Goal: Task Accomplishment & Management: Manage account settings

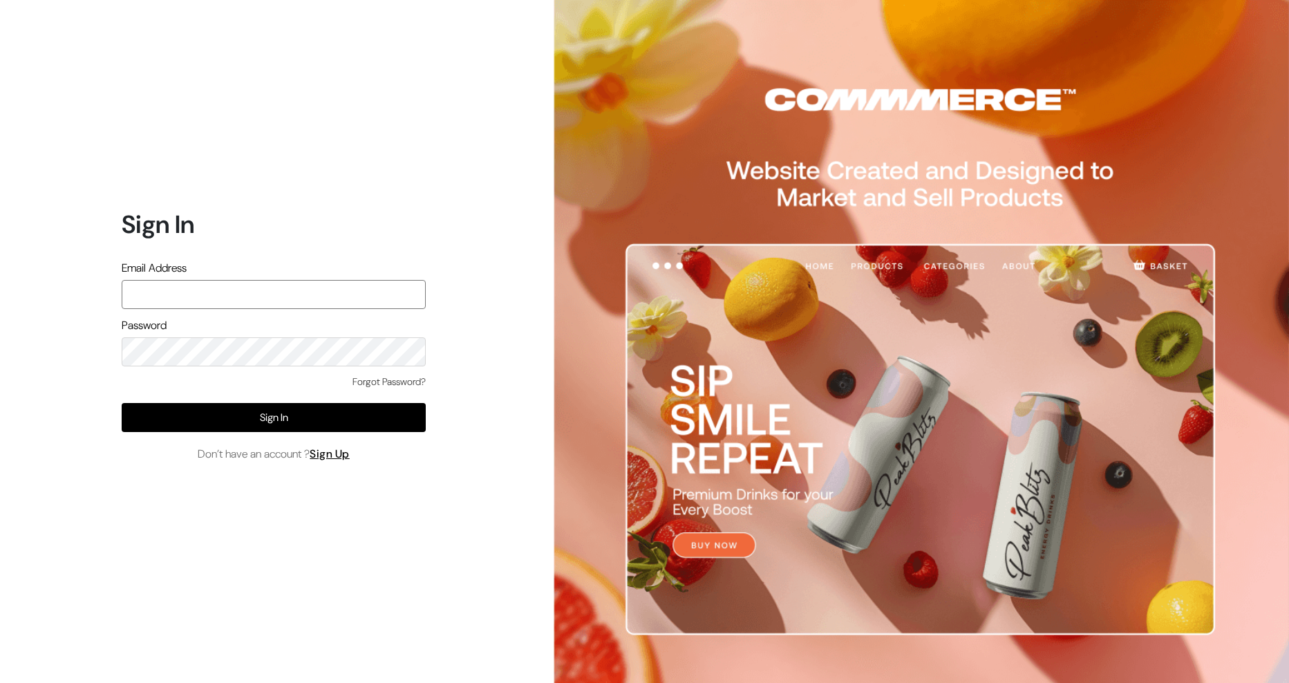
click at [215, 292] on input "text" at bounding box center [274, 294] width 304 height 29
type input "gsbpayu@outlook.com"
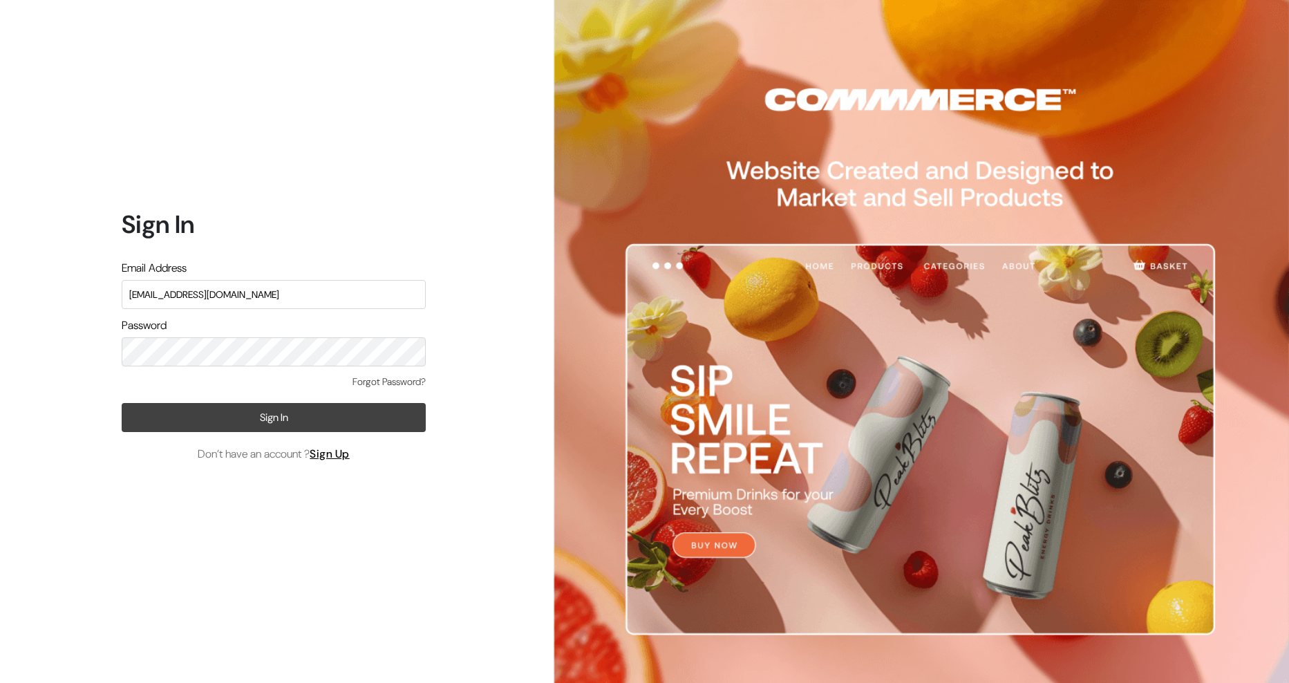
click at [291, 417] on button "Sign In" at bounding box center [274, 417] width 304 height 29
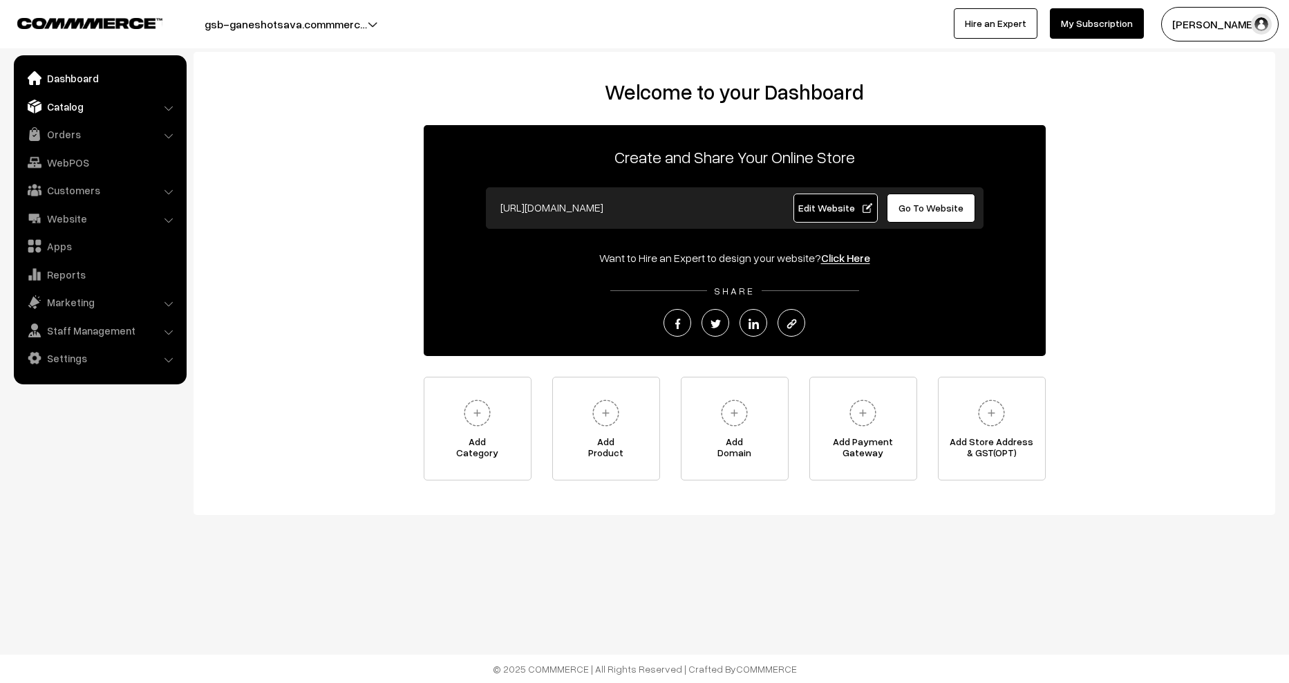
click at [66, 103] on link "Catalog" at bounding box center [99, 106] width 164 height 25
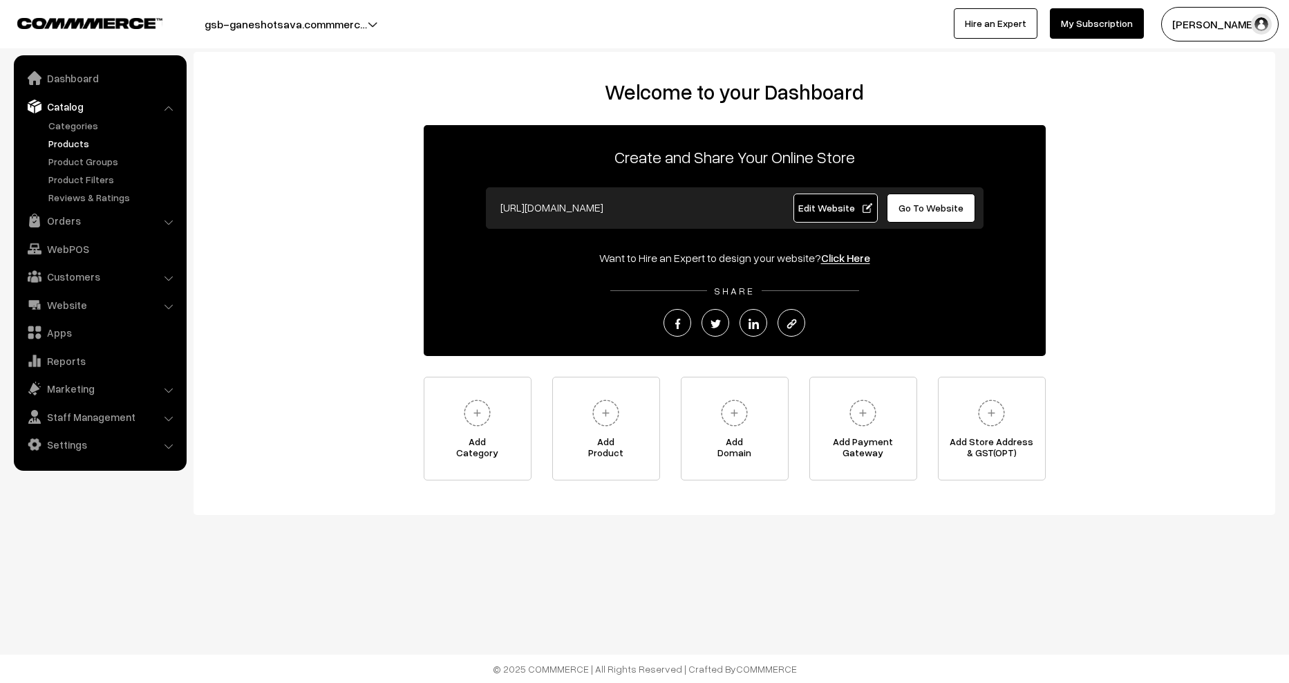
click at [76, 143] on link "Products" at bounding box center [113, 143] width 137 height 15
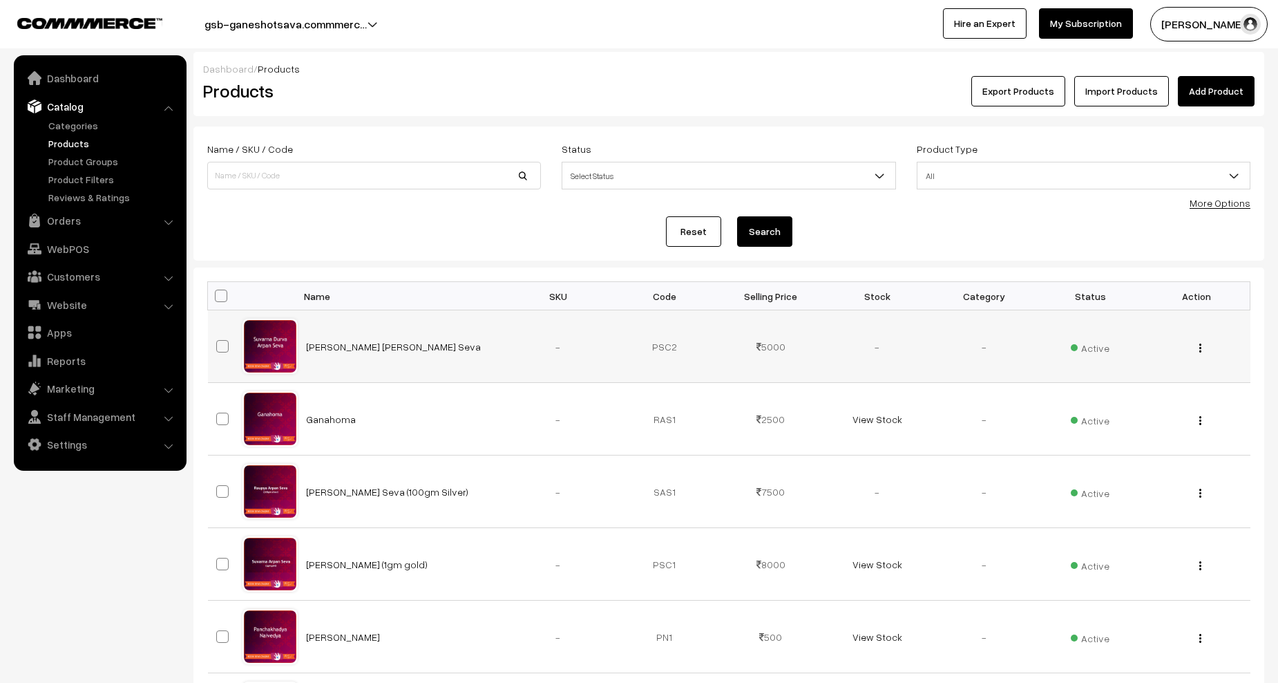
click at [1200, 348] on img "button" at bounding box center [1201, 347] width 2 height 9
click at [1140, 391] on link "Edit" at bounding box center [1138, 398] width 117 height 30
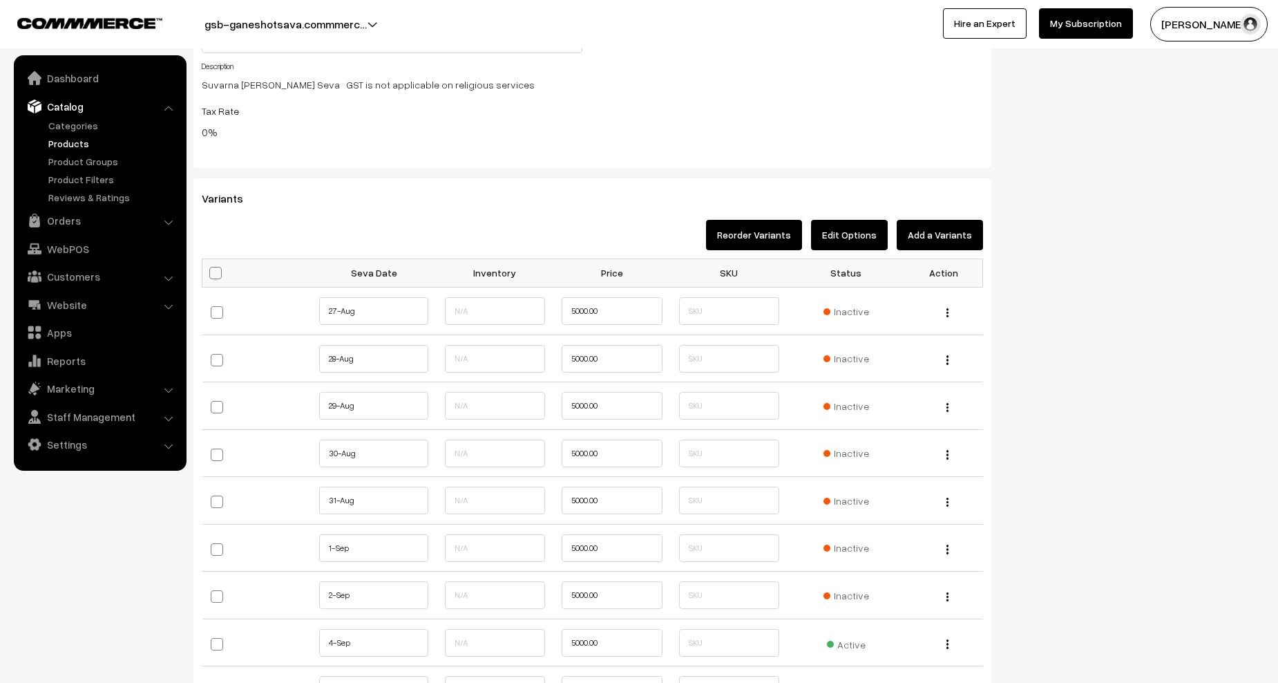
scroll to position [1520, 0]
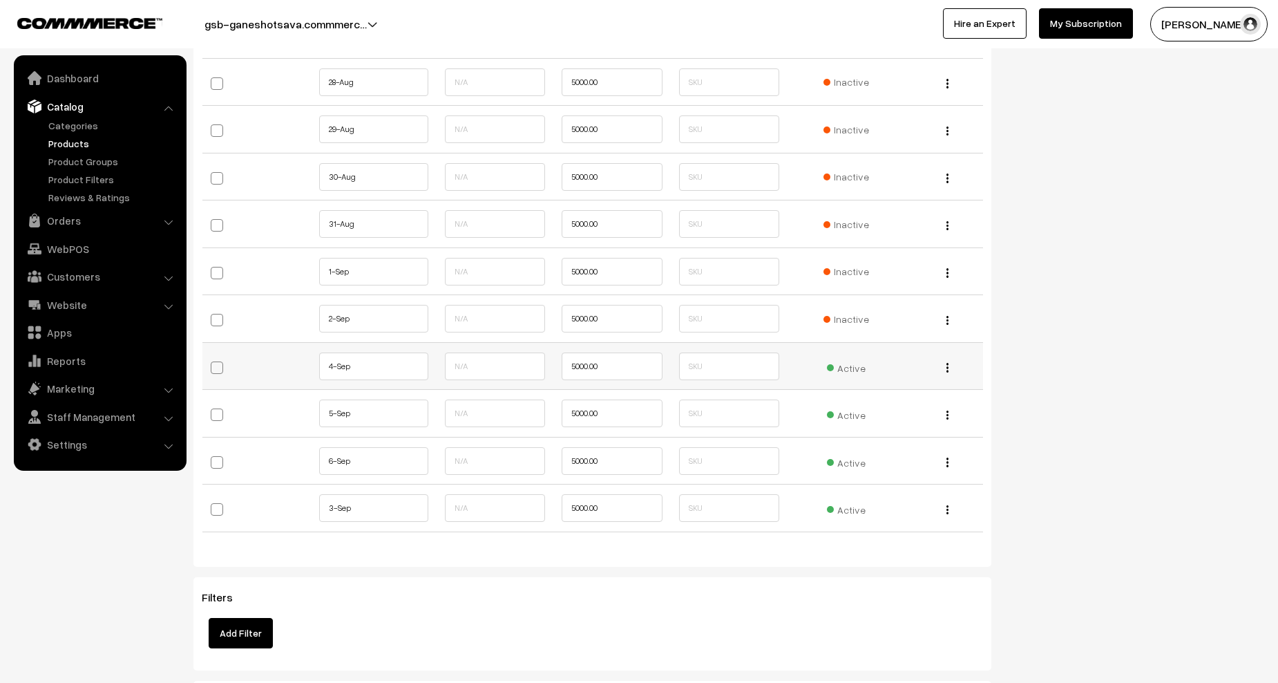
click at [860, 370] on span "Active" at bounding box center [846, 366] width 39 height 18
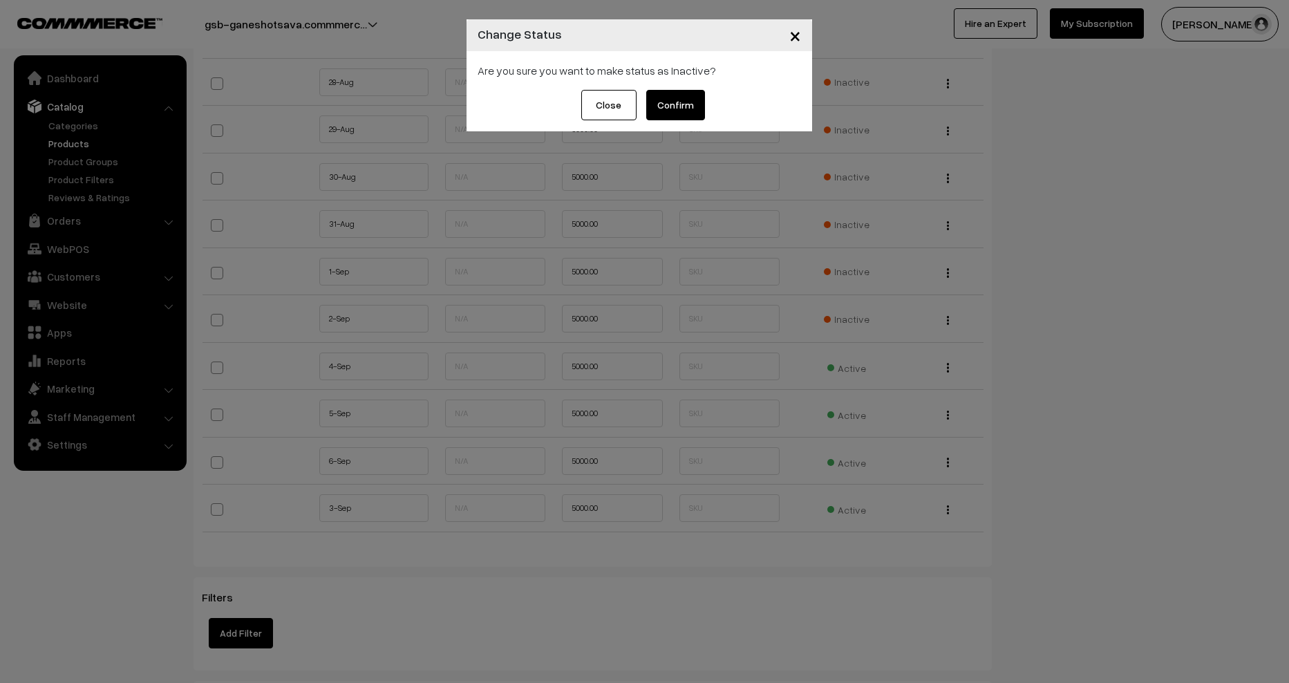
click at [673, 104] on button "Confirm" at bounding box center [675, 105] width 59 height 30
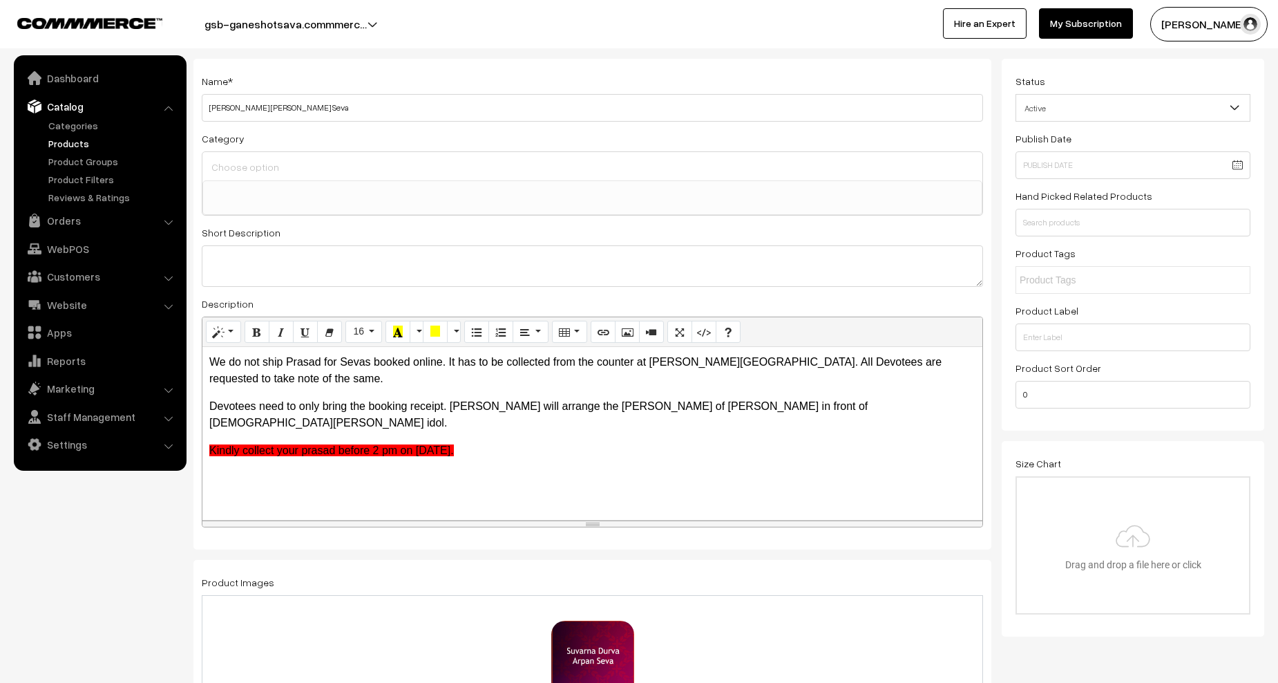
scroll to position [0, 0]
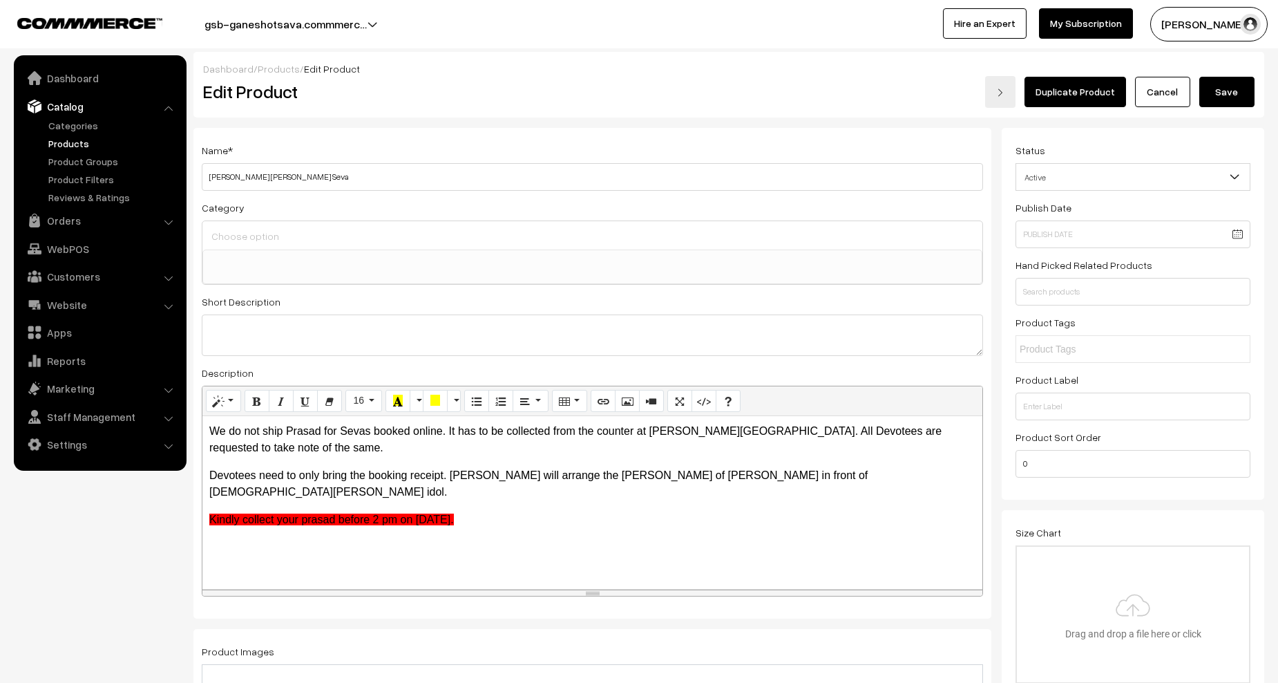
click at [1227, 95] on button "Save" at bounding box center [1227, 92] width 55 height 30
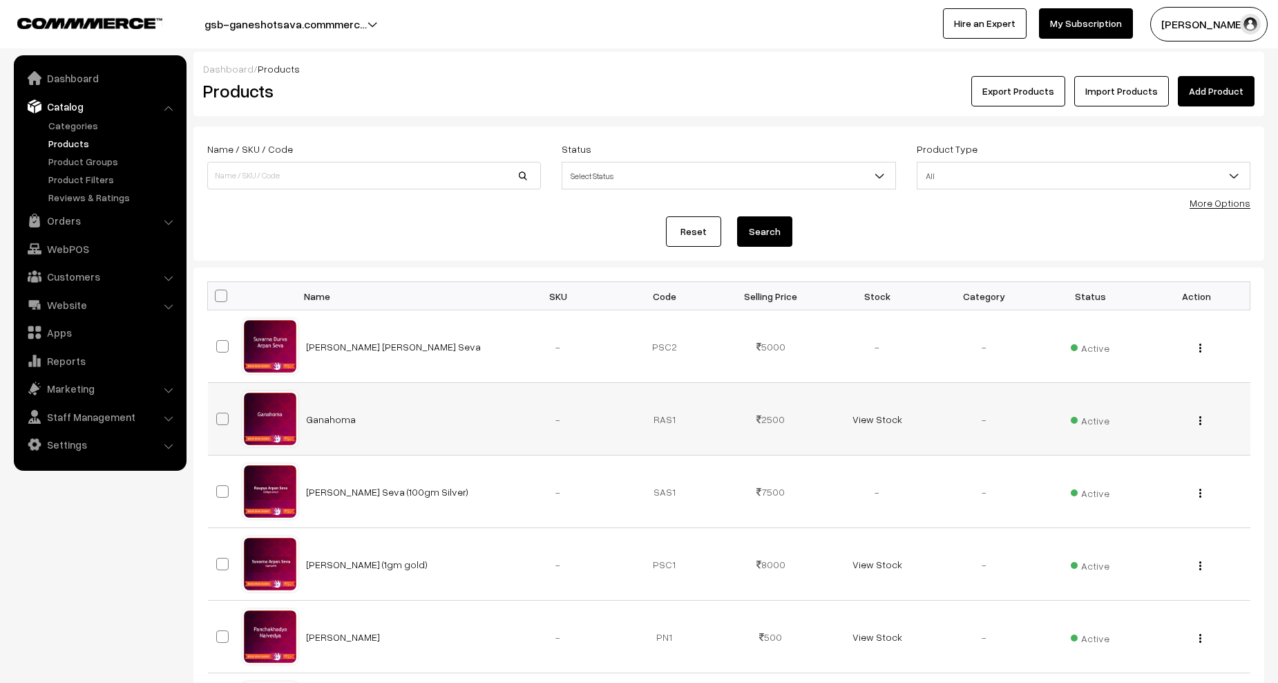
click at [1200, 417] on img "button" at bounding box center [1201, 420] width 2 height 9
click at [1143, 462] on link "Edit" at bounding box center [1138, 470] width 117 height 30
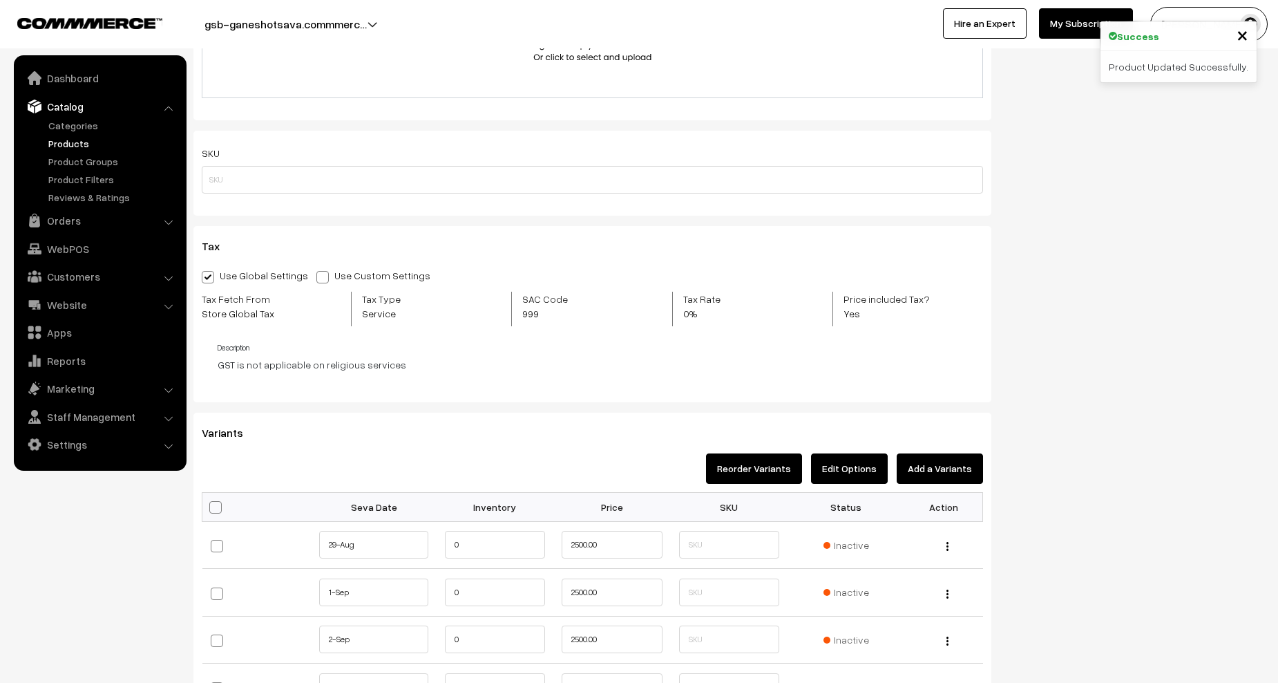
scroll to position [1244, 0]
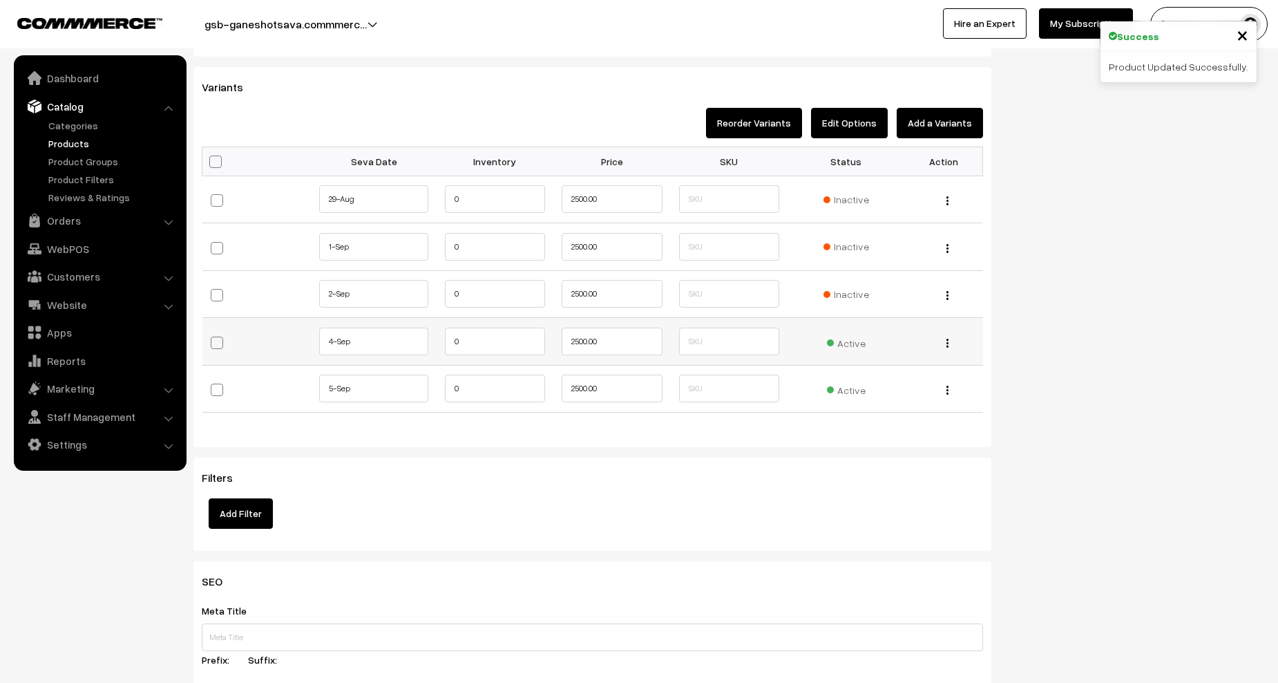
click at [870, 346] on div "Active" at bounding box center [846, 341] width 101 height 18
click at [861, 343] on span "Active" at bounding box center [846, 341] width 39 height 18
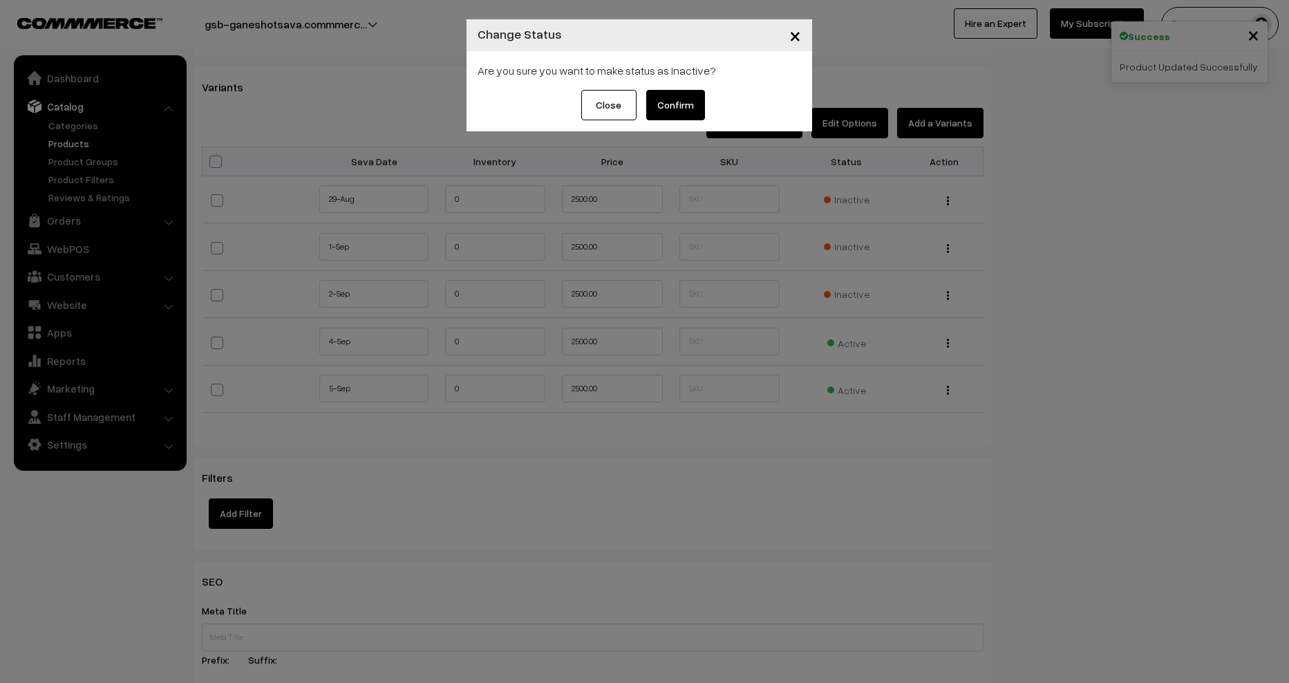
click at [677, 102] on button "Confirm" at bounding box center [675, 105] width 59 height 30
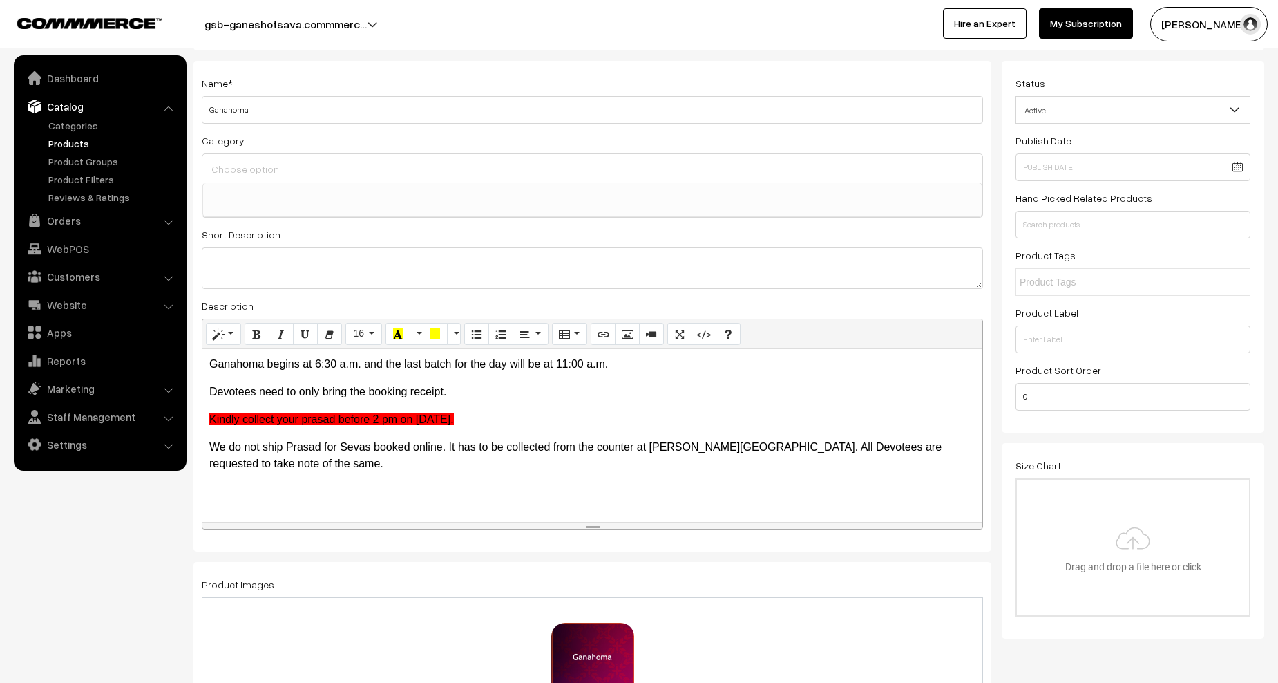
scroll to position [0, 0]
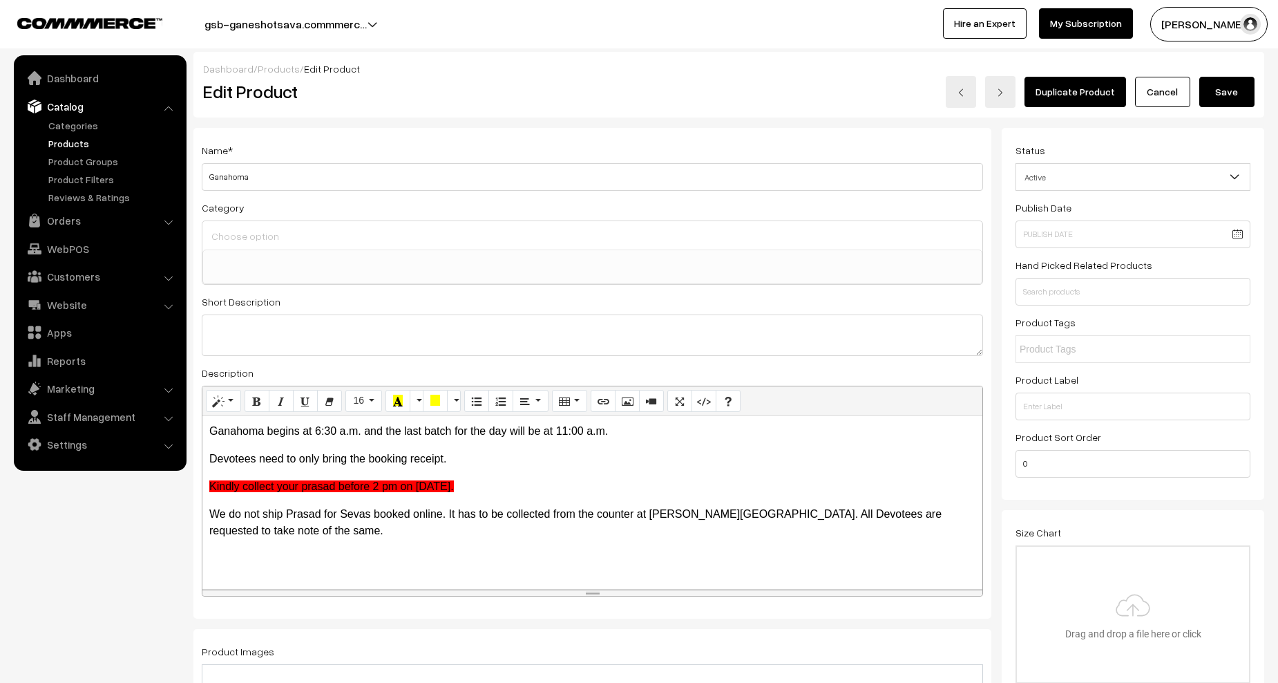
click at [1238, 79] on button "Save" at bounding box center [1227, 92] width 55 height 30
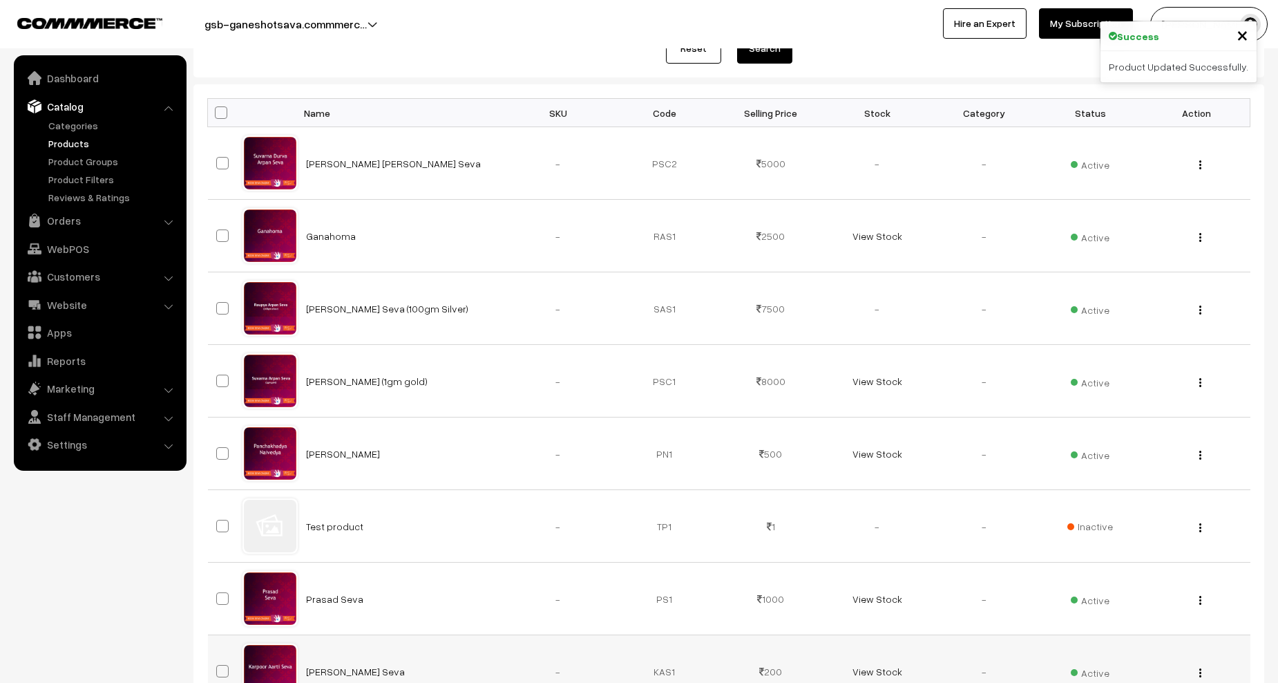
scroll to position [138, 0]
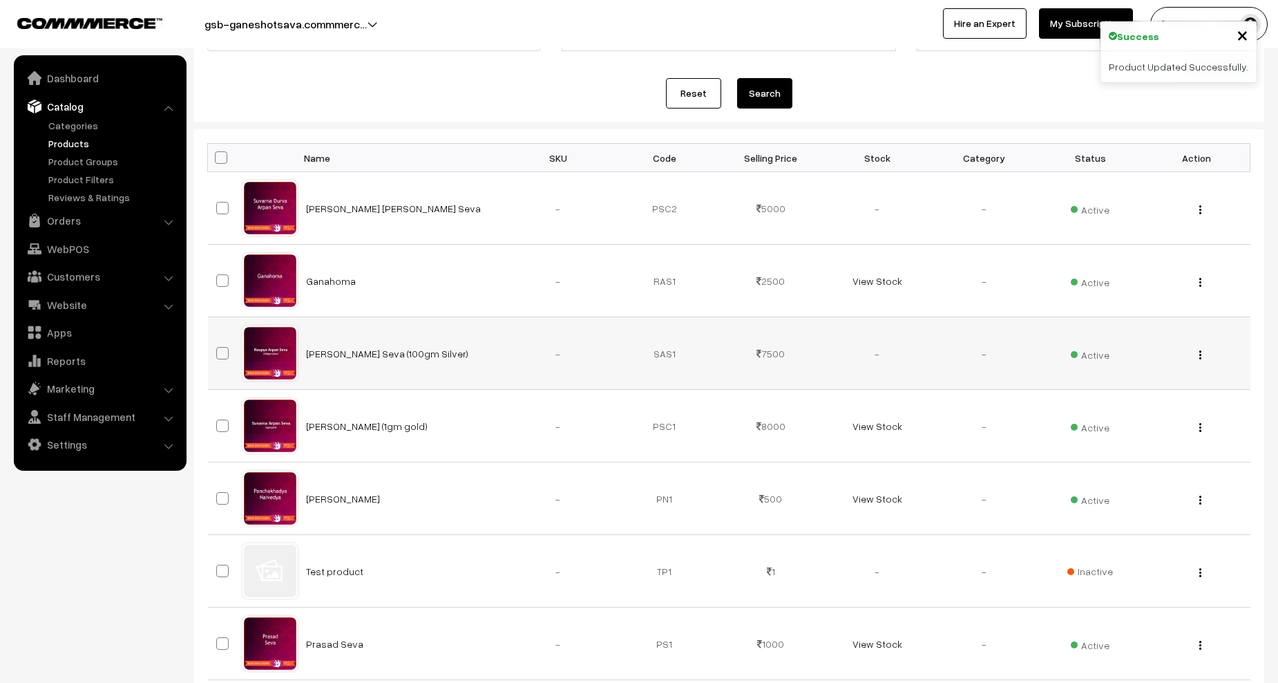
click at [1200, 358] on img "button" at bounding box center [1201, 354] width 2 height 9
click at [1132, 399] on link "Edit" at bounding box center [1138, 405] width 117 height 30
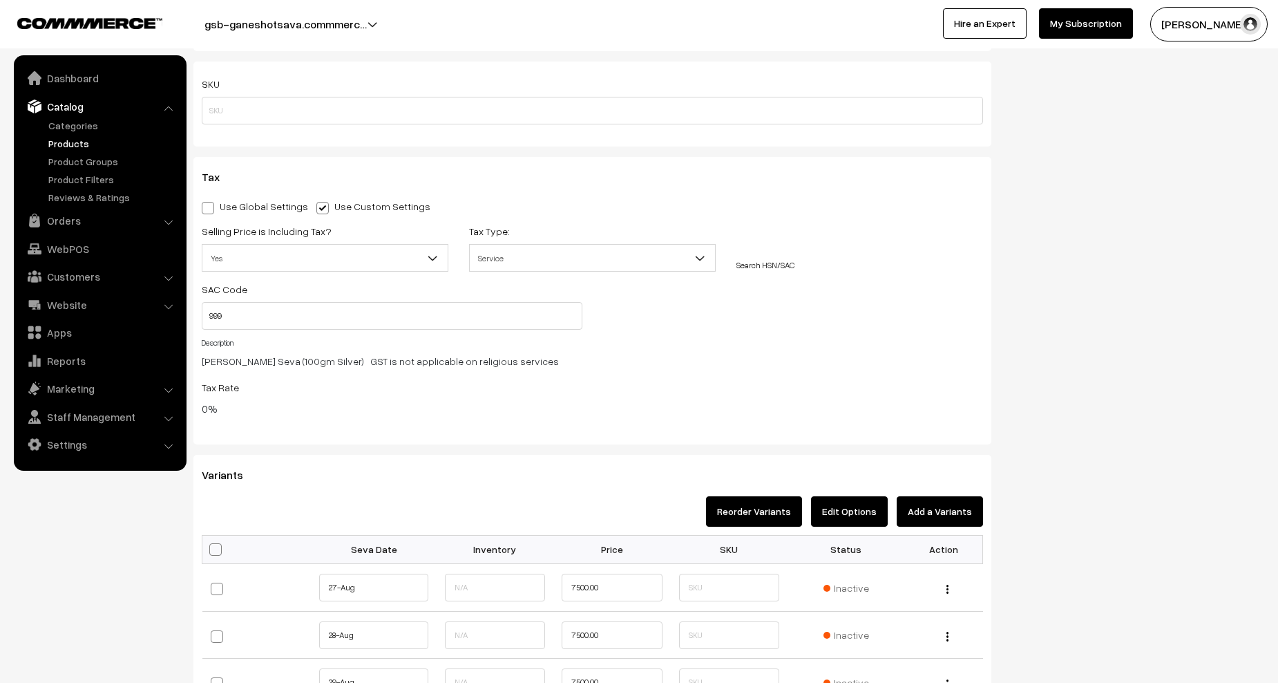
scroll to position [1451, 0]
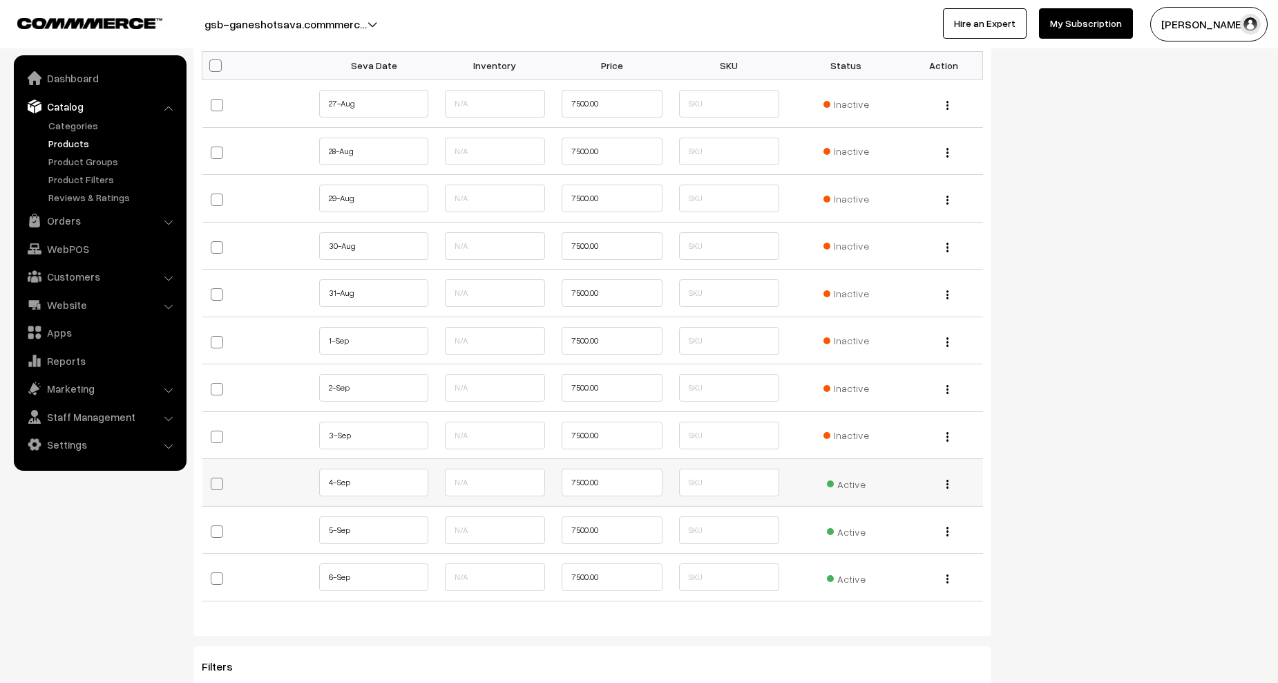
click at [844, 484] on span "Active" at bounding box center [846, 482] width 39 height 18
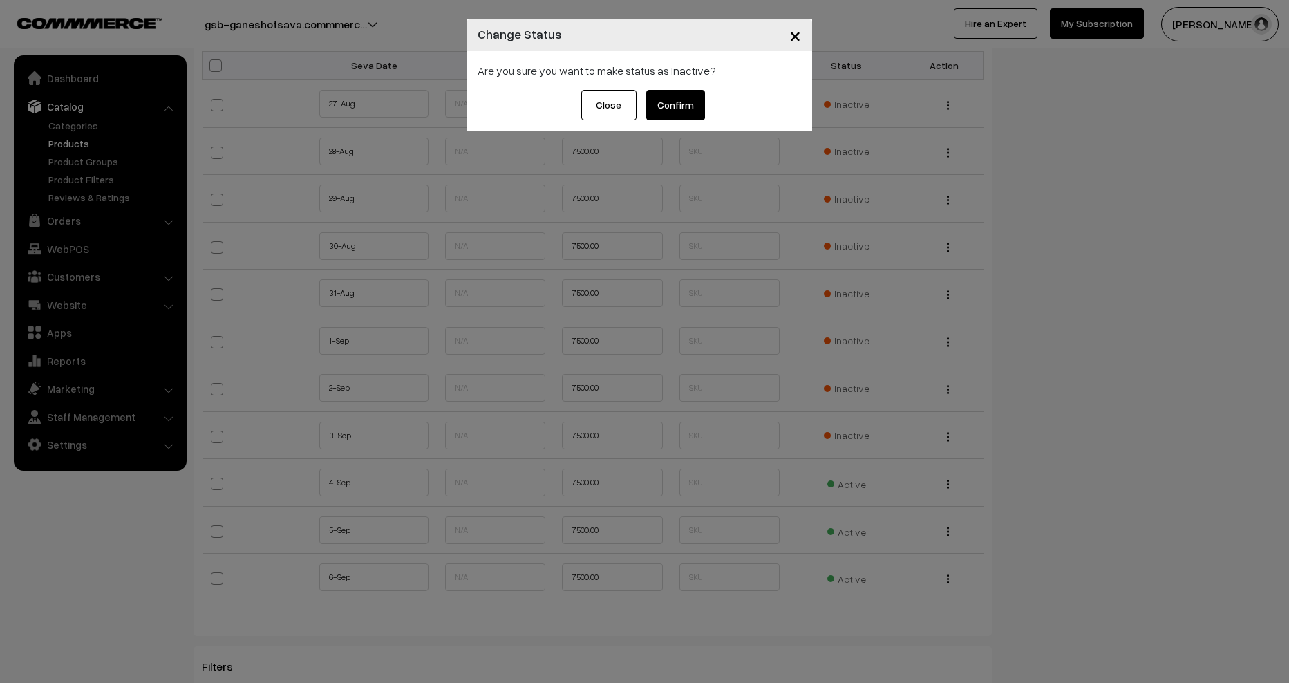
click at [670, 110] on button "Confirm" at bounding box center [675, 105] width 59 height 30
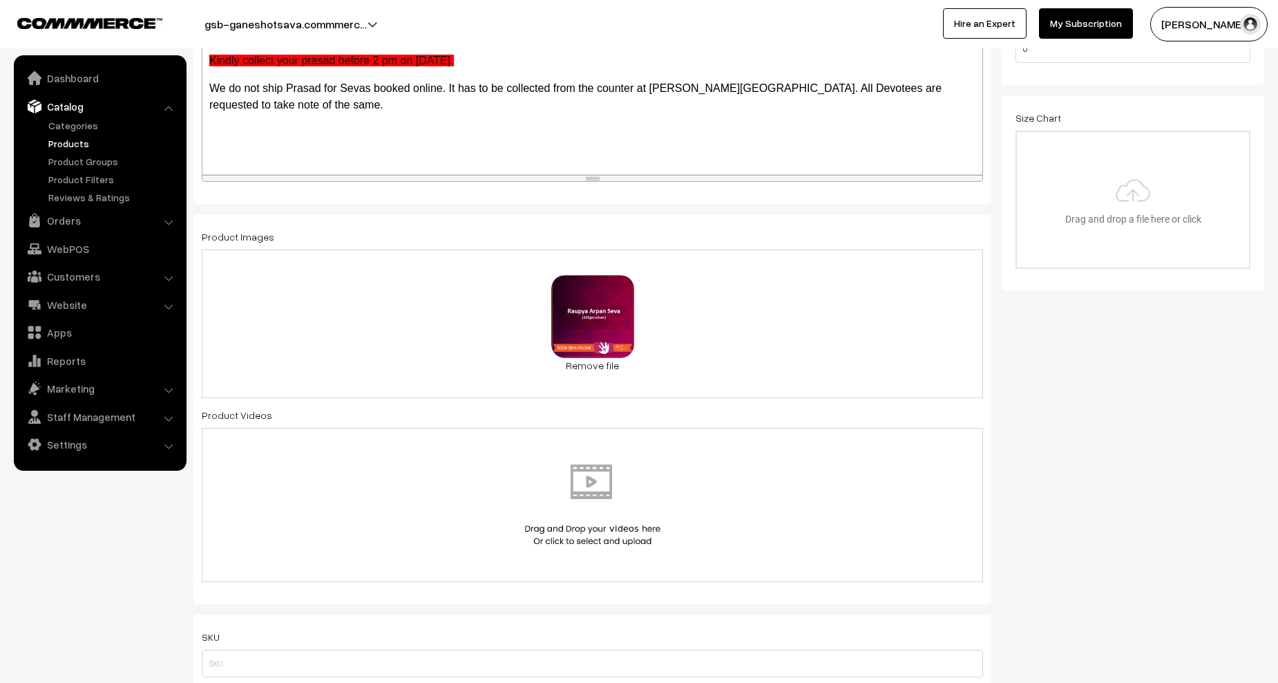
scroll to position [0, 0]
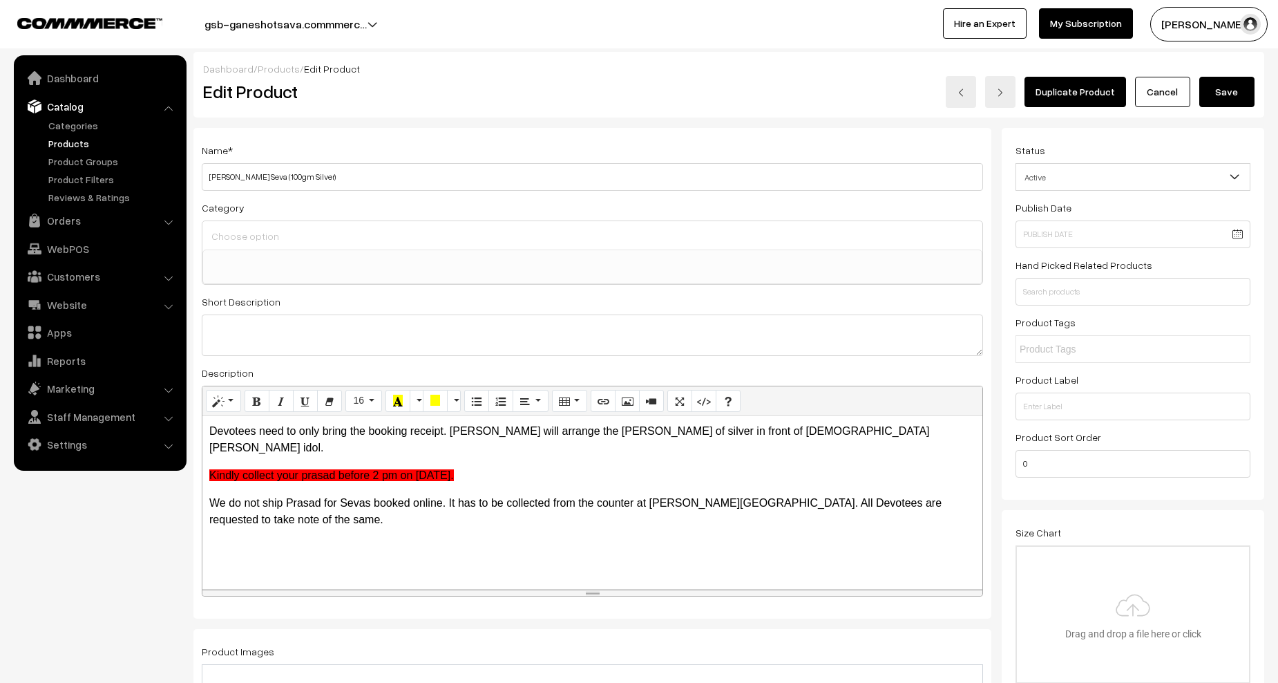
click at [1229, 101] on button "Save" at bounding box center [1227, 92] width 55 height 30
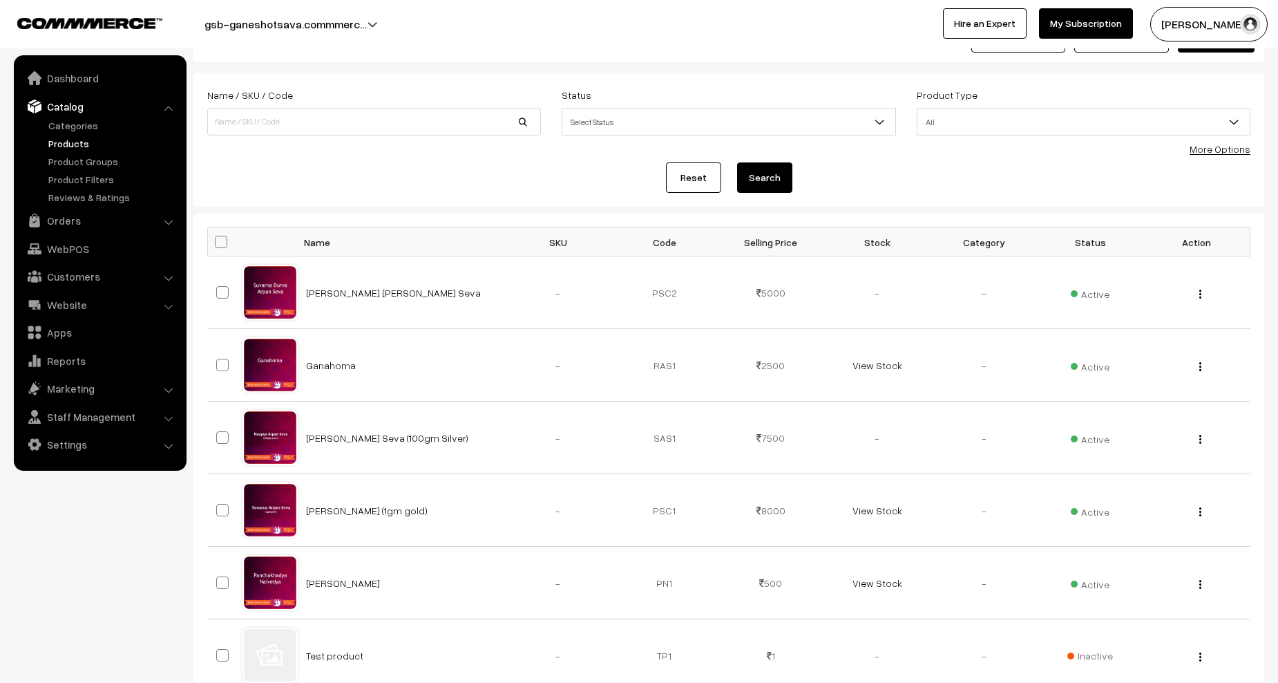
scroll to position [138, 0]
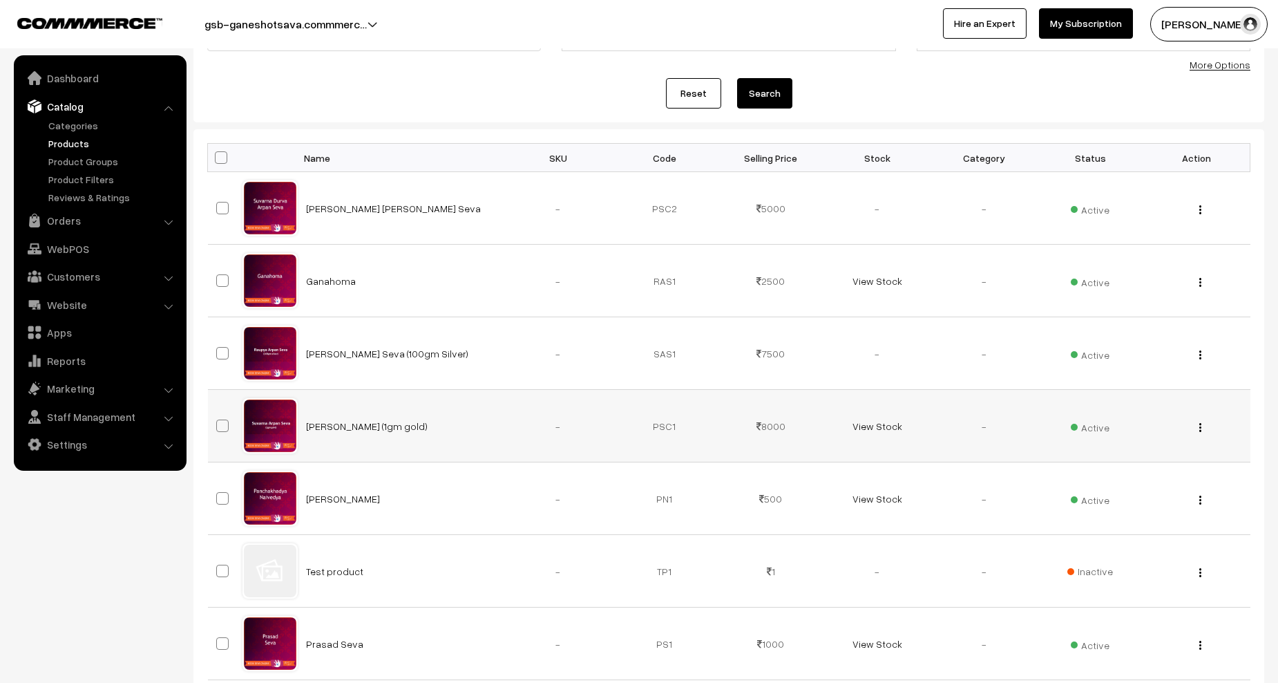
click at [1204, 426] on div "View Edit Delete" at bounding box center [1197, 426] width 90 height 15
click at [1201, 428] on img "button" at bounding box center [1201, 427] width 2 height 9
click at [1148, 466] on link "Edit" at bounding box center [1138, 477] width 117 height 30
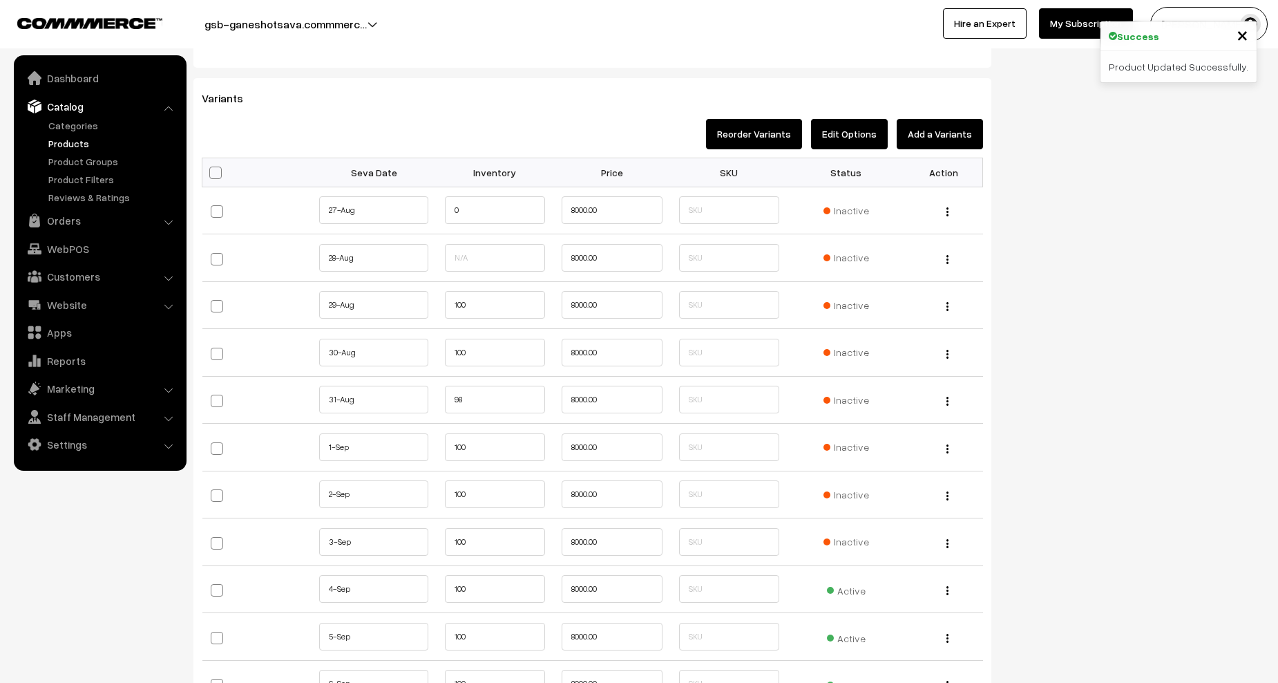
scroll to position [1451, 0]
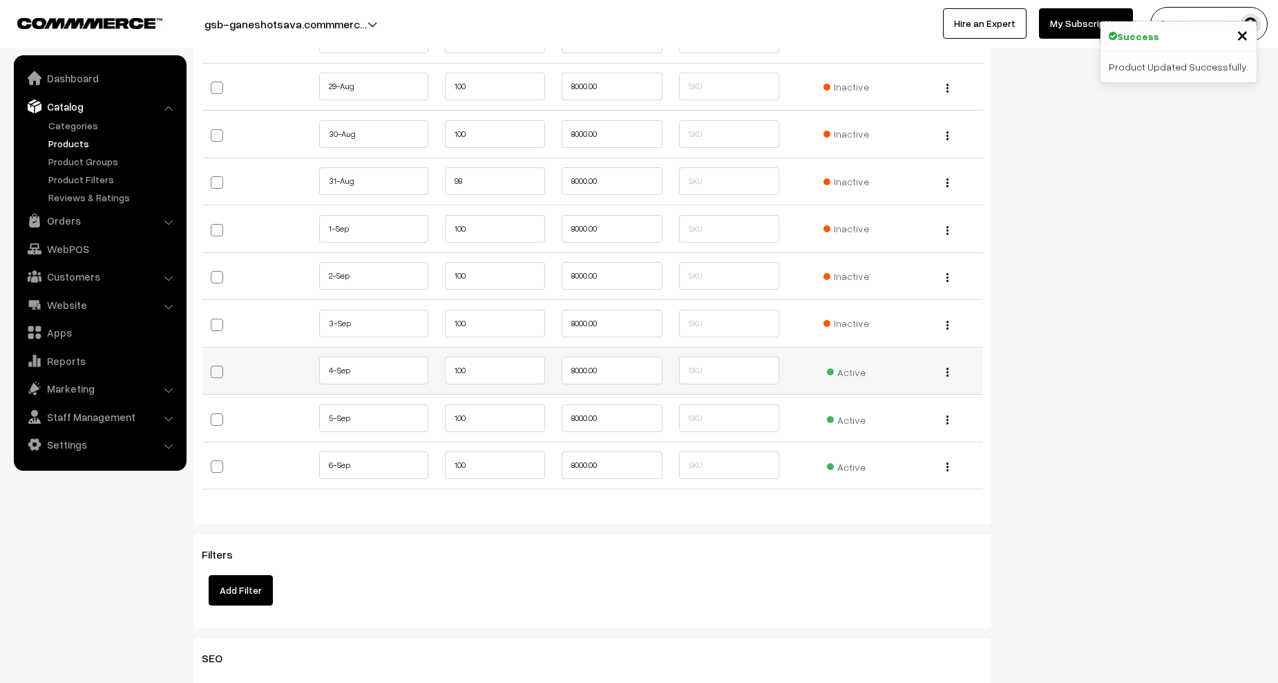
click at [856, 372] on span "Active" at bounding box center [846, 370] width 39 height 18
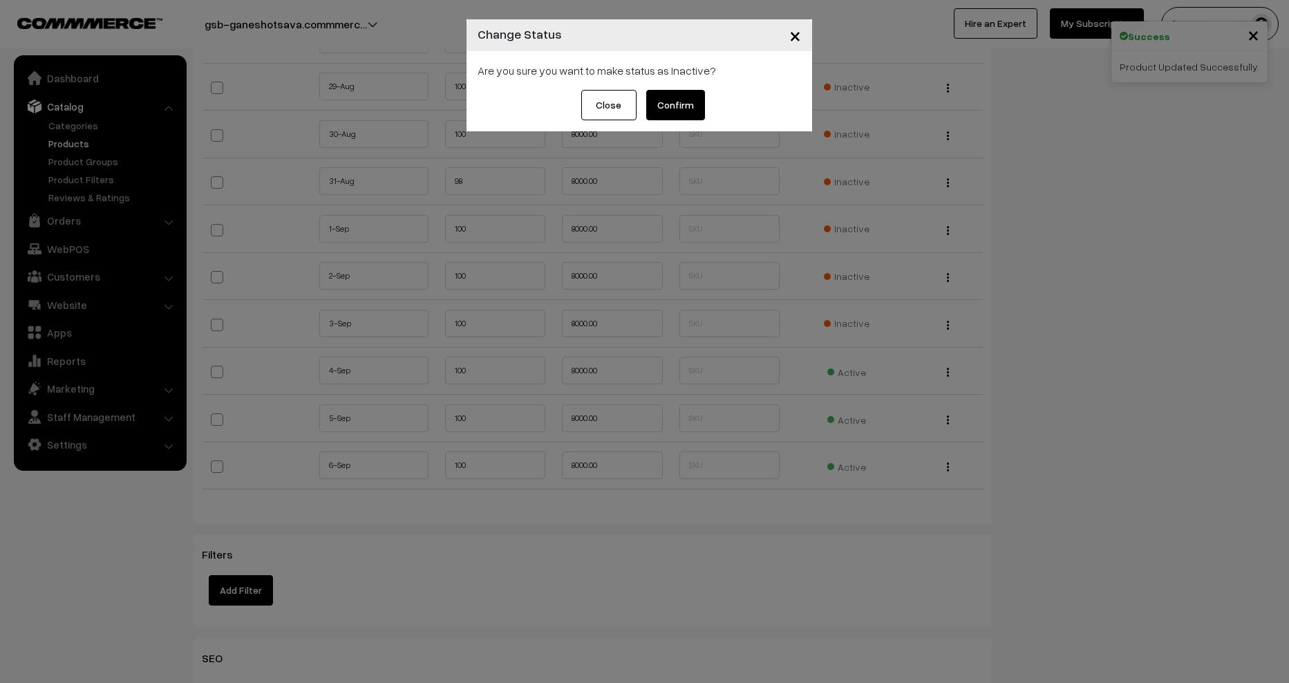
click at [686, 97] on button "Confirm" at bounding box center [675, 105] width 59 height 30
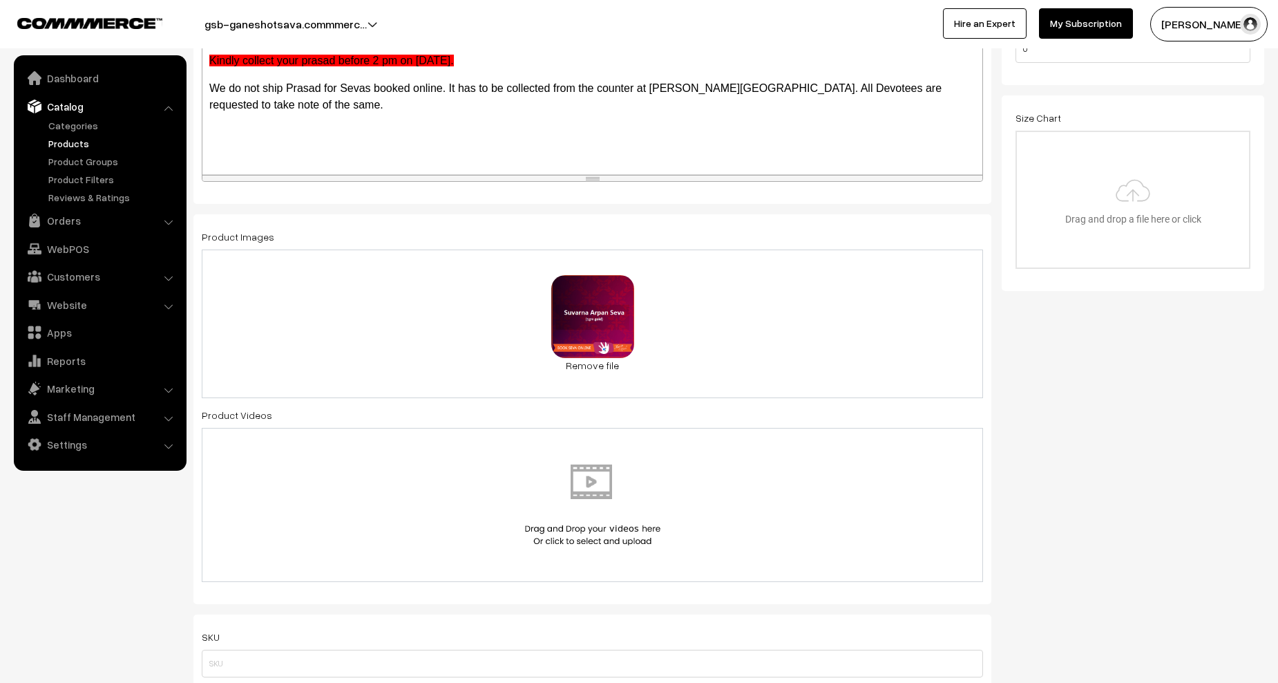
scroll to position [0, 0]
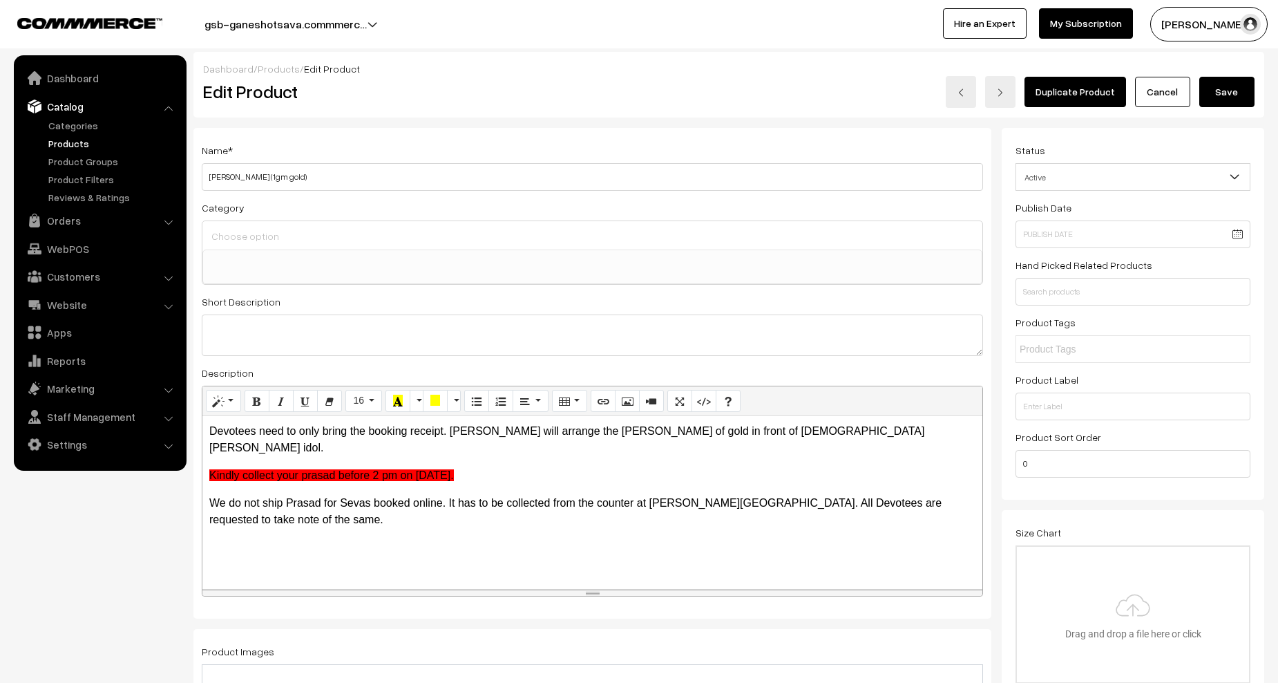
click at [1223, 90] on button "Save" at bounding box center [1227, 92] width 55 height 30
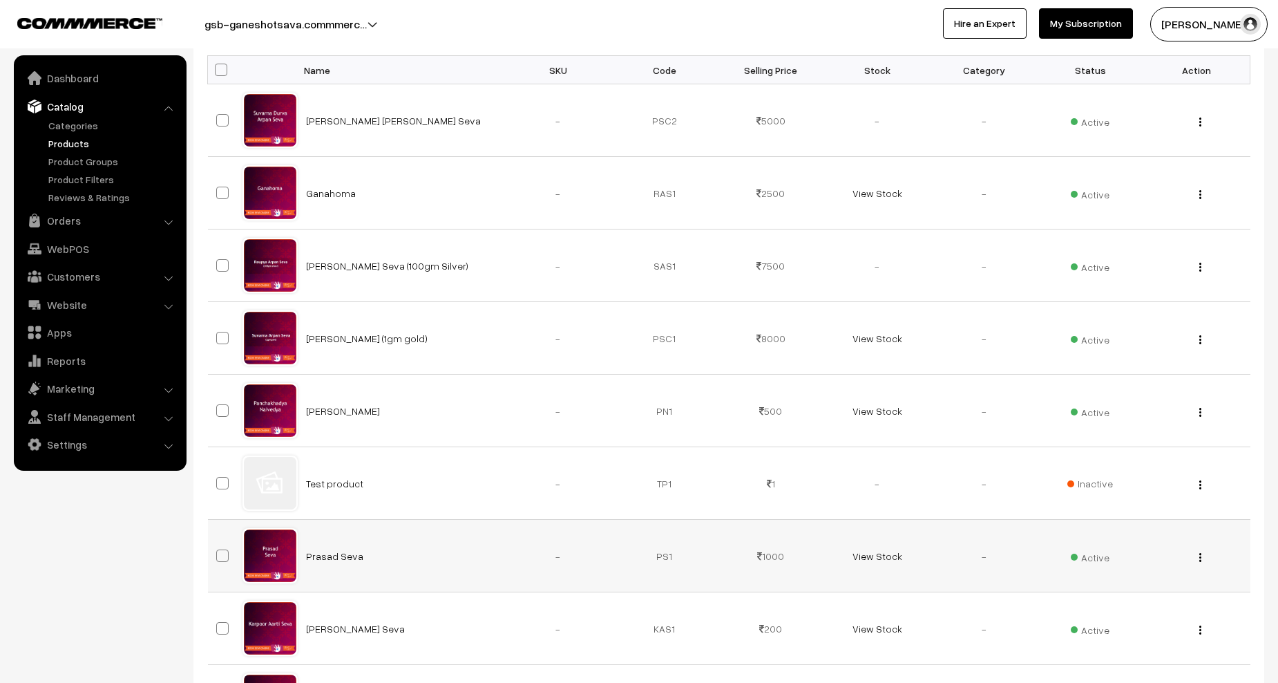
scroll to position [207, 0]
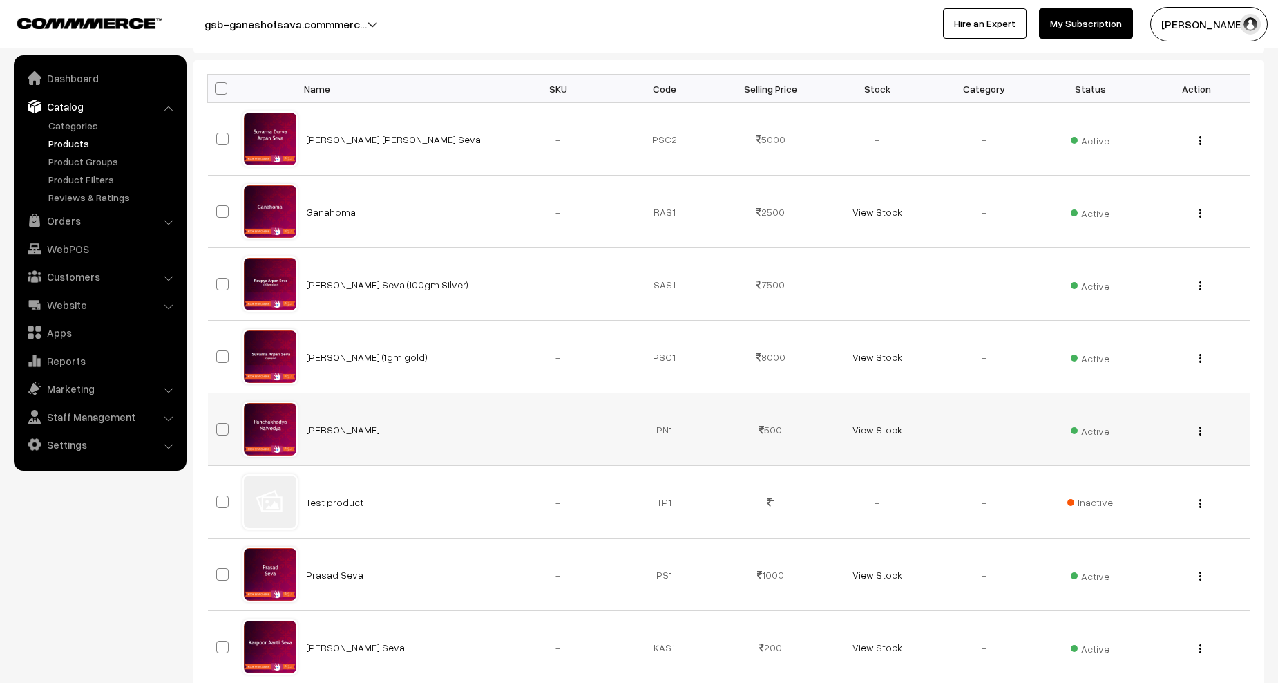
click at [1201, 431] on img "button" at bounding box center [1201, 430] width 2 height 9
click at [1144, 476] on link "Edit" at bounding box center [1138, 481] width 117 height 30
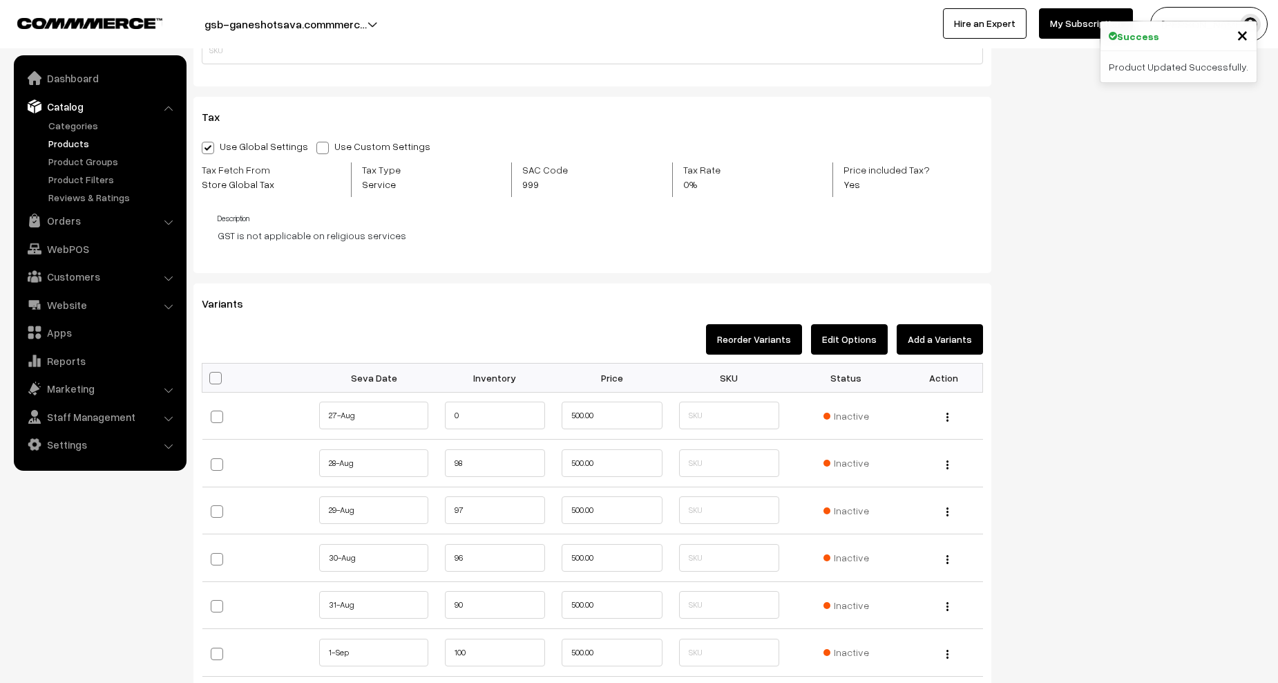
scroll to position [1244, 0]
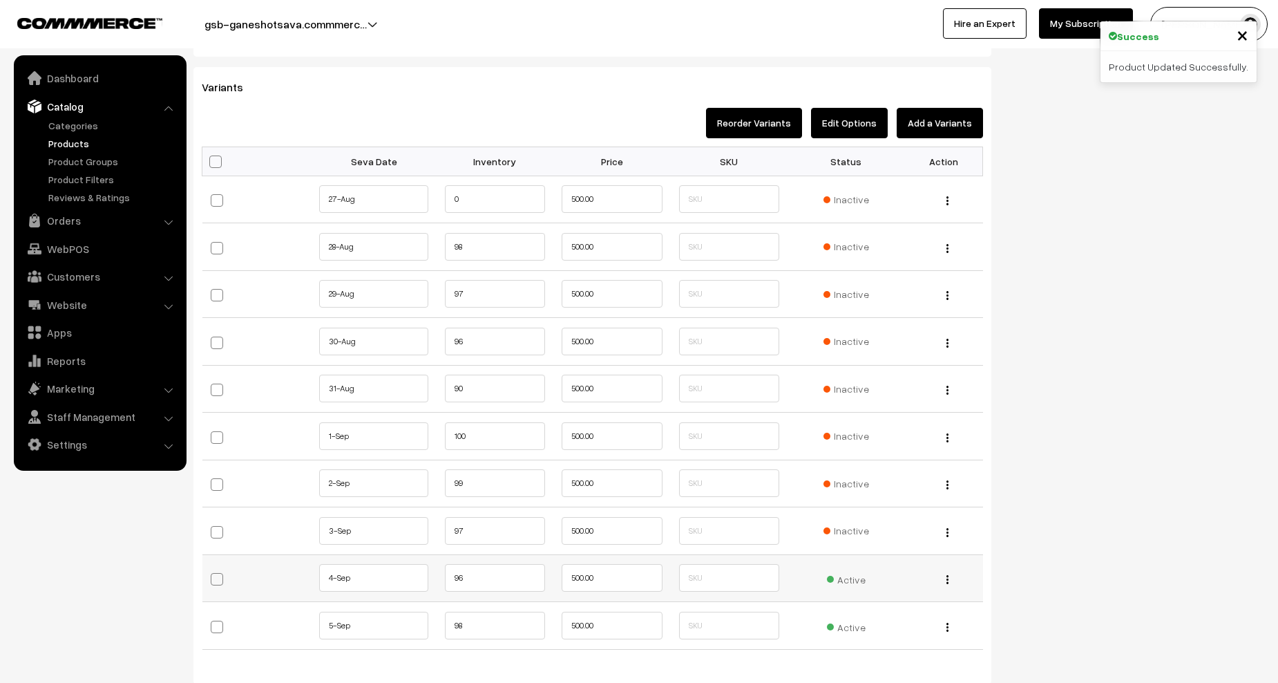
click at [847, 576] on span "Active" at bounding box center [846, 578] width 39 height 18
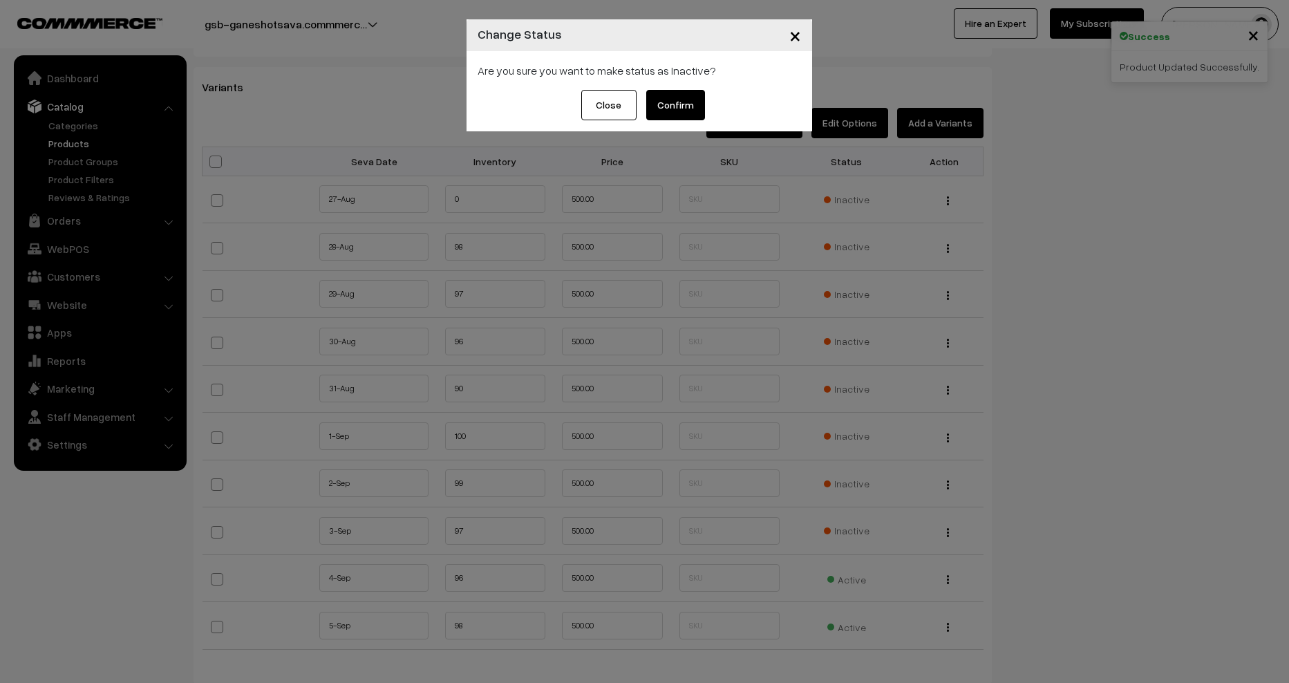
click at [695, 111] on button "Confirm" at bounding box center [675, 105] width 59 height 30
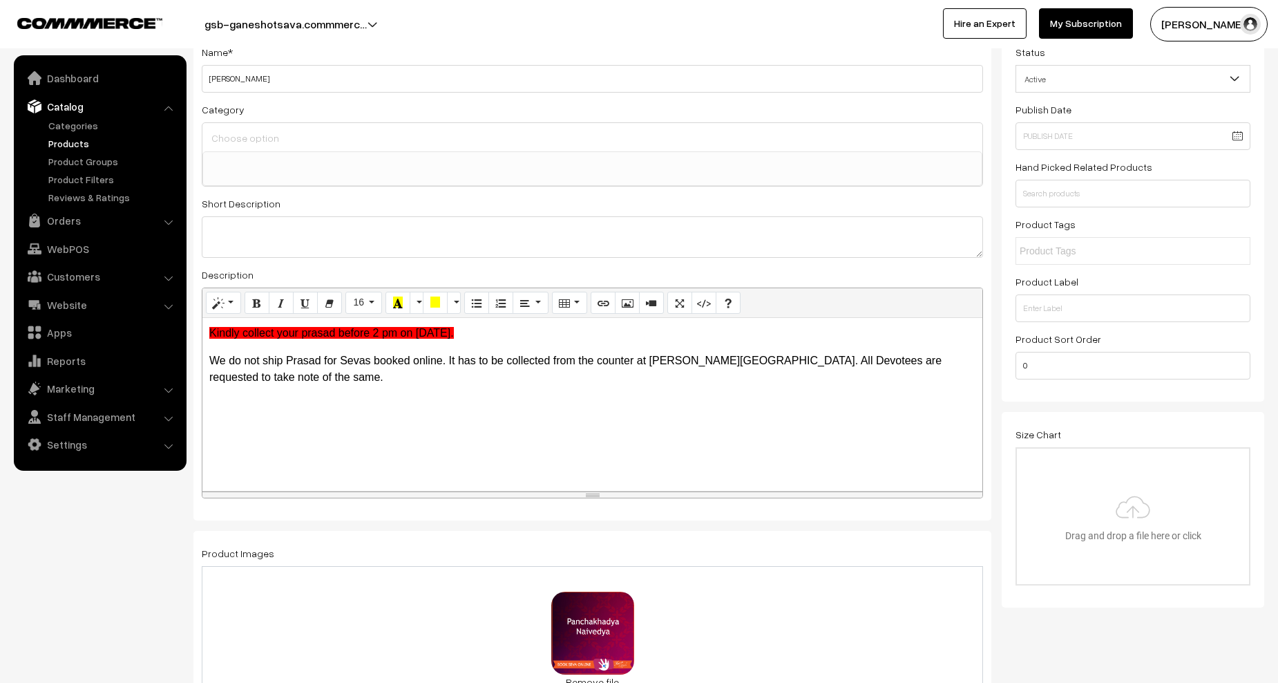
scroll to position [0, 0]
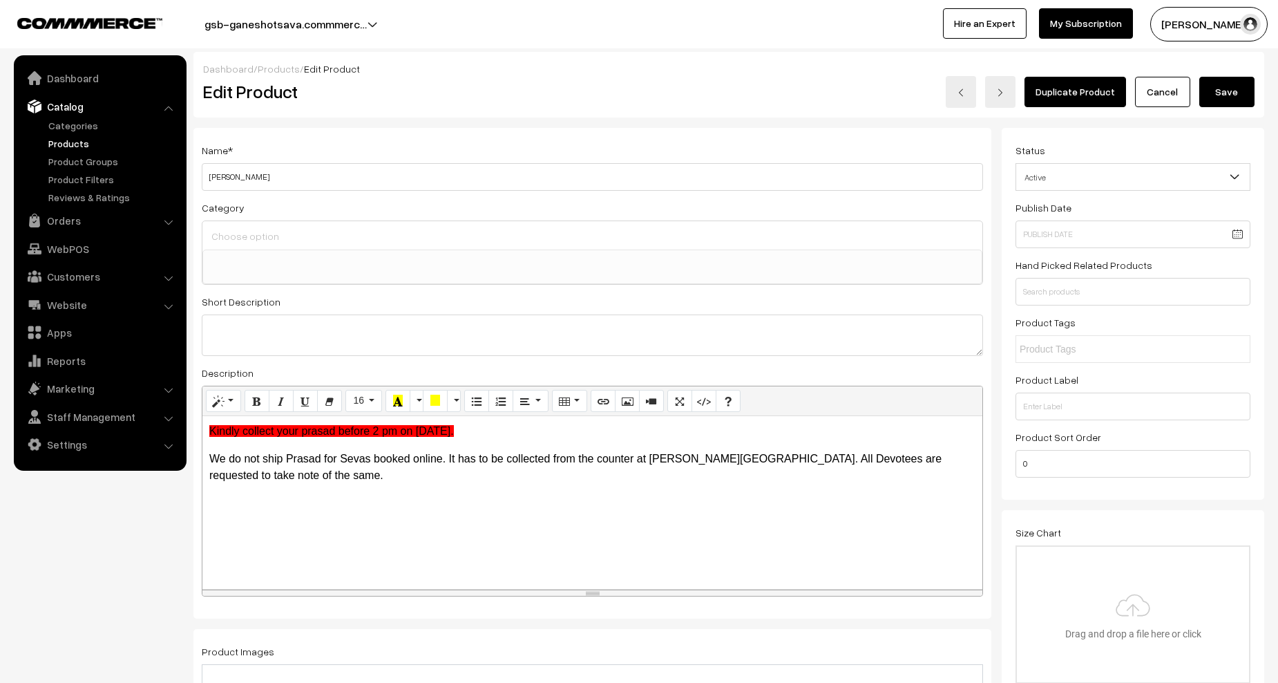
click at [1226, 94] on button "Save" at bounding box center [1227, 92] width 55 height 30
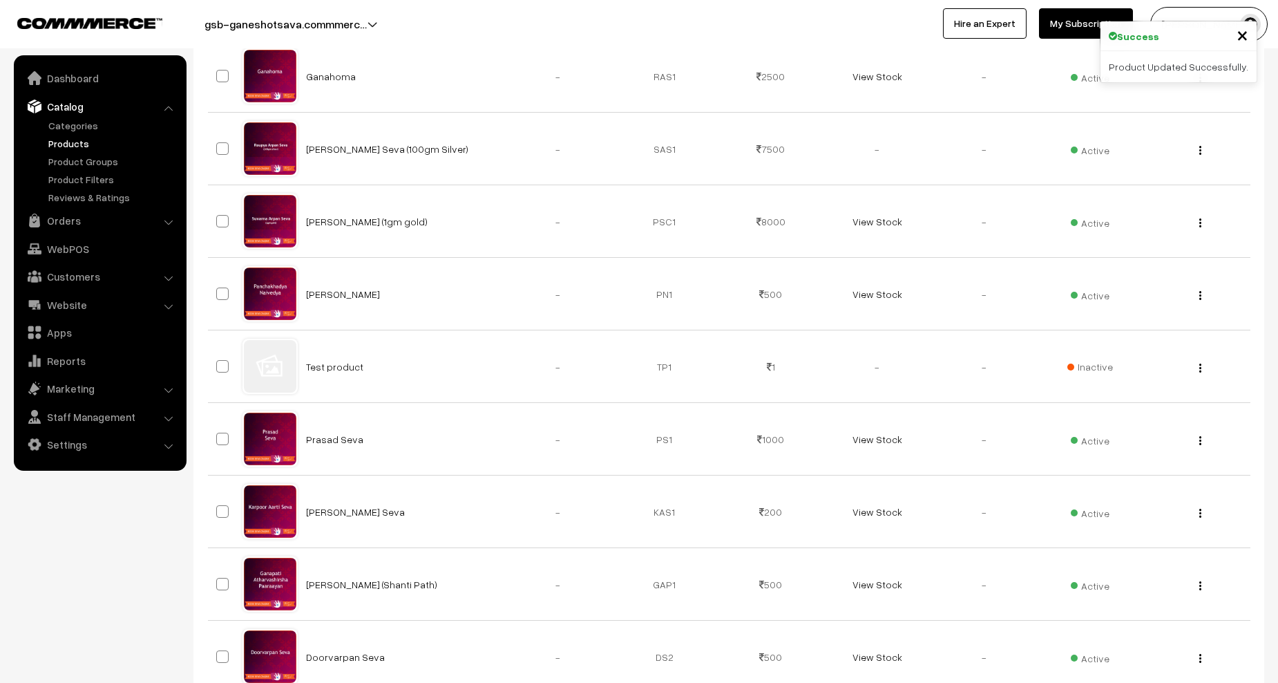
scroll to position [346, 0]
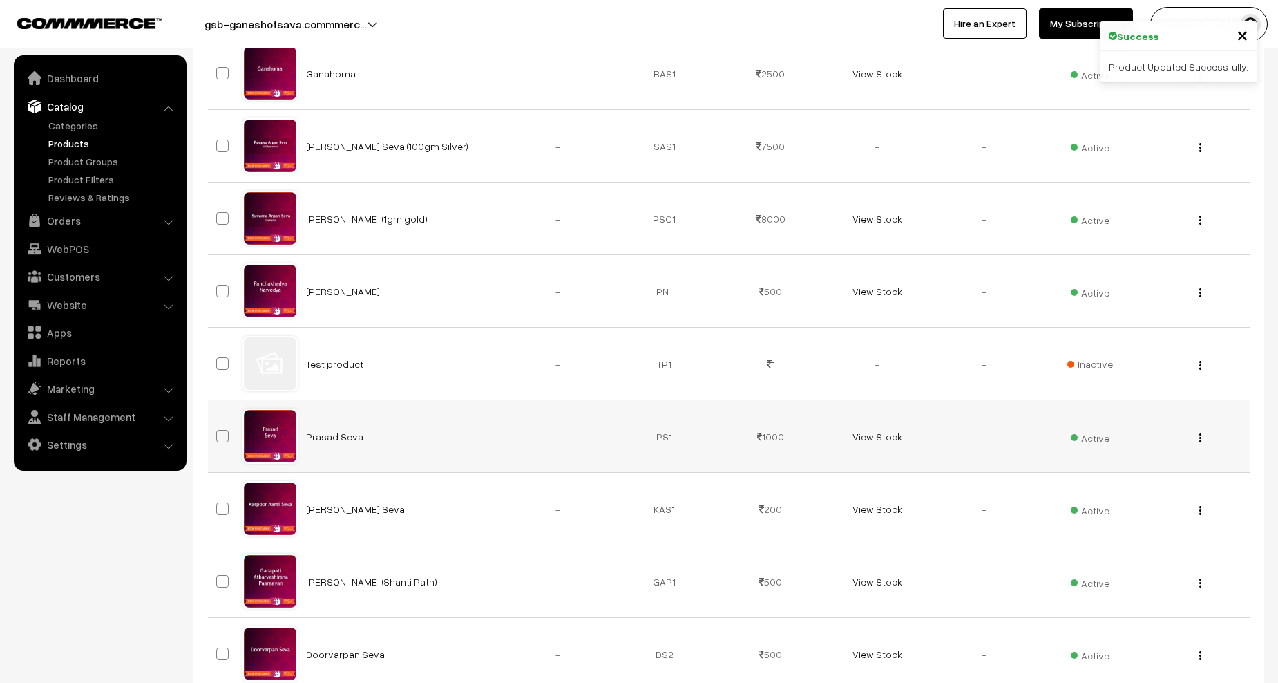
click at [1200, 435] on img "button" at bounding box center [1201, 437] width 2 height 9
click at [1120, 485] on link "Edit" at bounding box center [1138, 488] width 117 height 30
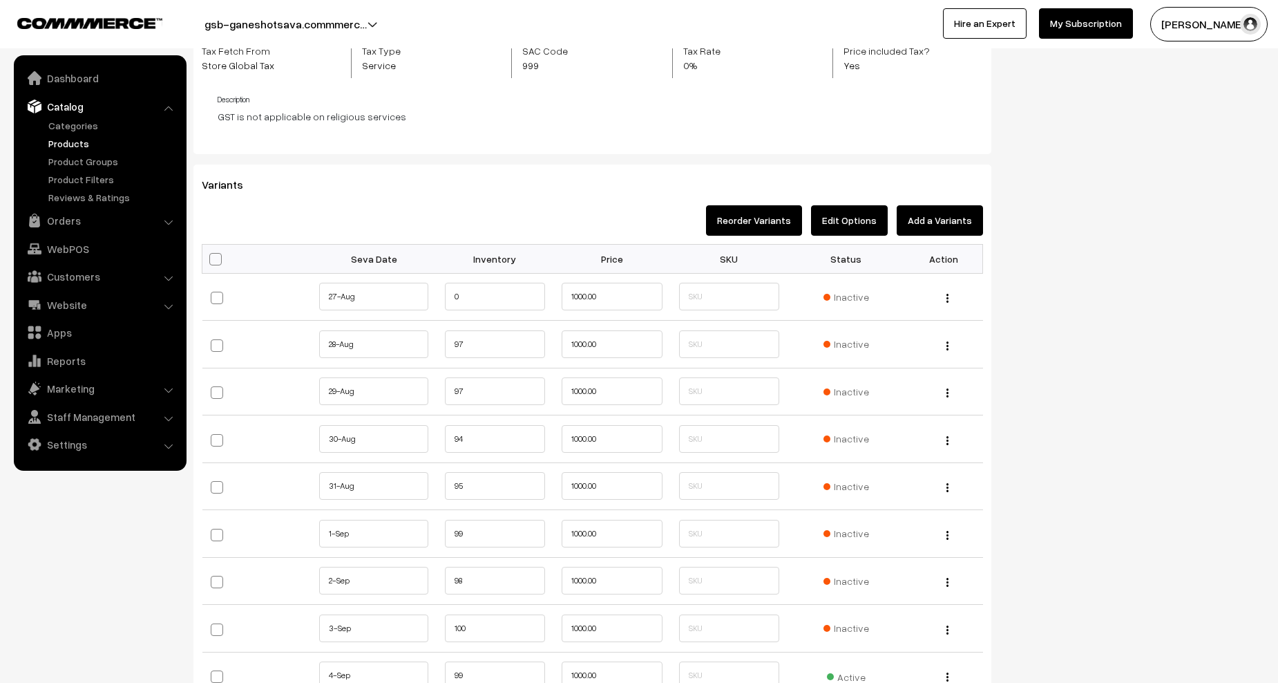
scroll to position [1451, 0]
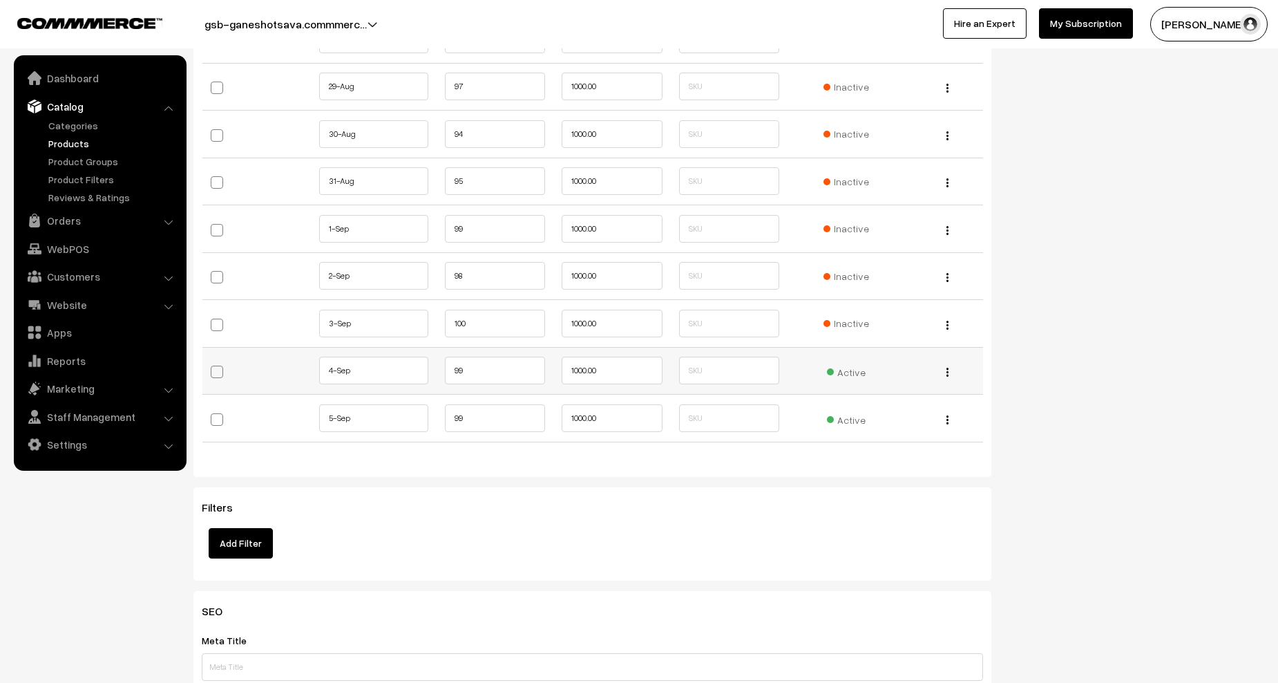
click at [858, 364] on span "Active" at bounding box center [846, 370] width 39 height 18
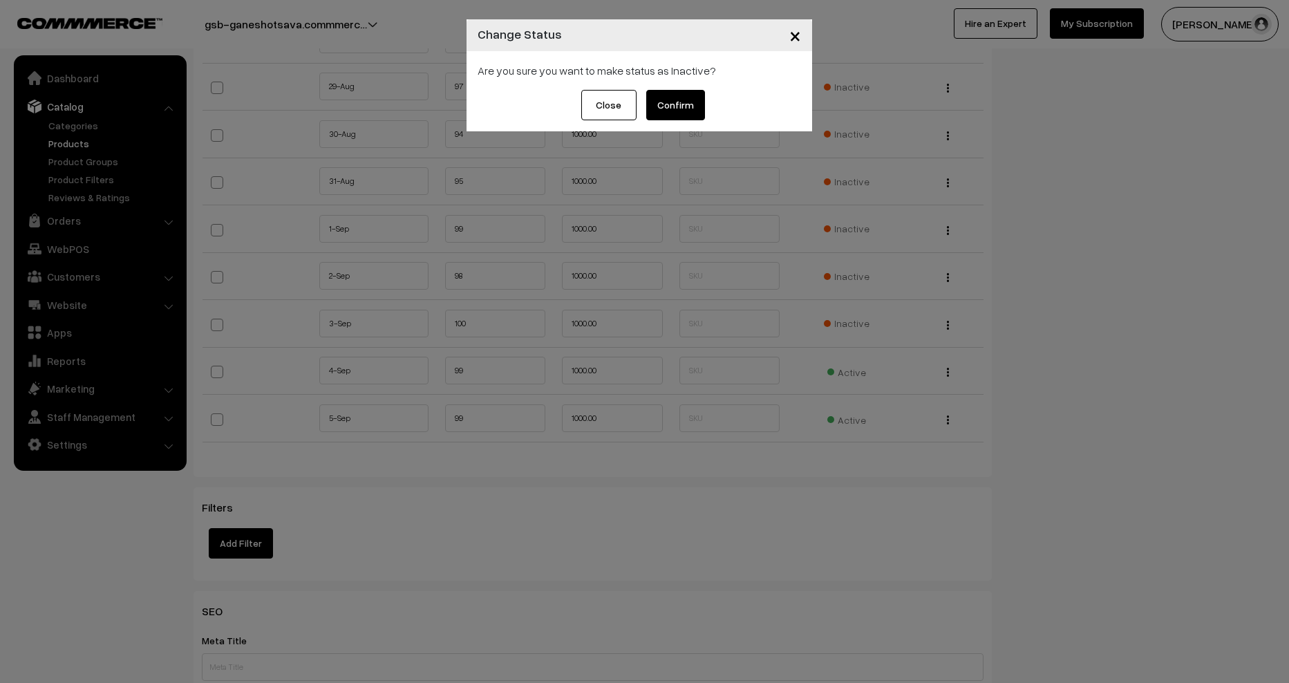
click at [673, 102] on button "Confirm" at bounding box center [675, 105] width 59 height 30
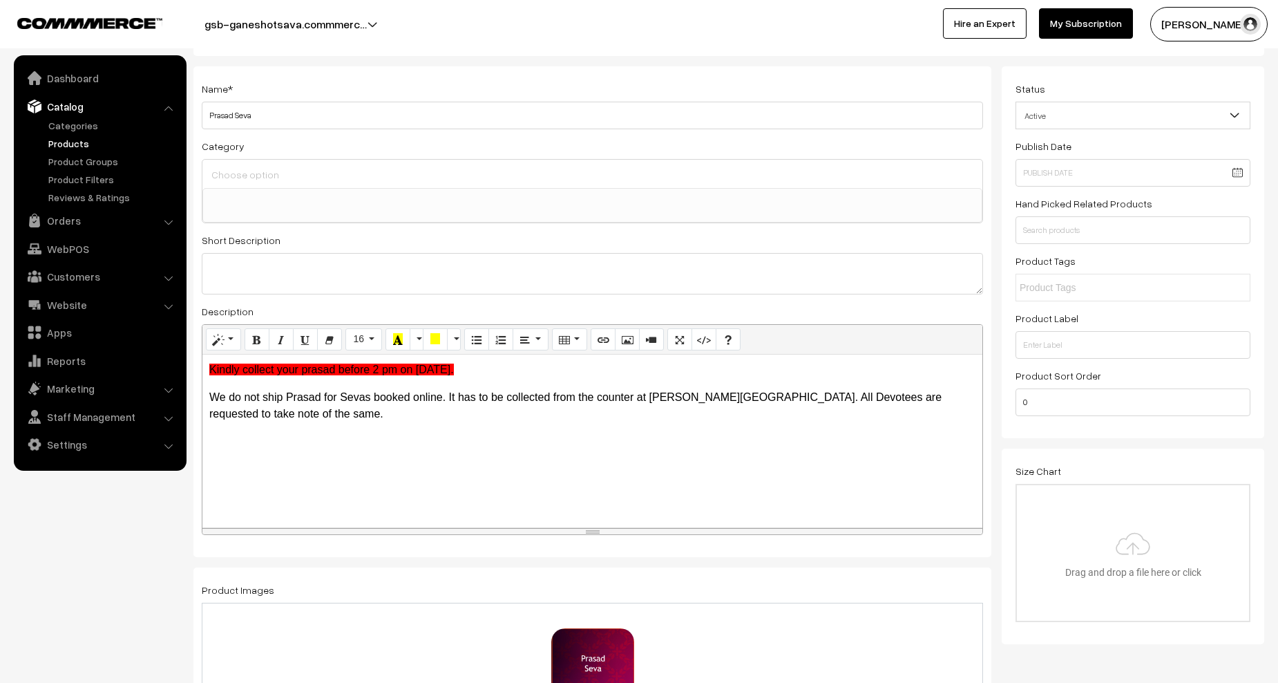
scroll to position [0, 0]
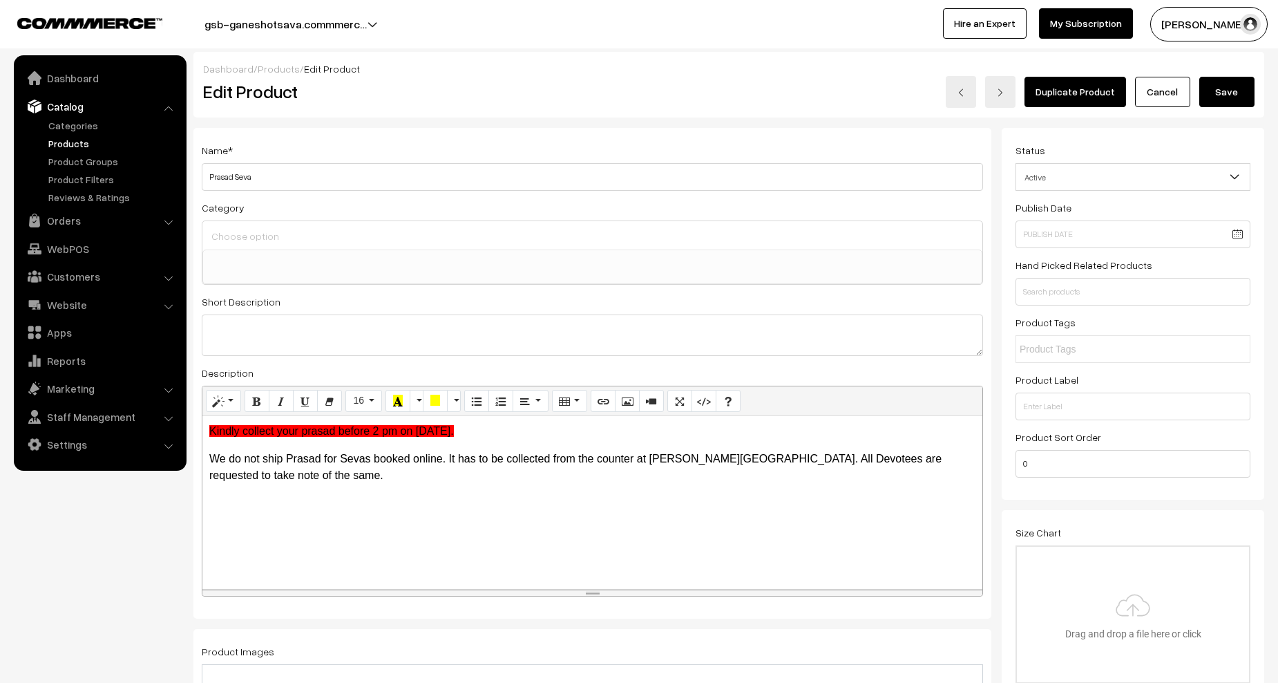
click at [1215, 95] on button "Save" at bounding box center [1227, 92] width 55 height 30
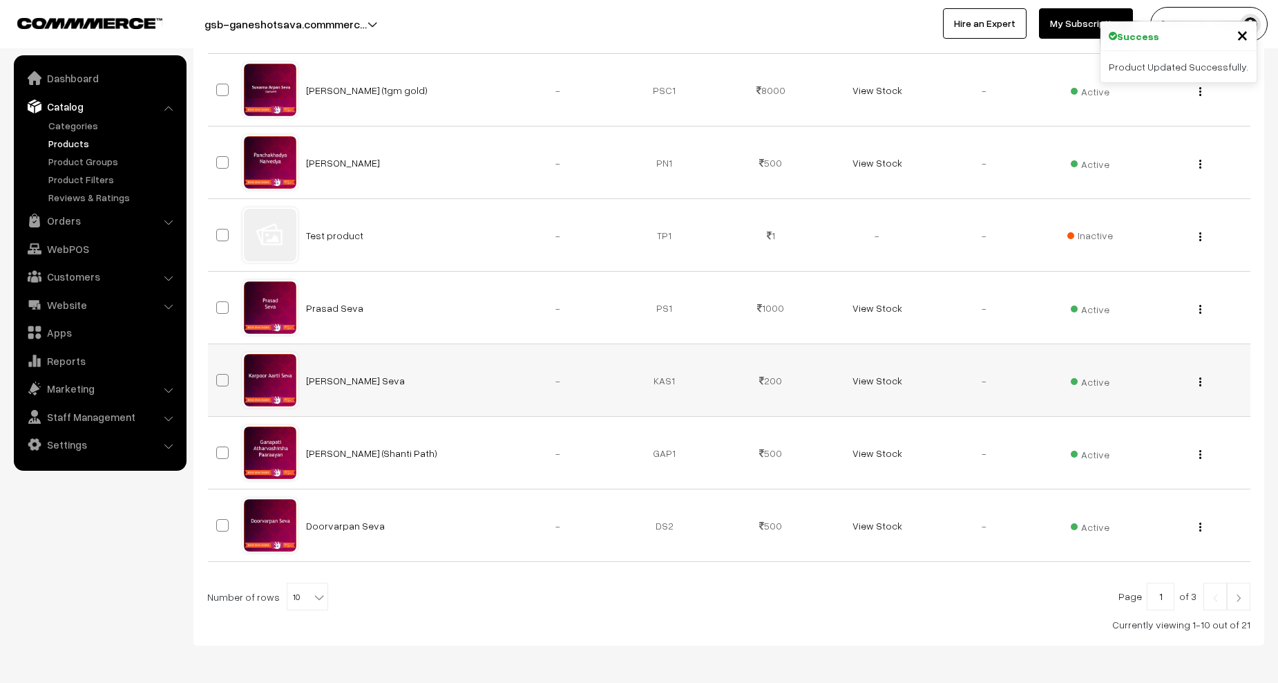
scroll to position [484, 0]
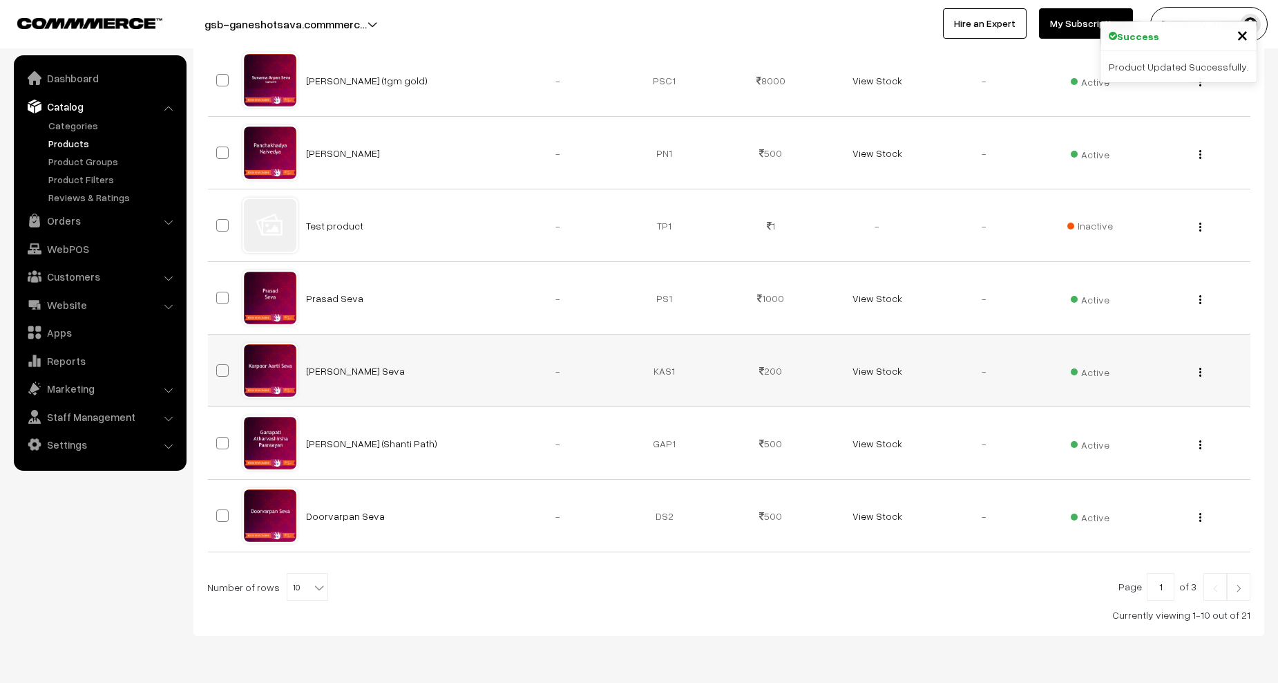
click at [1201, 371] on img "button" at bounding box center [1201, 372] width 2 height 9
click at [1134, 419] on link "Edit" at bounding box center [1138, 422] width 117 height 30
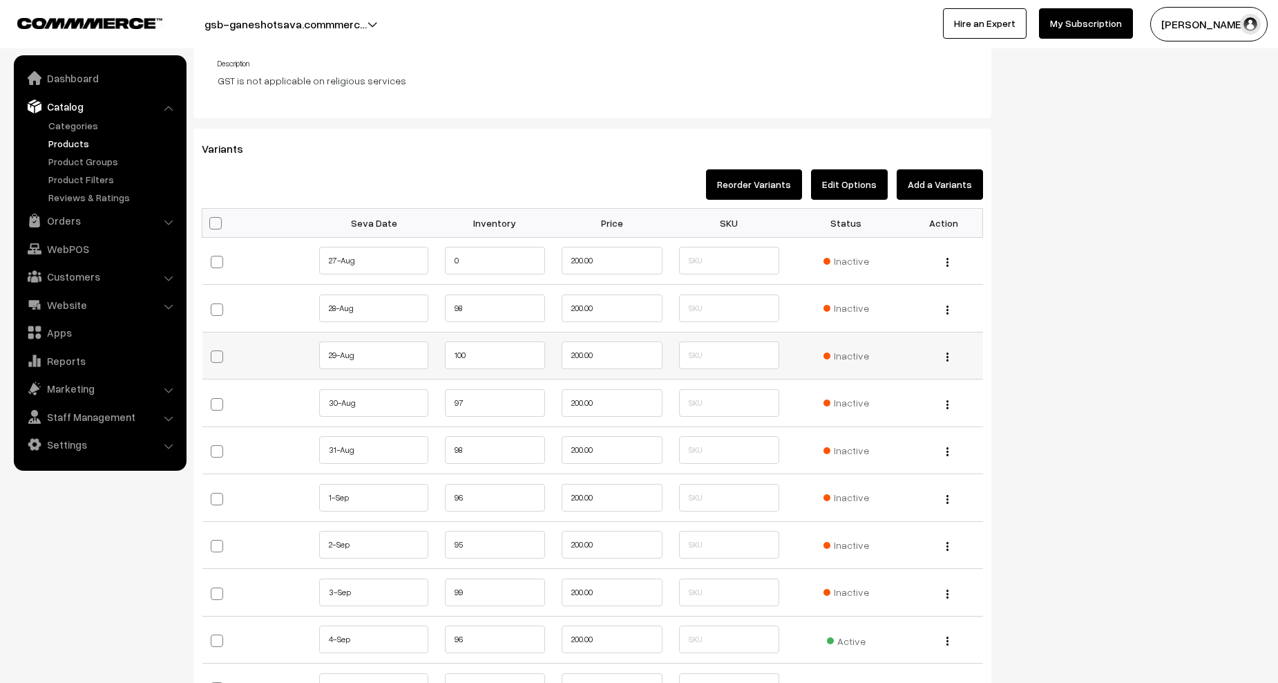
scroll to position [1451, 0]
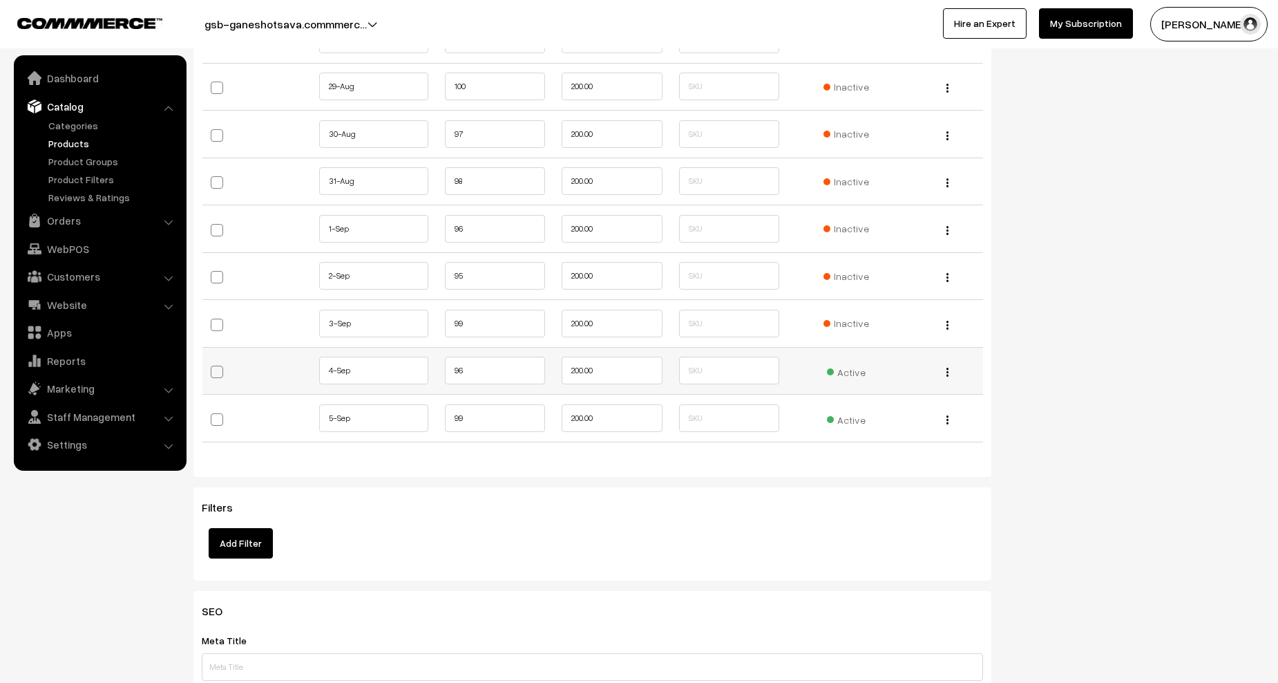
click at [846, 370] on span "Active" at bounding box center [846, 370] width 39 height 18
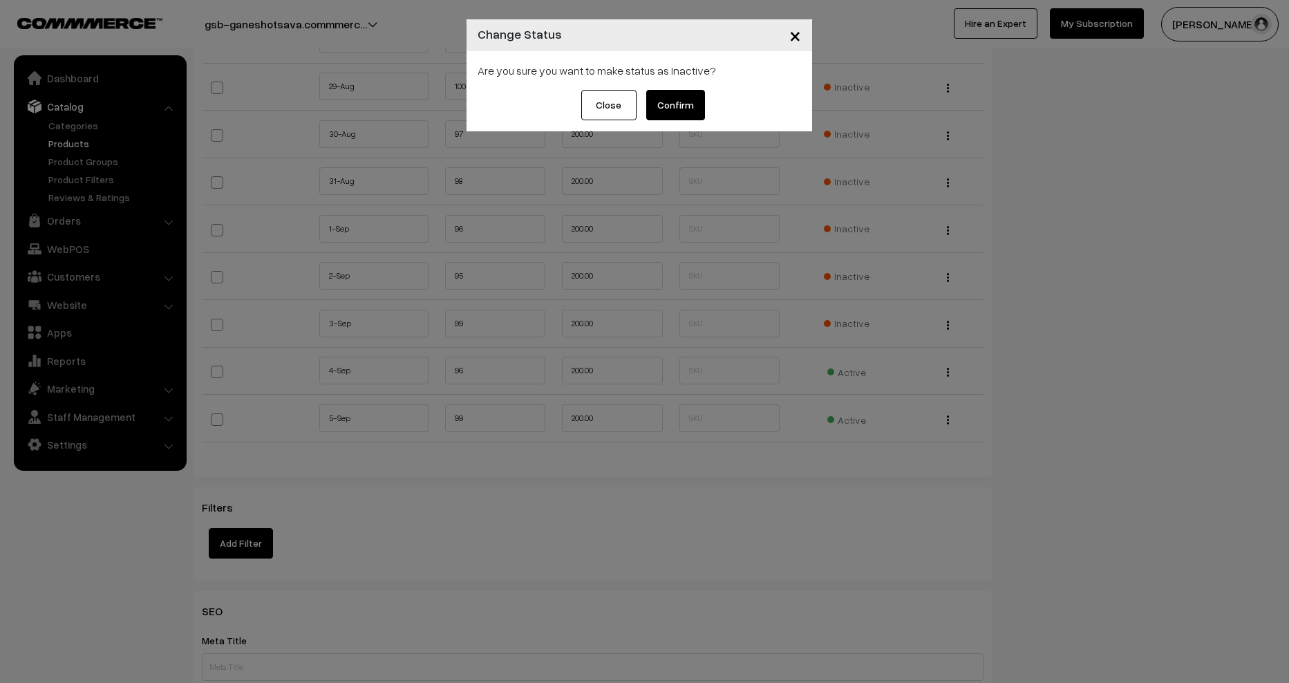
click at [670, 108] on button "Confirm" at bounding box center [675, 105] width 59 height 30
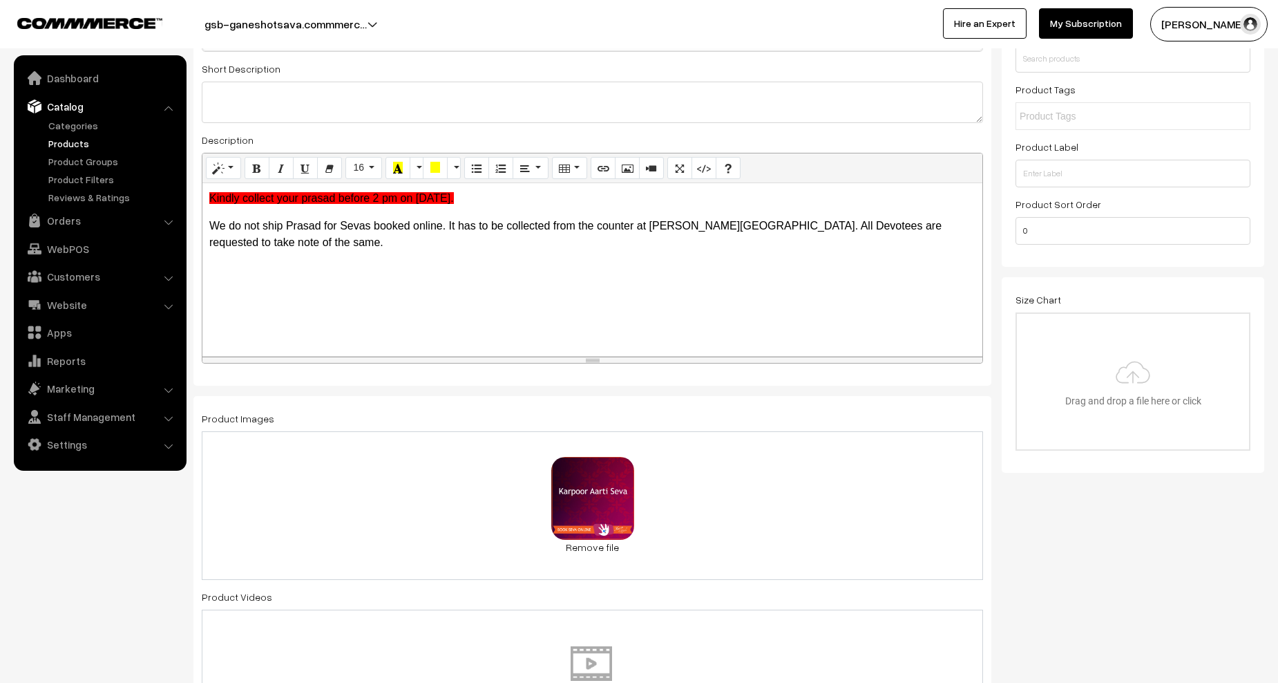
scroll to position [0, 0]
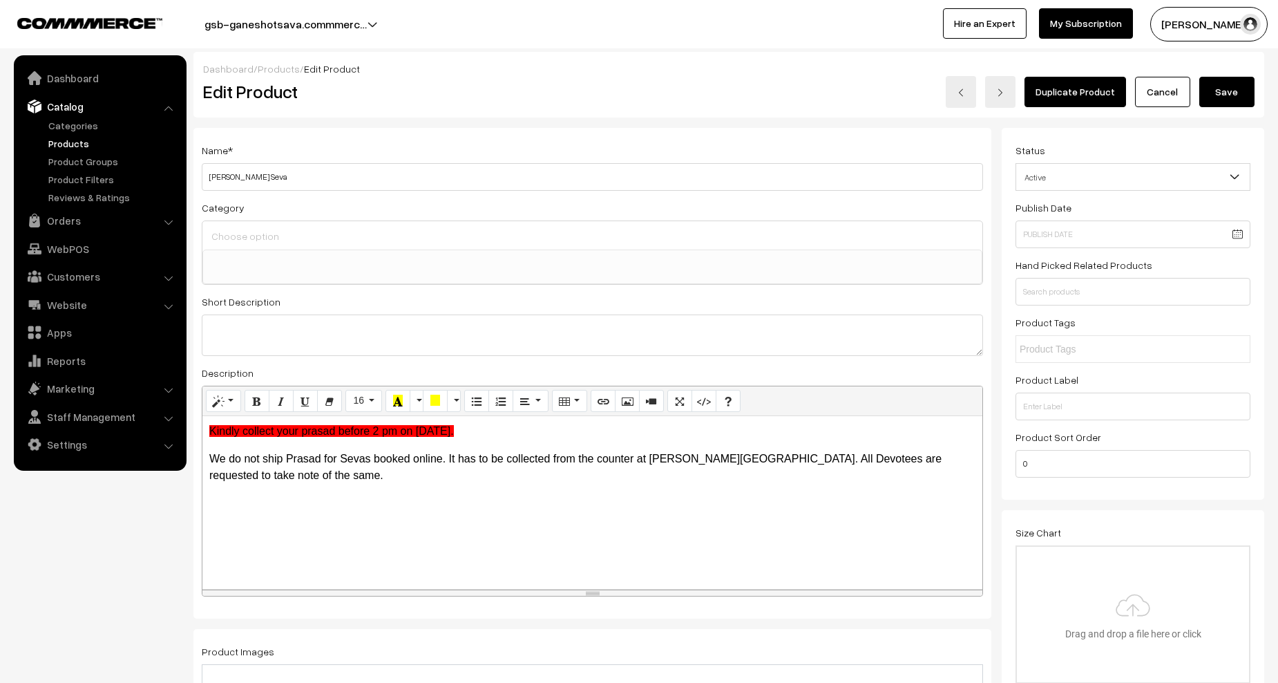
click at [1212, 91] on button "Save" at bounding box center [1227, 92] width 55 height 30
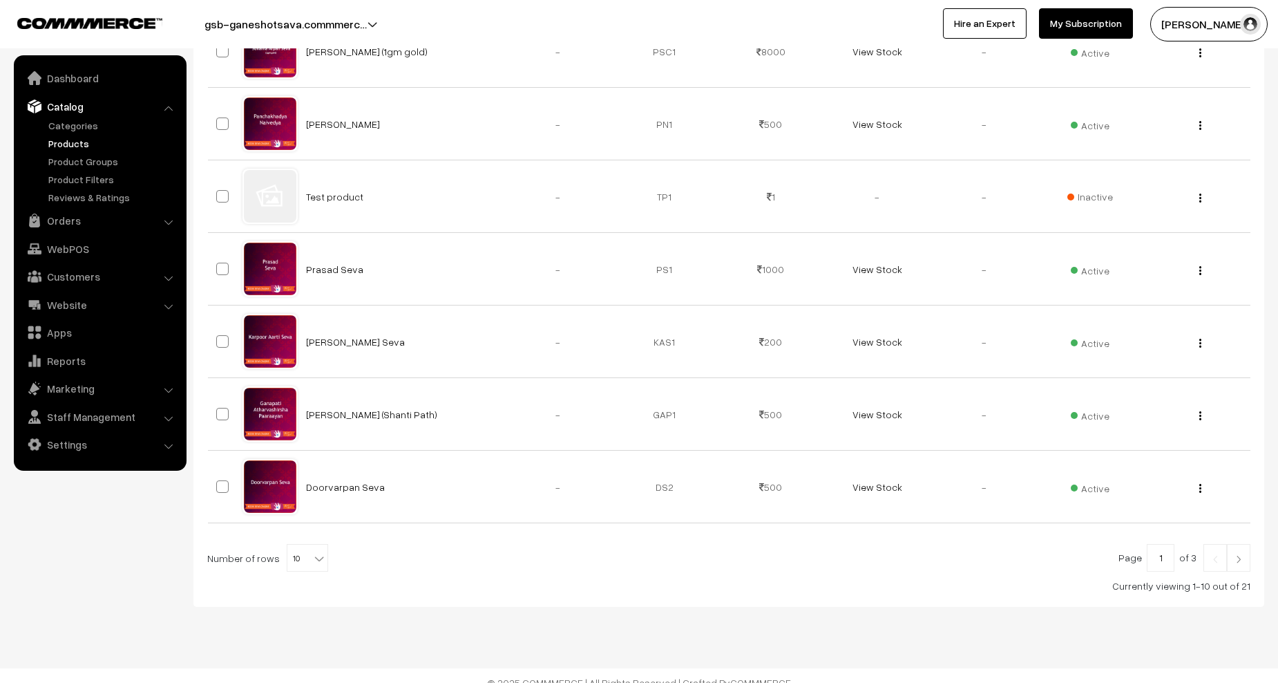
scroll to position [527, 0]
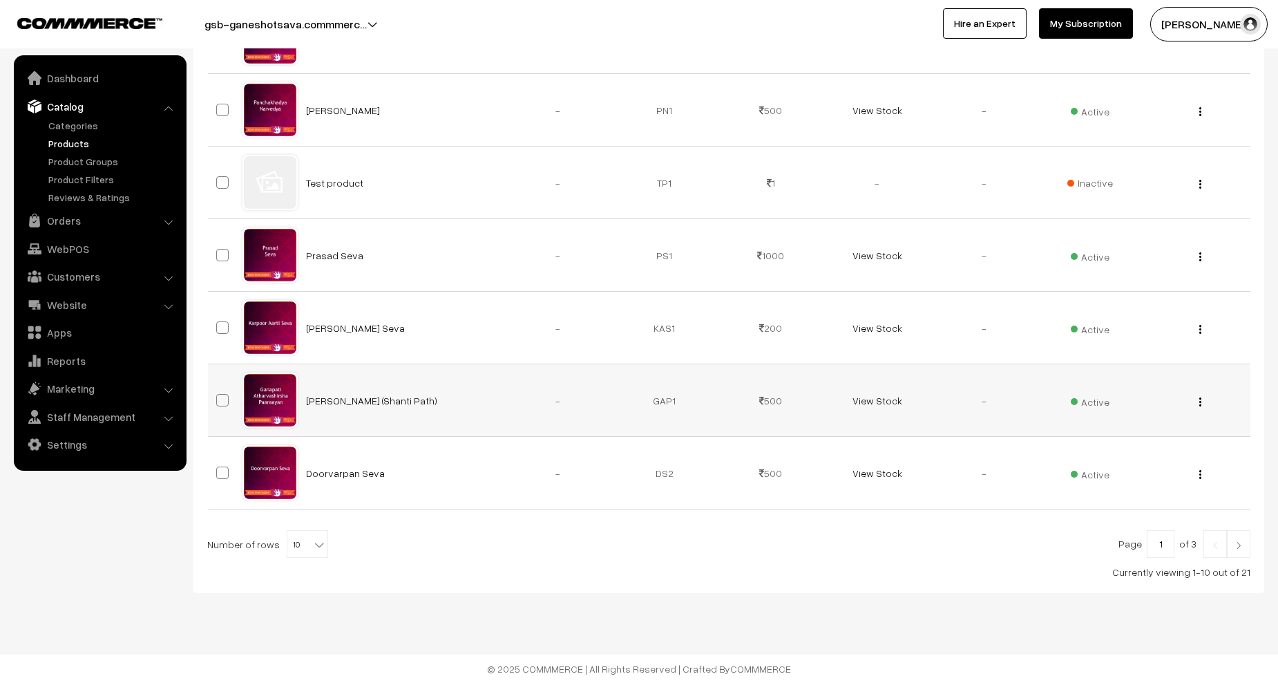
click at [1195, 400] on div "View Edit Delete" at bounding box center [1197, 400] width 90 height 15
click at [1199, 400] on button "button" at bounding box center [1200, 401] width 3 height 11
click at [1118, 444] on link "Edit" at bounding box center [1138, 452] width 117 height 30
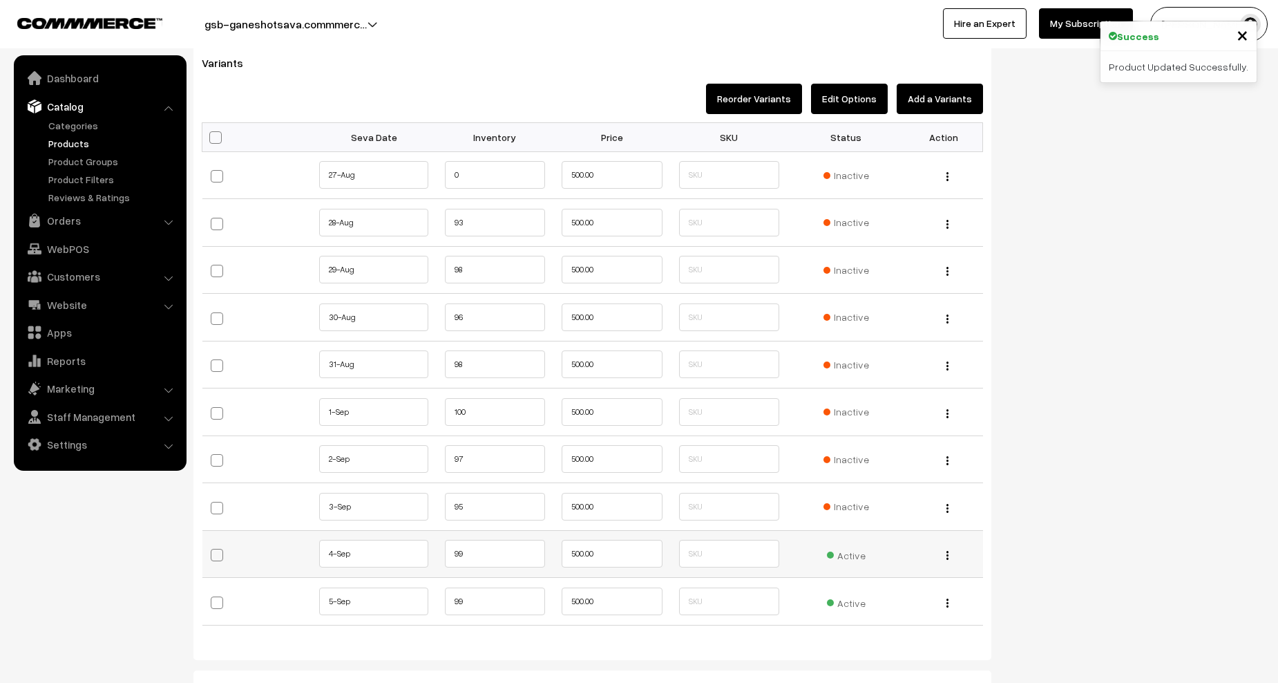
scroll to position [1520, 0]
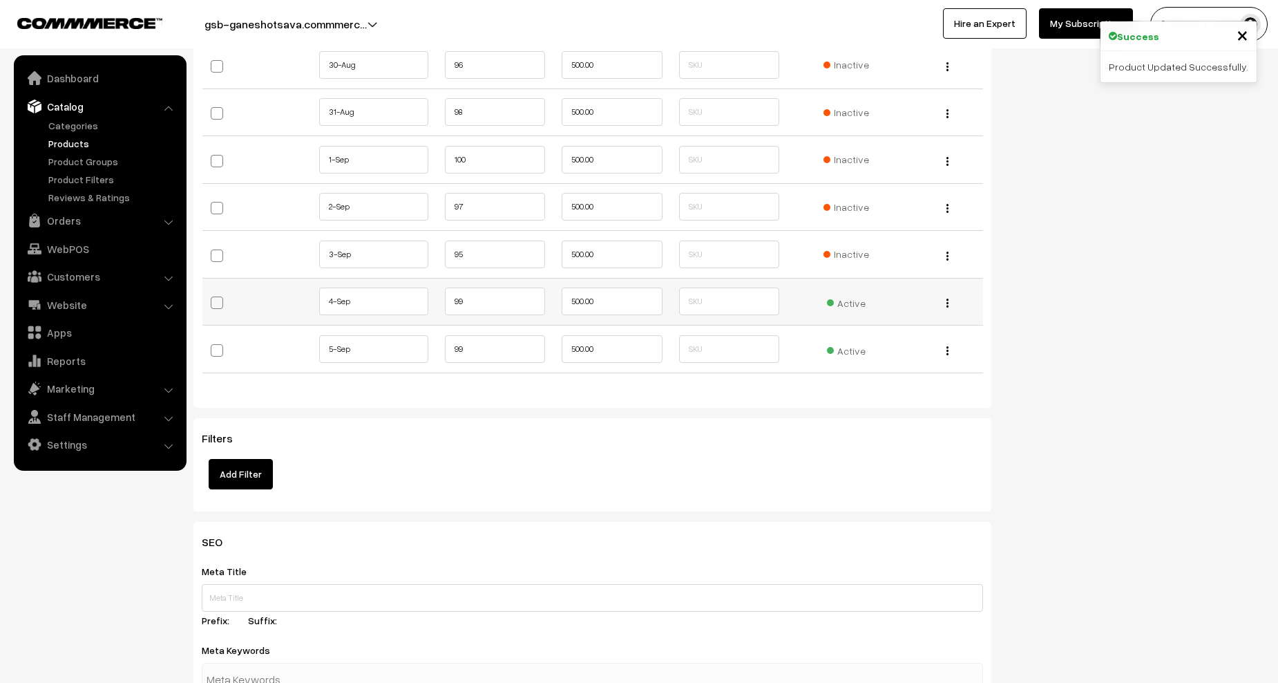
click at [853, 301] on span "Active" at bounding box center [846, 301] width 39 height 18
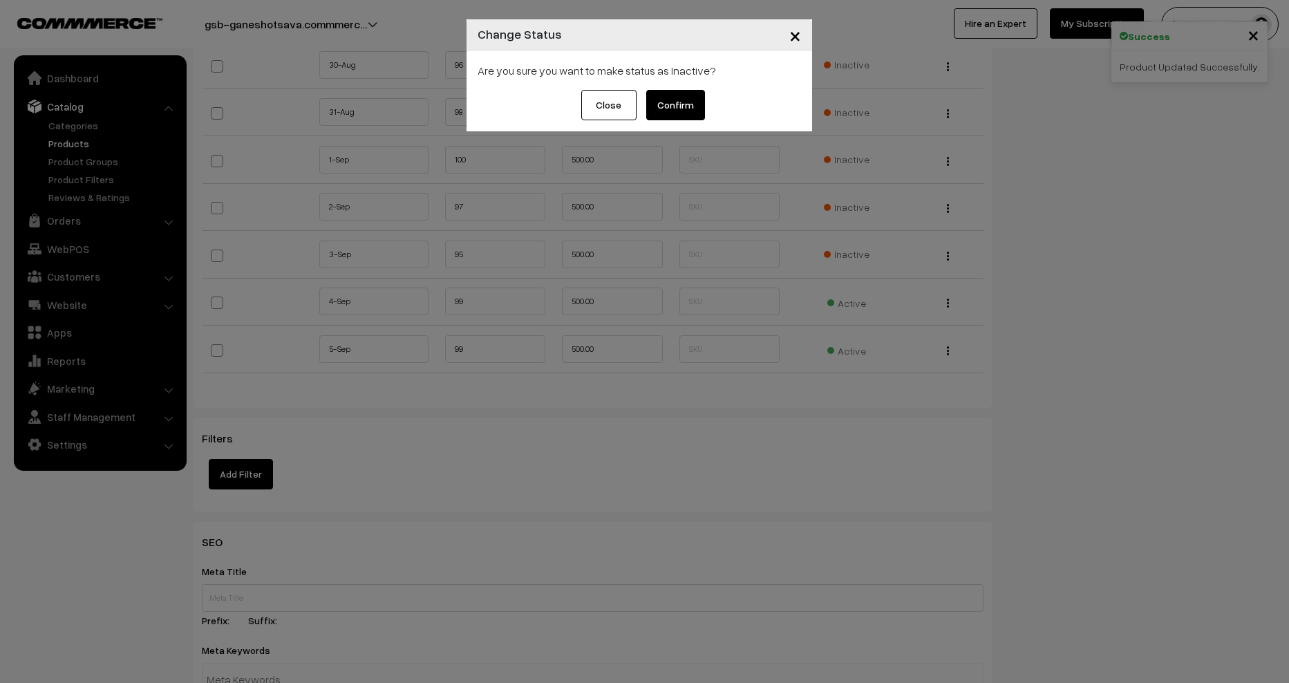
click at [691, 110] on button "Confirm" at bounding box center [675, 105] width 59 height 30
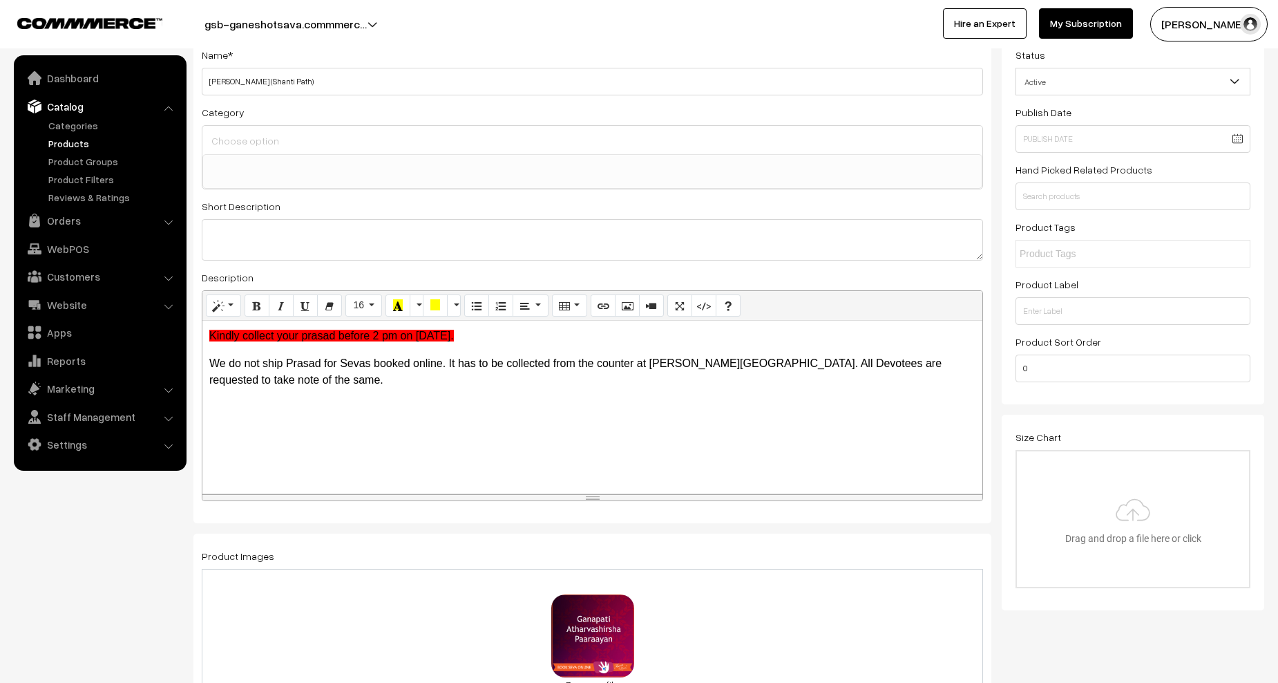
scroll to position [0, 0]
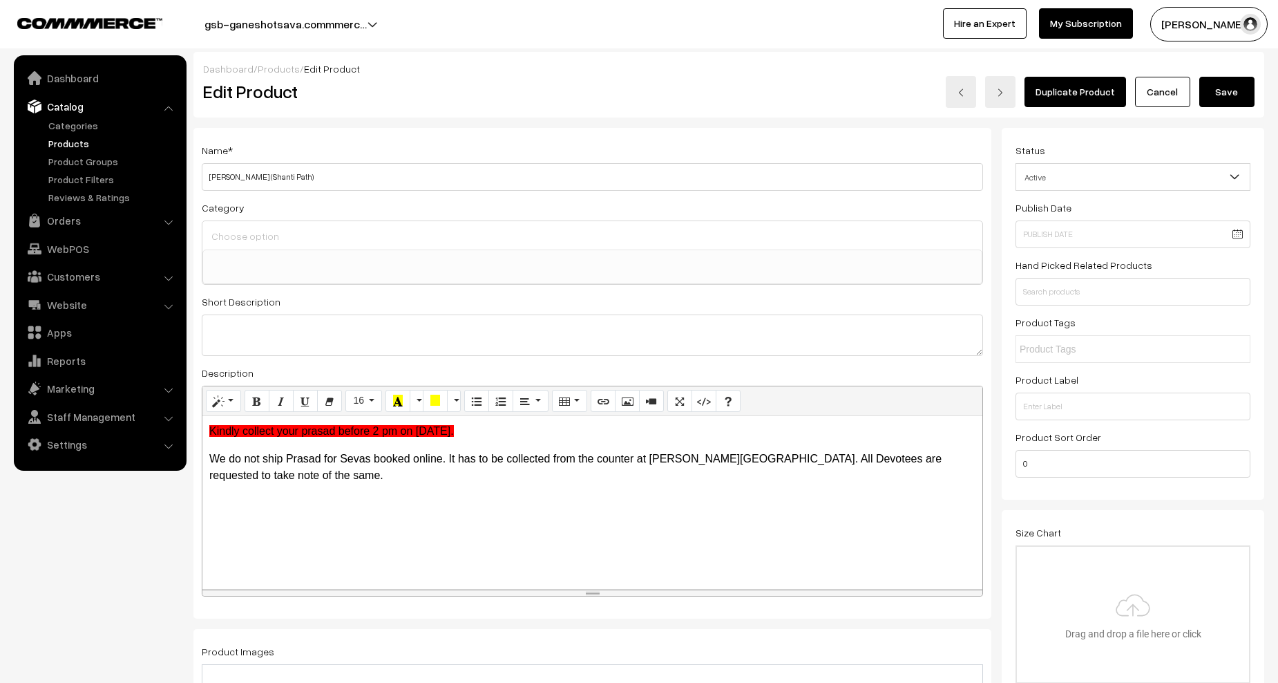
click at [1222, 97] on button "Save" at bounding box center [1227, 92] width 55 height 30
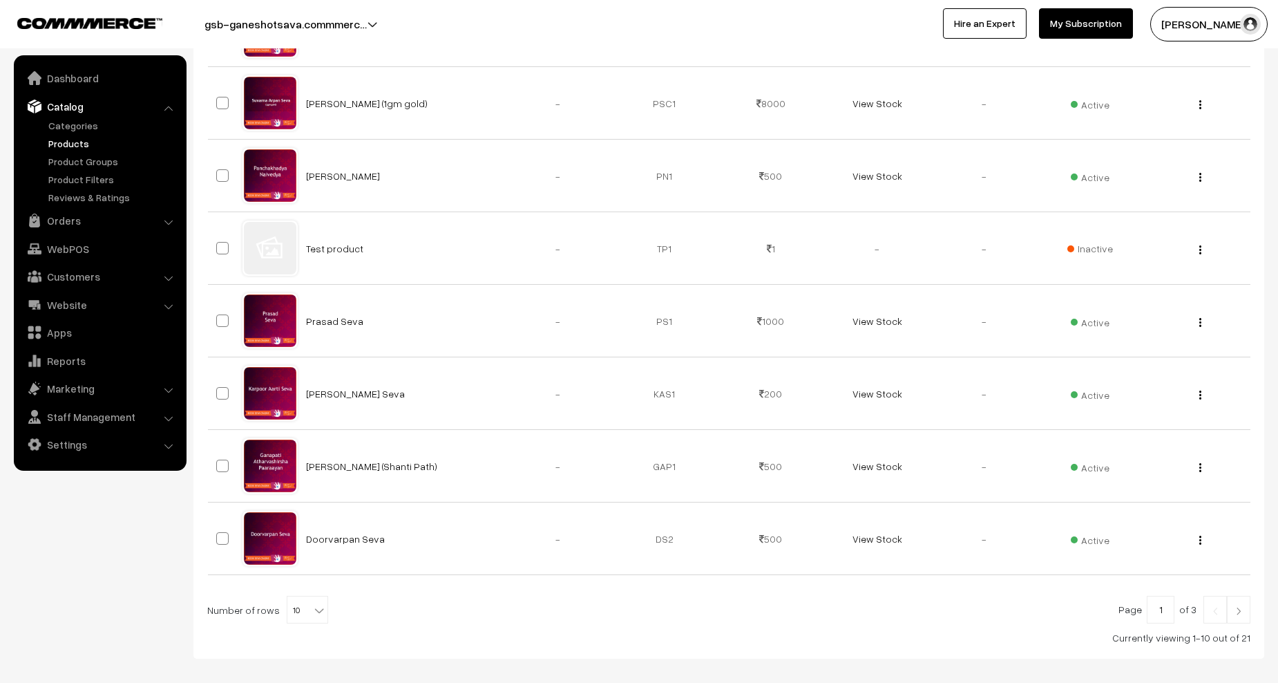
scroll to position [484, 0]
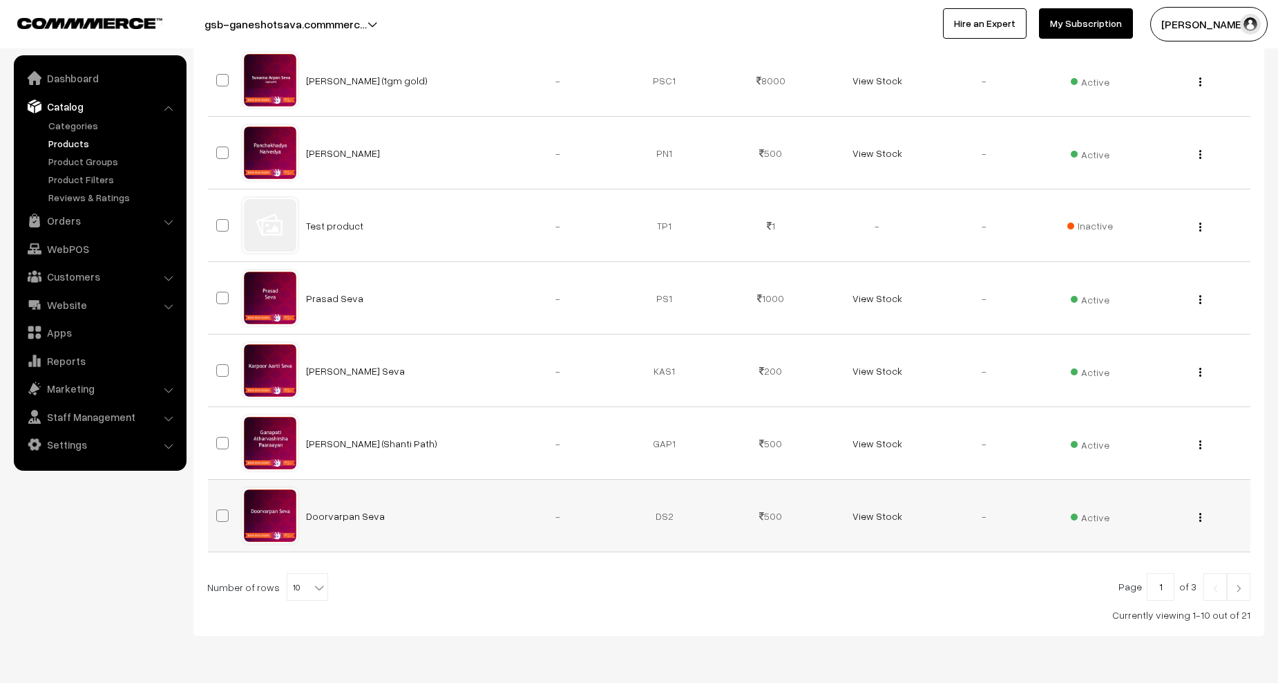
click at [1200, 518] on img "button" at bounding box center [1201, 517] width 2 height 9
click at [1094, 560] on link "Edit" at bounding box center [1138, 567] width 117 height 30
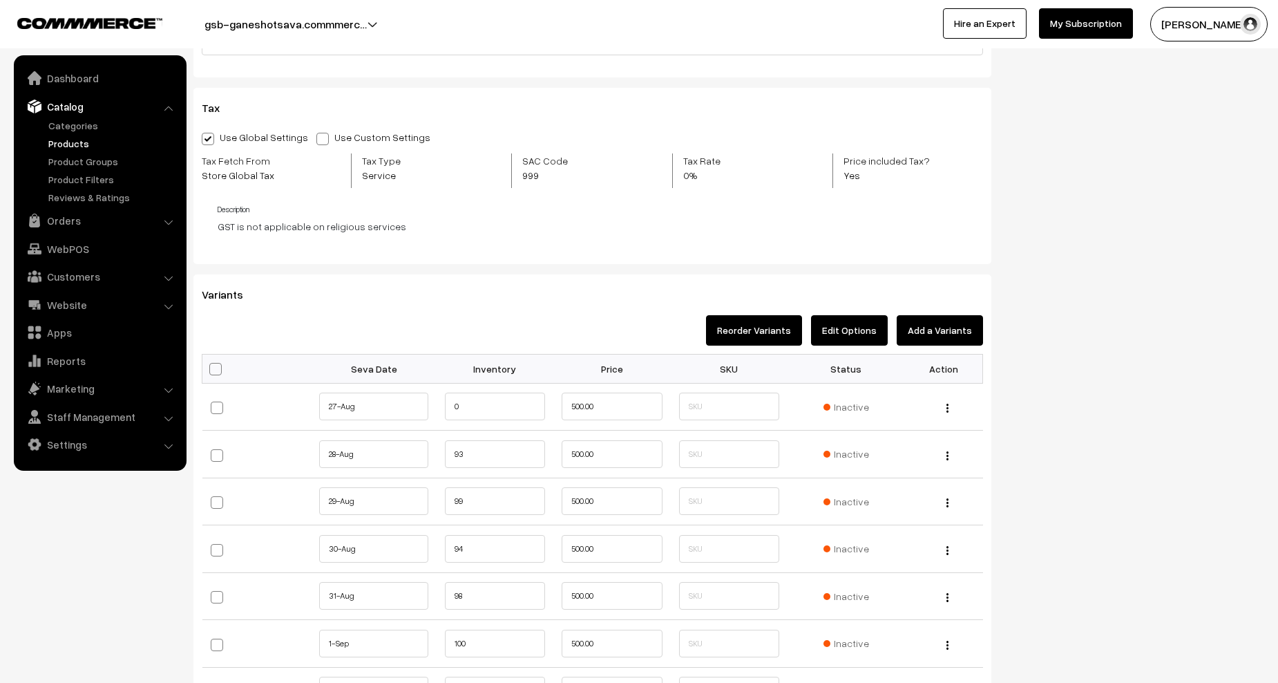
scroll to position [1520, 0]
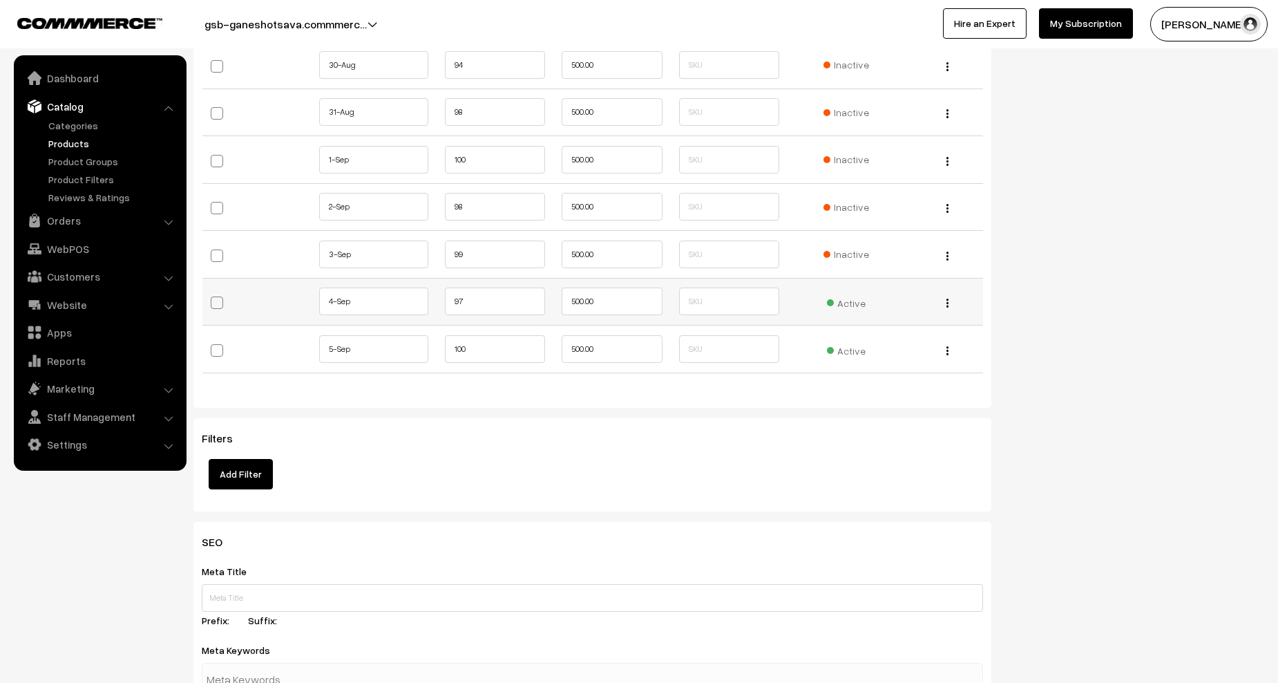
click at [856, 301] on span "Active" at bounding box center [846, 301] width 39 height 18
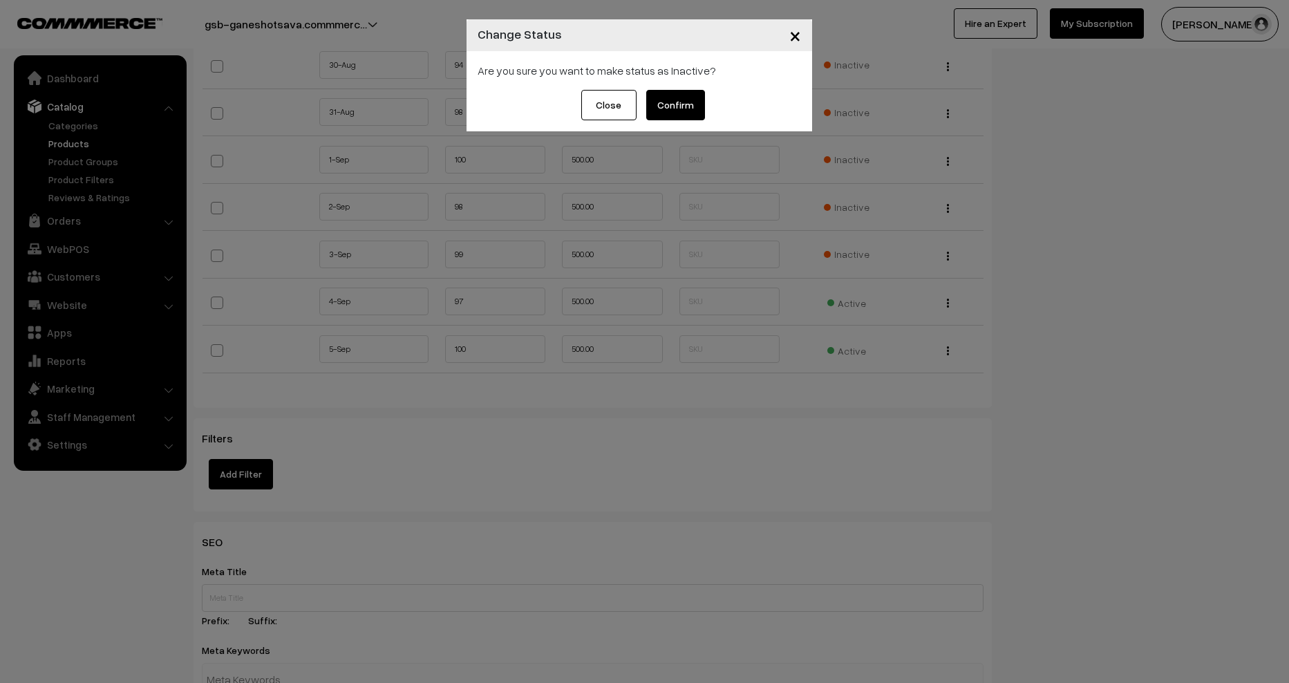
click at [666, 97] on button "Confirm" at bounding box center [675, 105] width 59 height 30
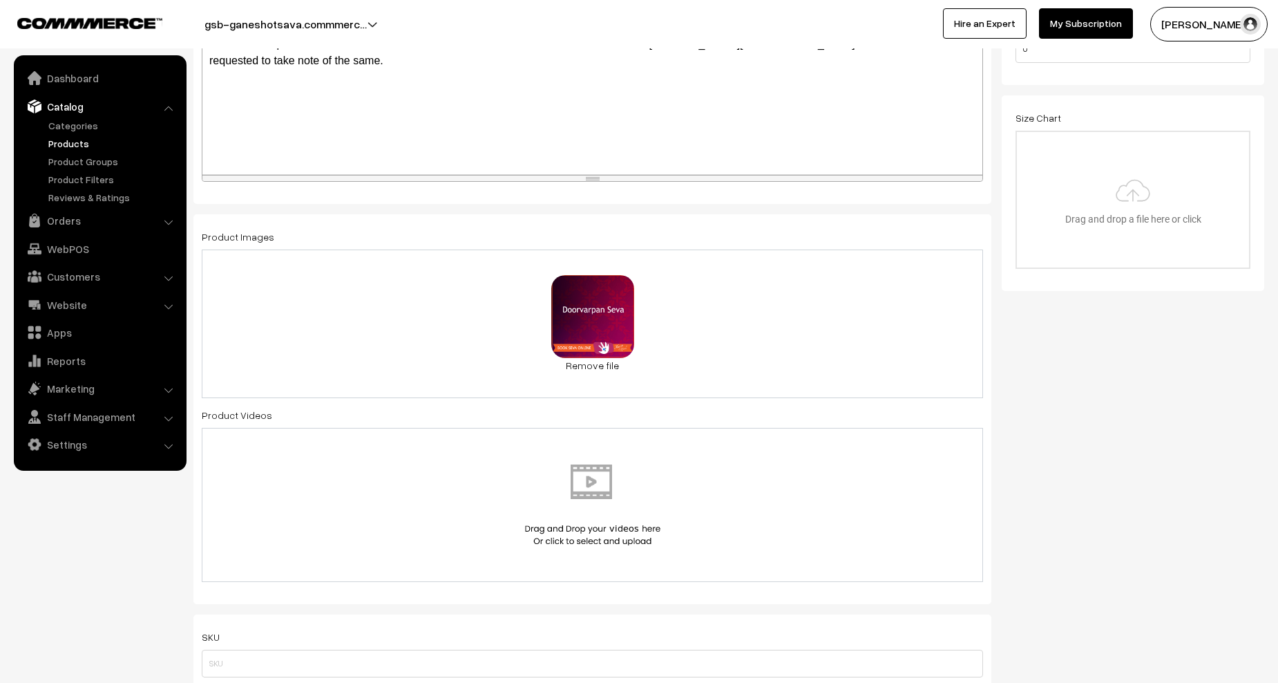
scroll to position [0, 0]
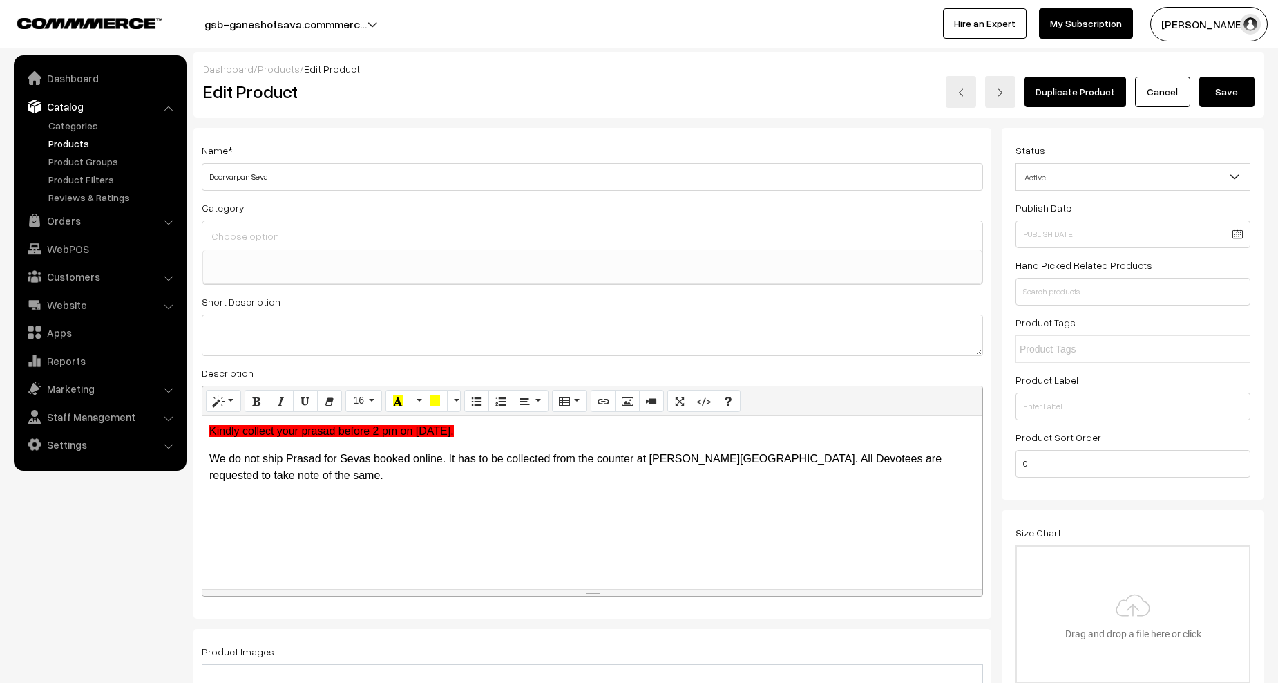
click at [1214, 100] on button "Save" at bounding box center [1227, 92] width 55 height 30
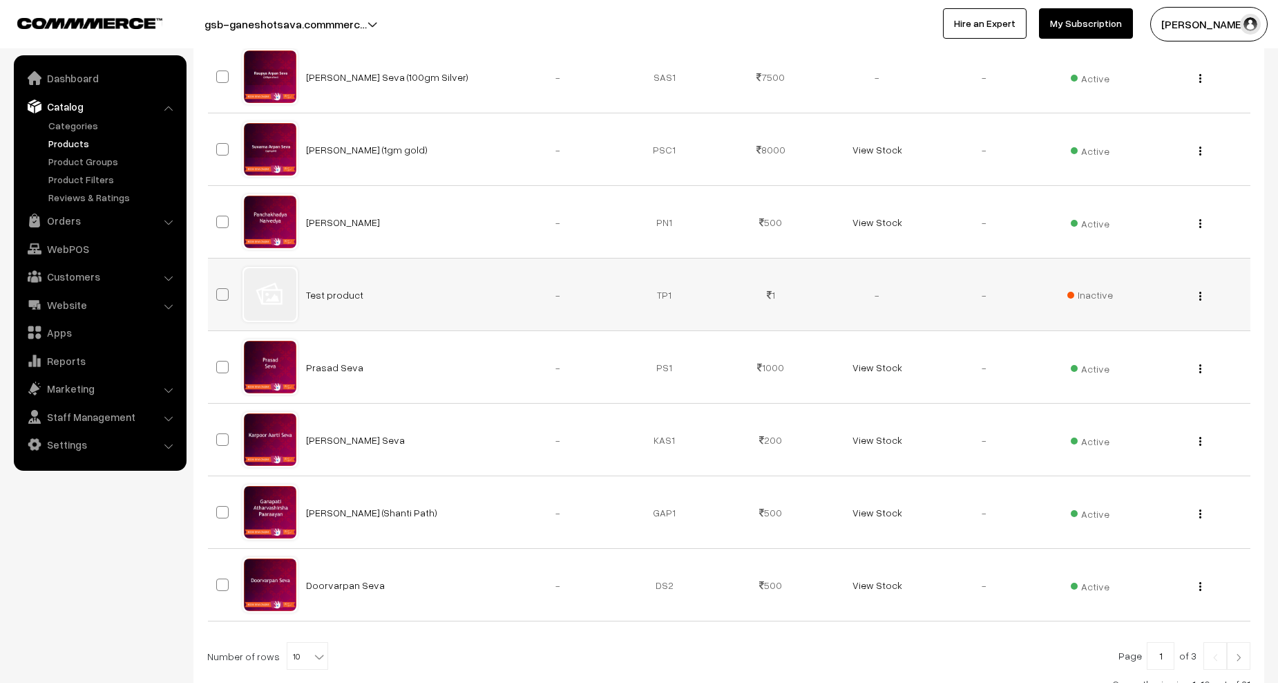
scroll to position [527, 0]
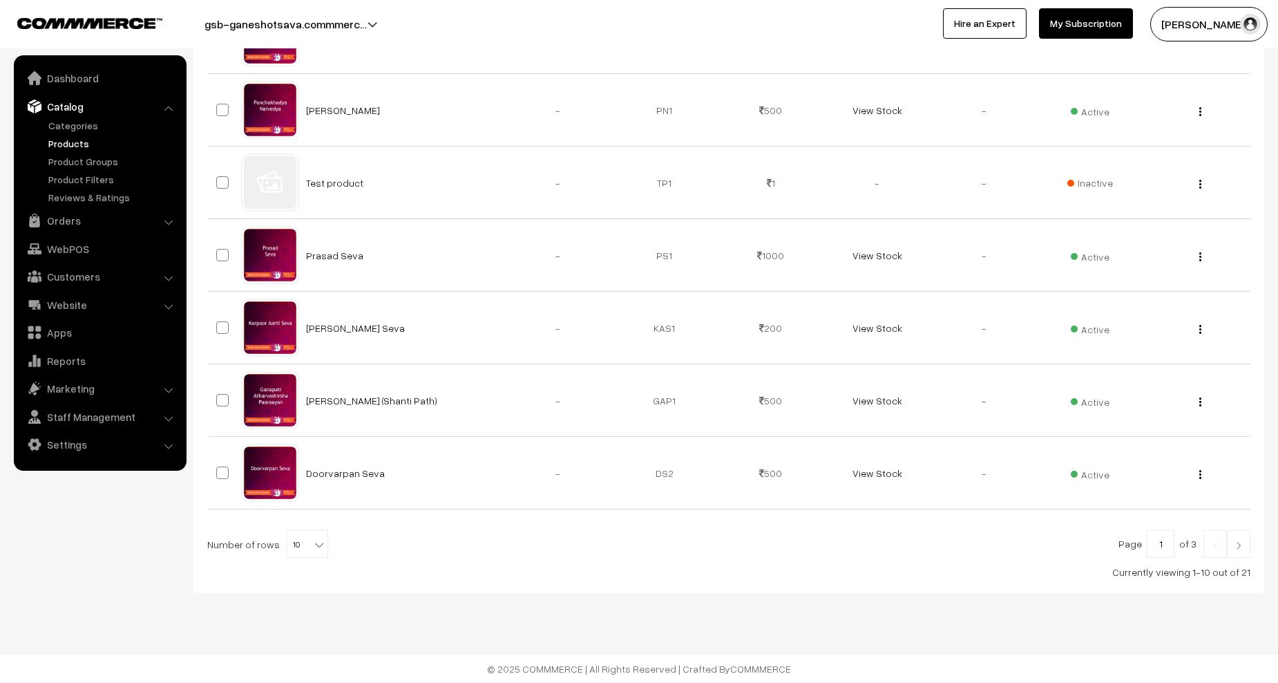
click at [1238, 543] on img at bounding box center [1239, 545] width 12 height 8
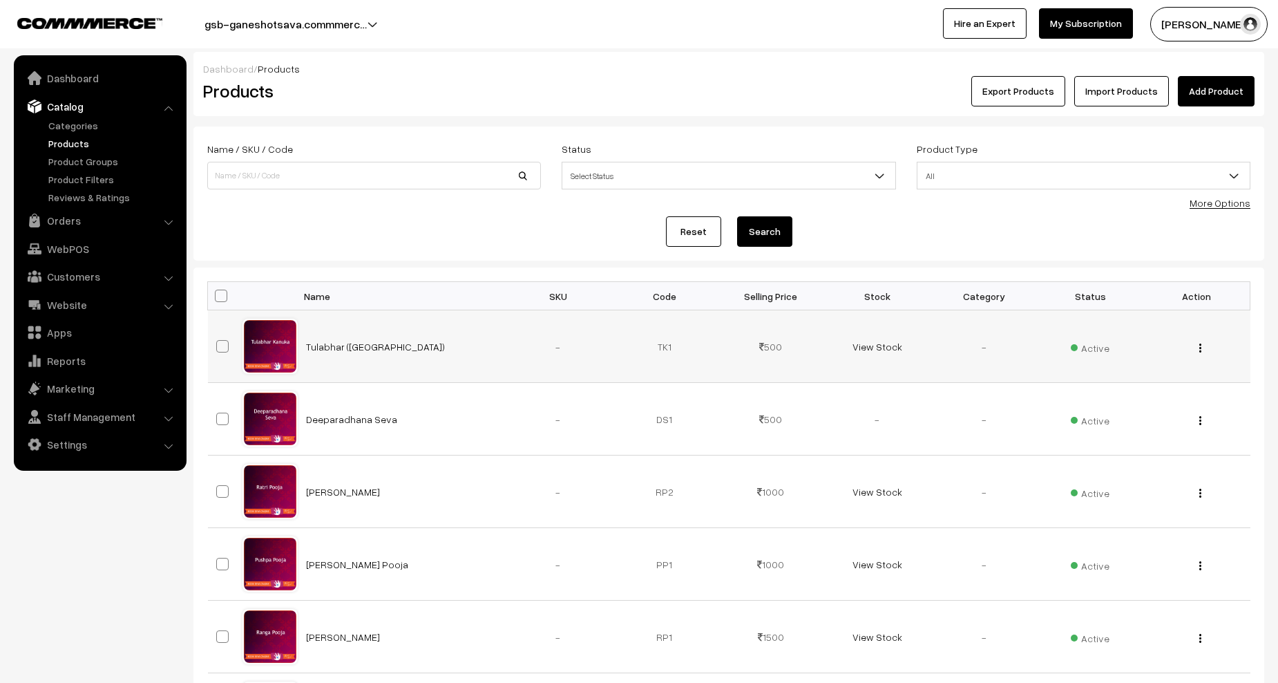
click at [1200, 349] on img "button" at bounding box center [1201, 347] width 2 height 9
click at [1137, 400] on link "Edit" at bounding box center [1138, 398] width 117 height 30
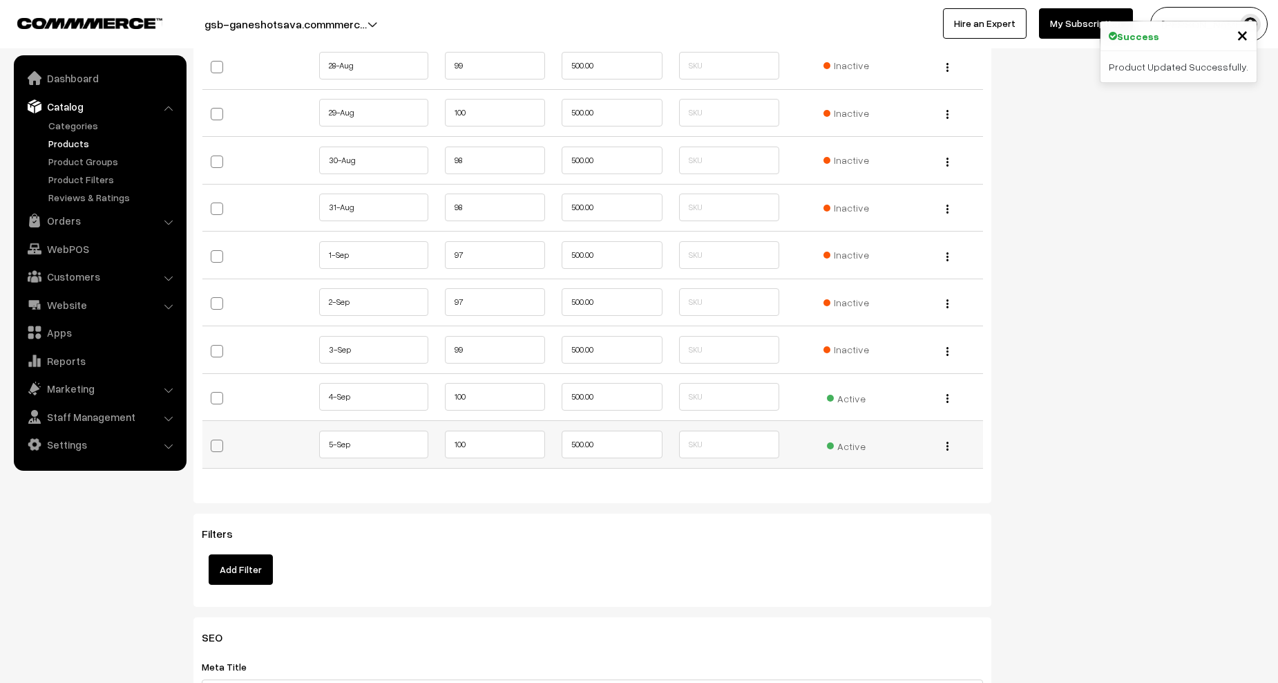
scroll to position [1589, 0]
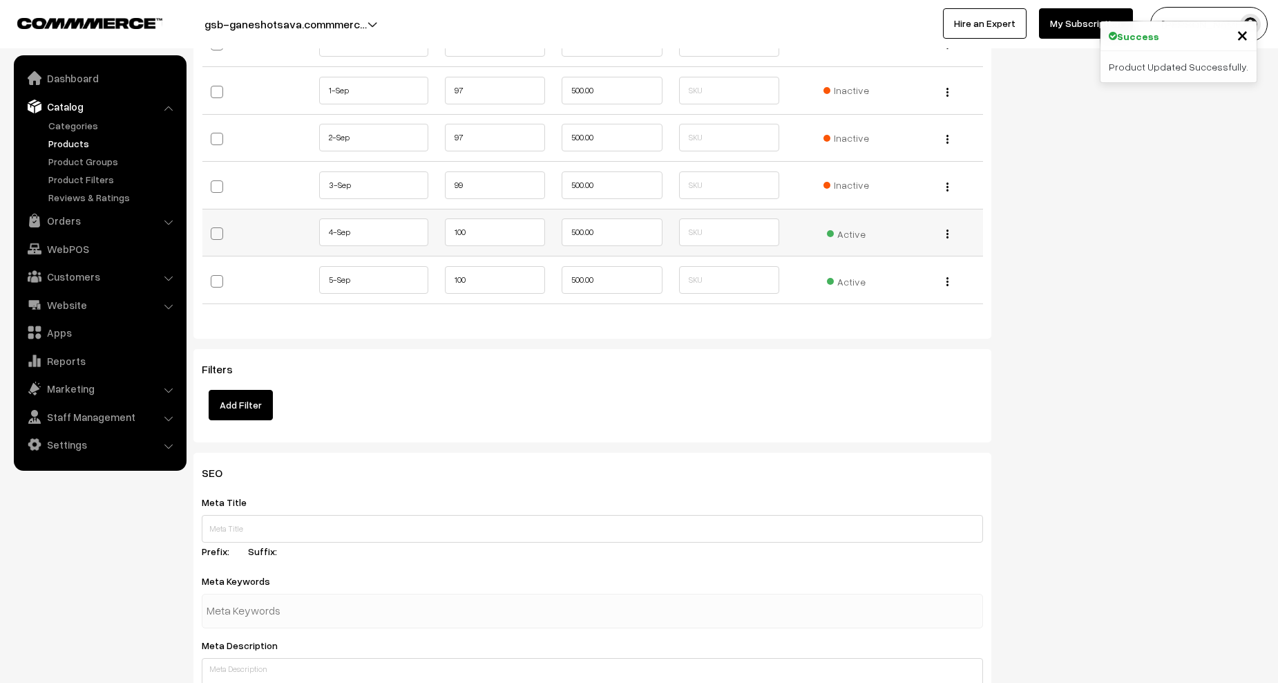
click at [853, 236] on span "Active" at bounding box center [846, 232] width 39 height 18
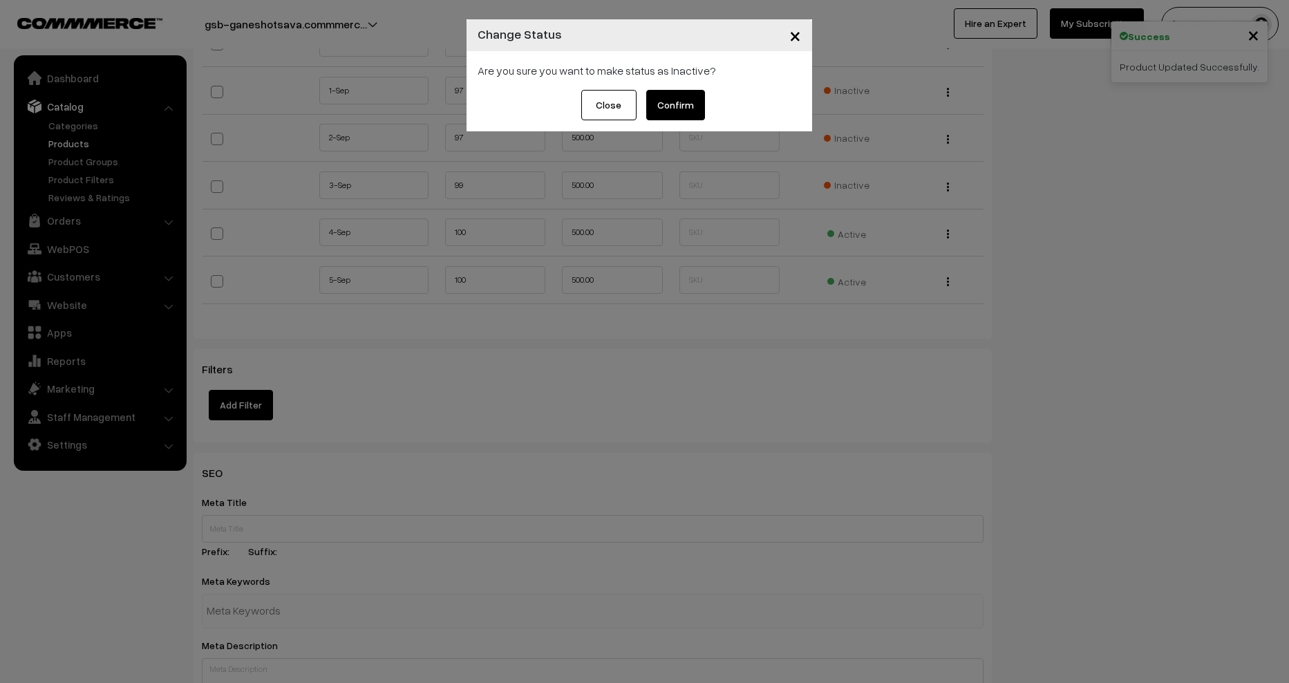
click at [687, 102] on button "Confirm" at bounding box center [675, 105] width 59 height 30
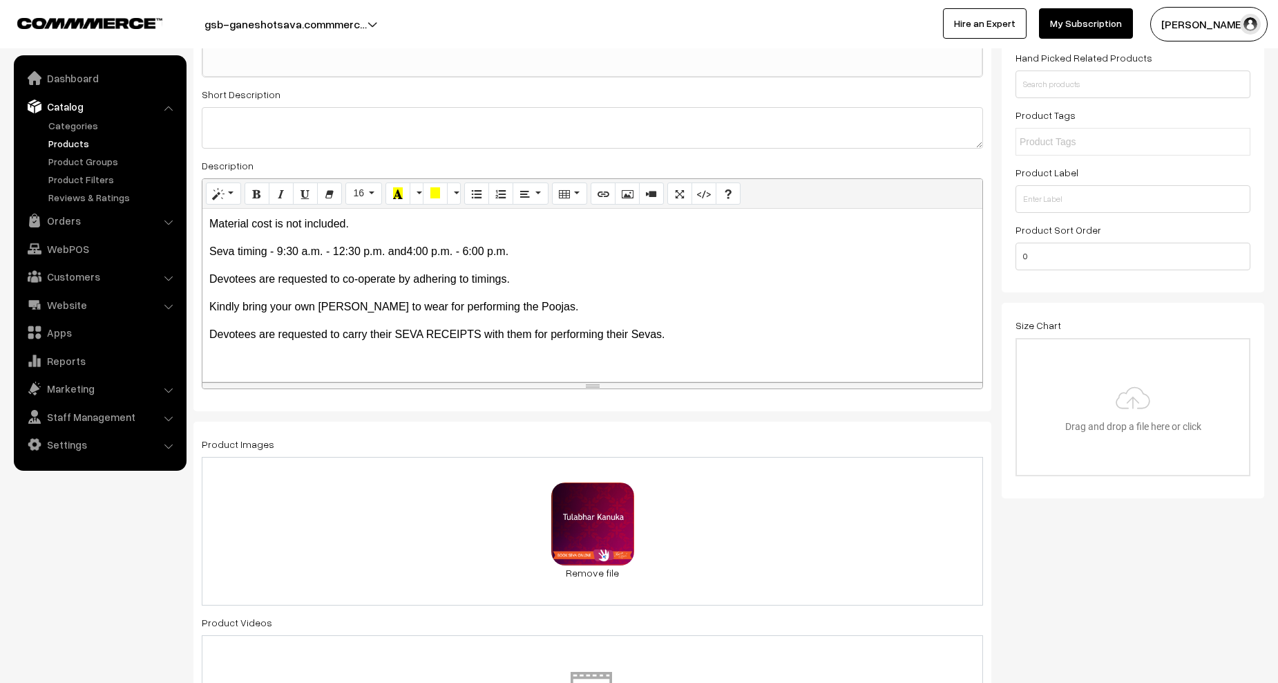
scroll to position [0, 0]
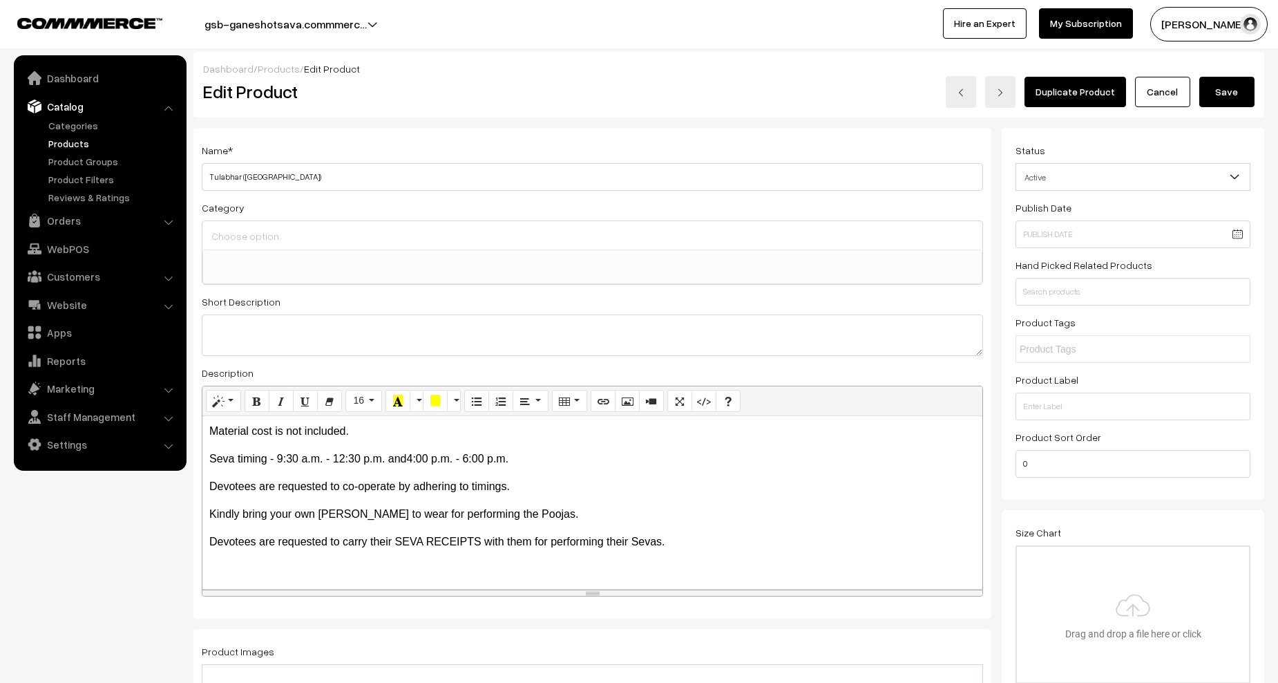
click at [1227, 84] on button "Save" at bounding box center [1227, 92] width 55 height 30
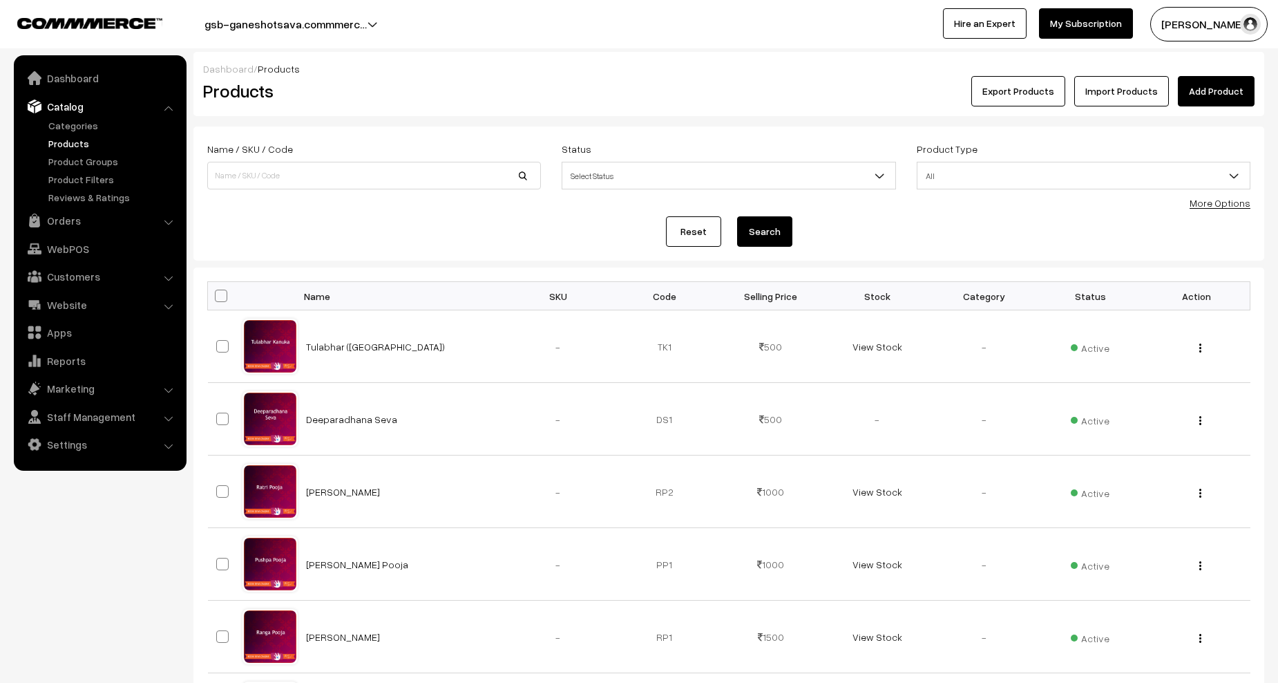
scroll to position [207, 0]
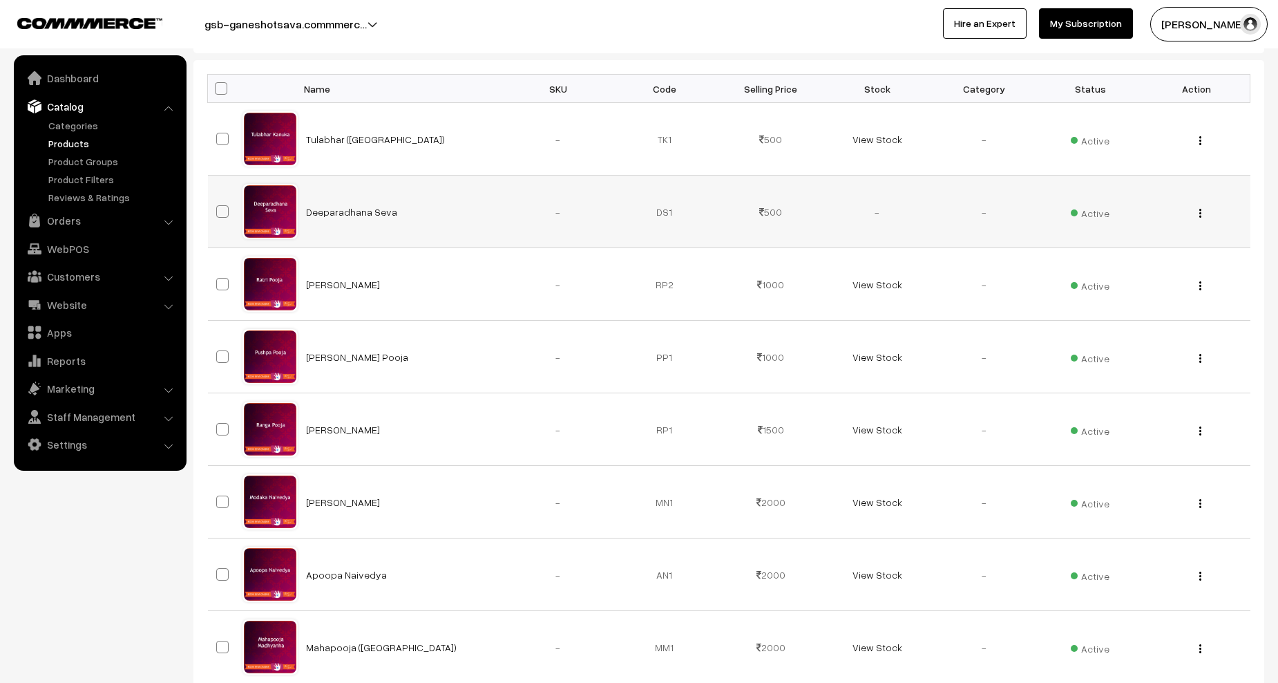
click at [1200, 214] on img "button" at bounding box center [1201, 213] width 2 height 9
click at [1093, 259] on link "Edit" at bounding box center [1138, 263] width 117 height 30
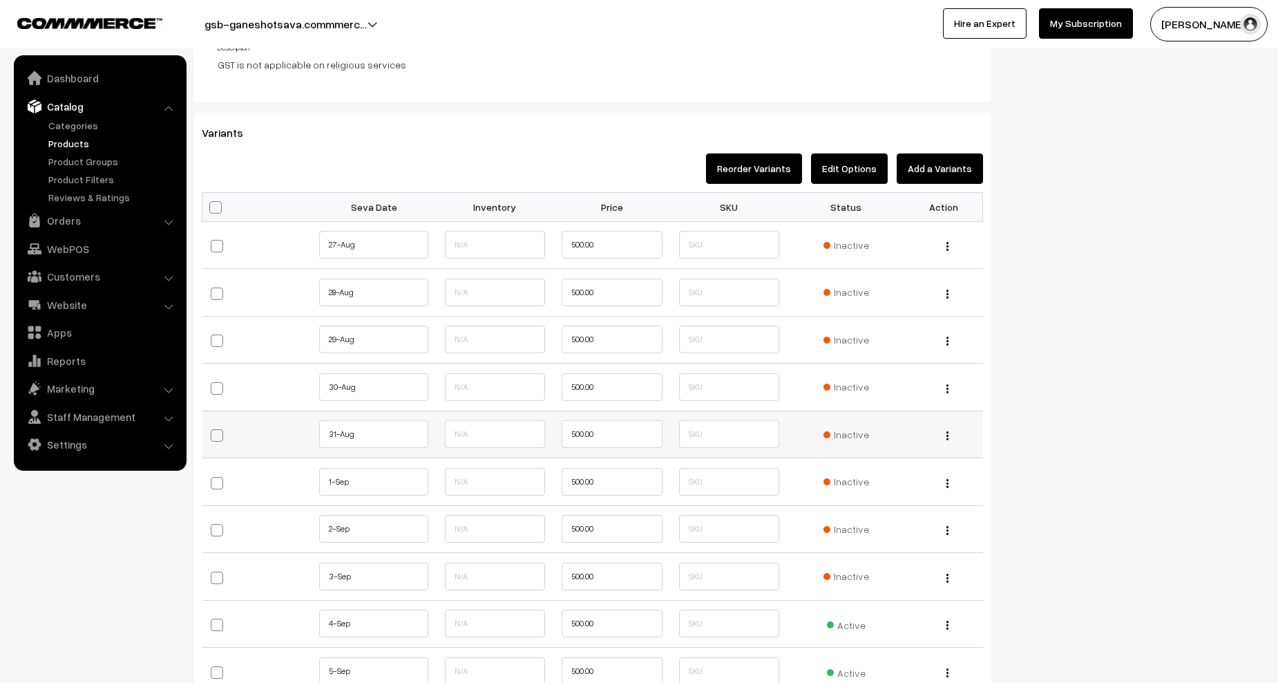
scroll to position [1451, 0]
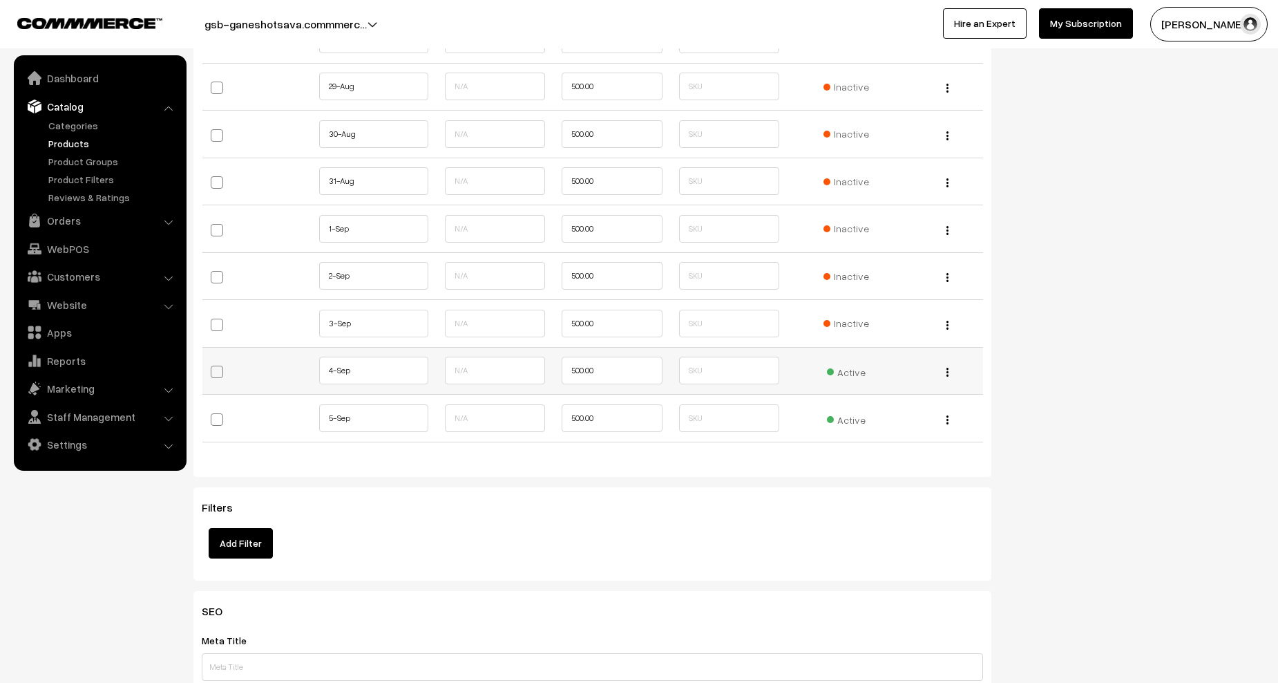
click at [843, 370] on span "Active" at bounding box center [846, 370] width 39 height 18
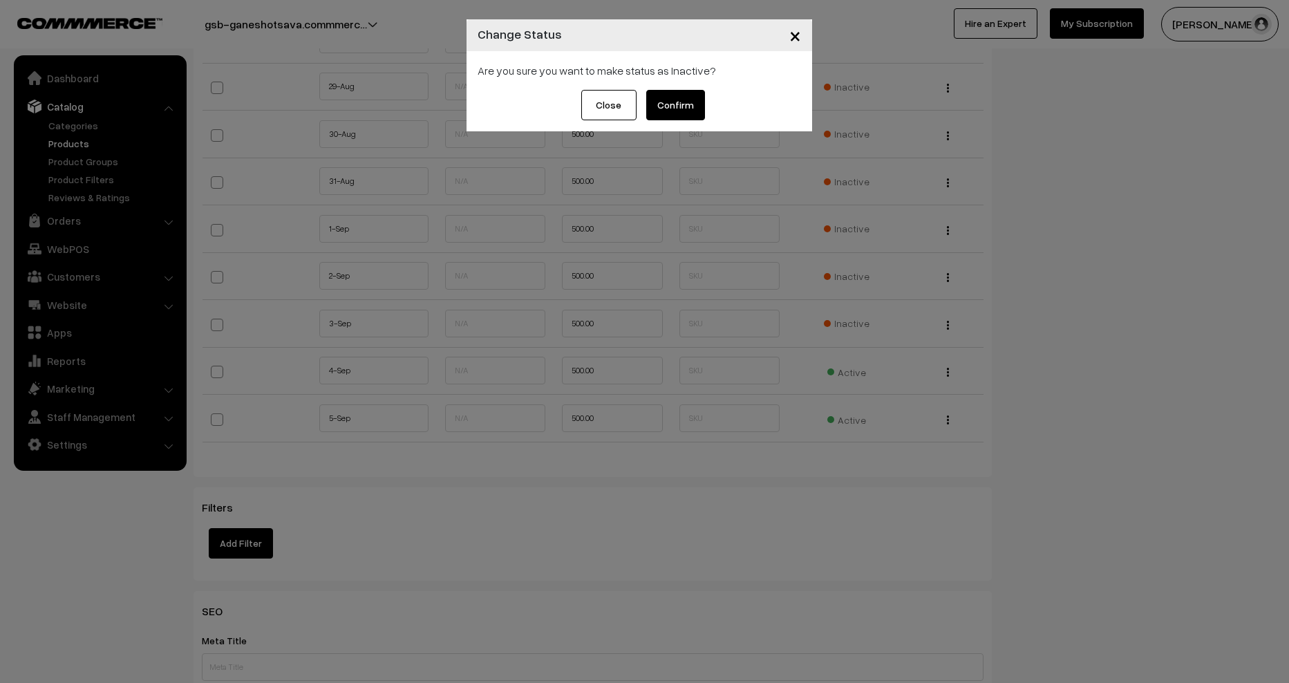
click at [686, 106] on button "Confirm" at bounding box center [675, 105] width 59 height 30
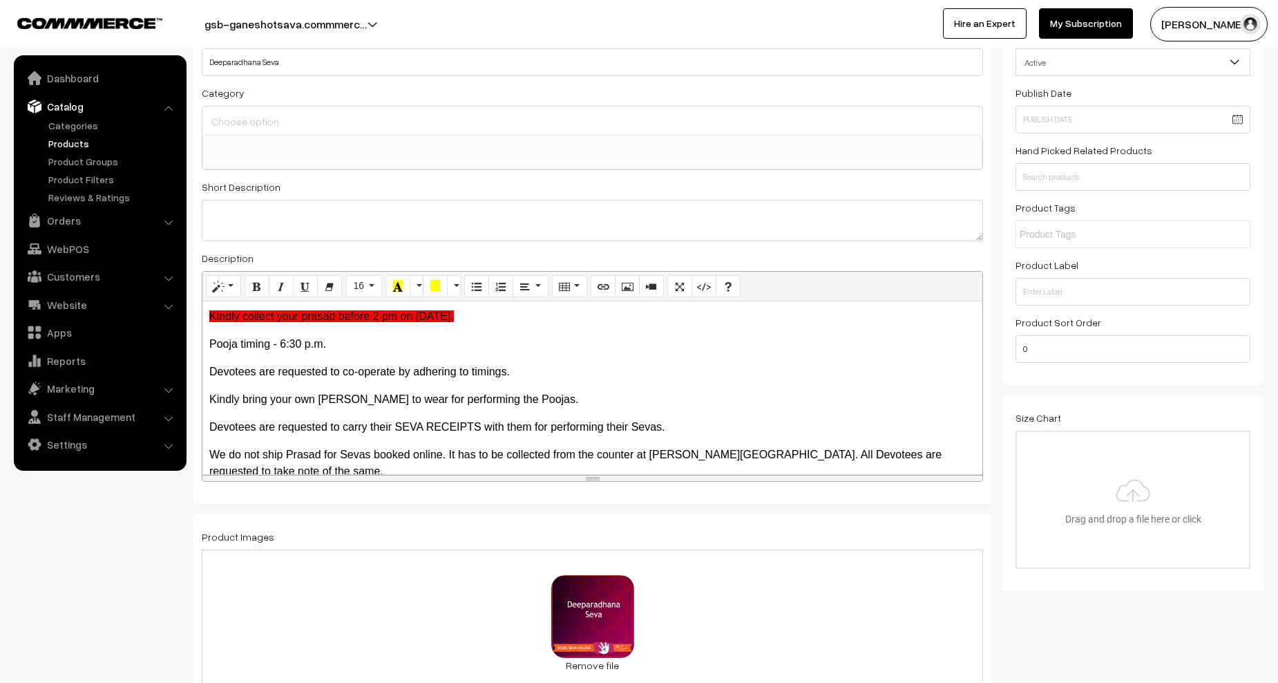
scroll to position [0, 0]
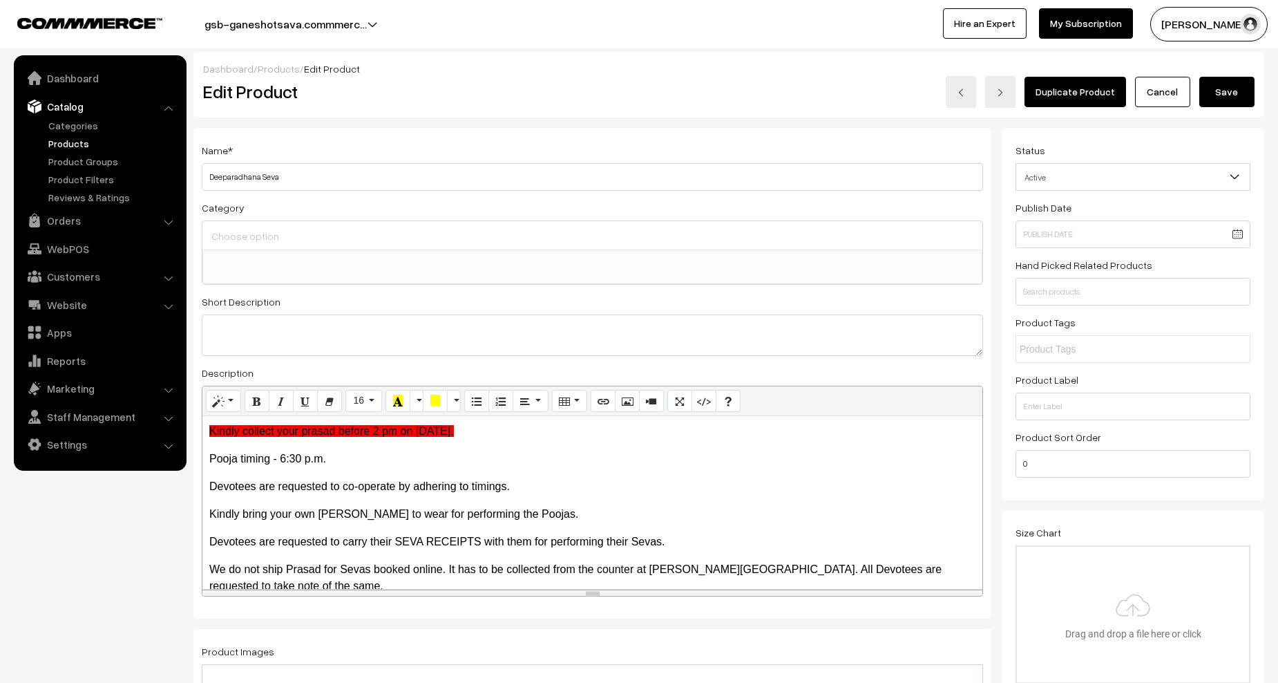
click at [1228, 95] on button "Save" at bounding box center [1227, 92] width 55 height 30
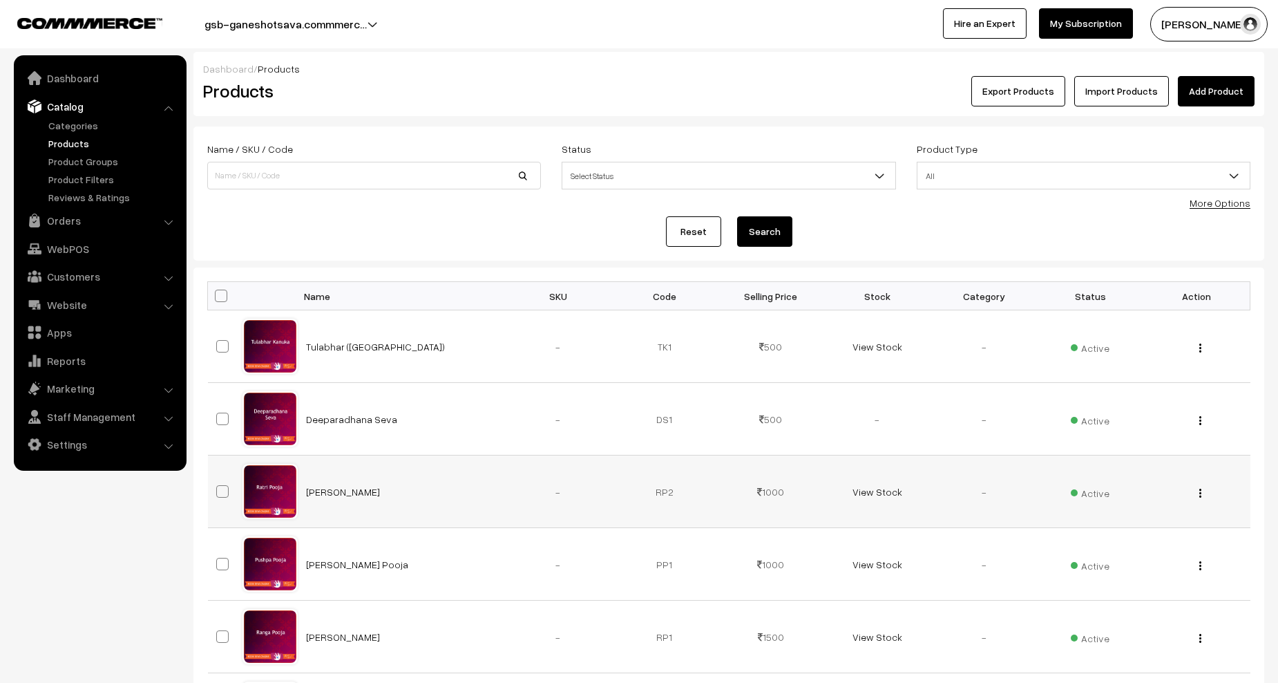
click at [1200, 491] on img "button" at bounding box center [1201, 493] width 2 height 9
click at [1150, 532] on link "Edit" at bounding box center [1138, 543] width 117 height 30
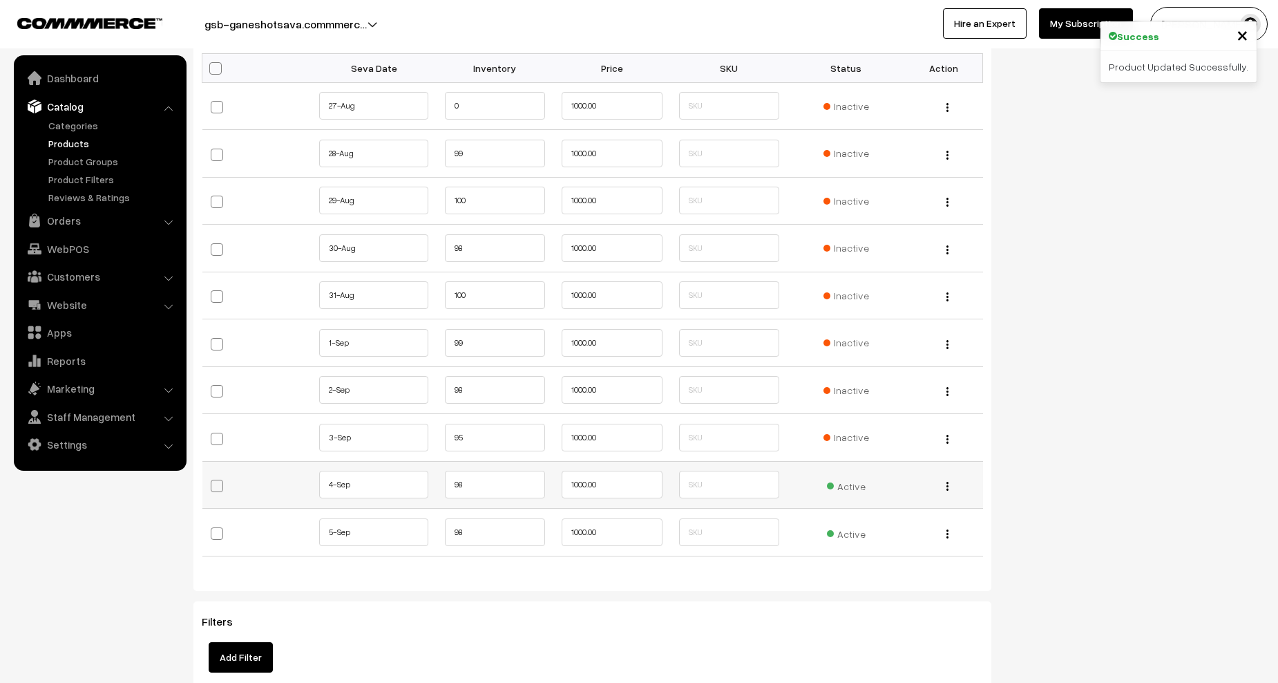
scroll to position [1520, 0]
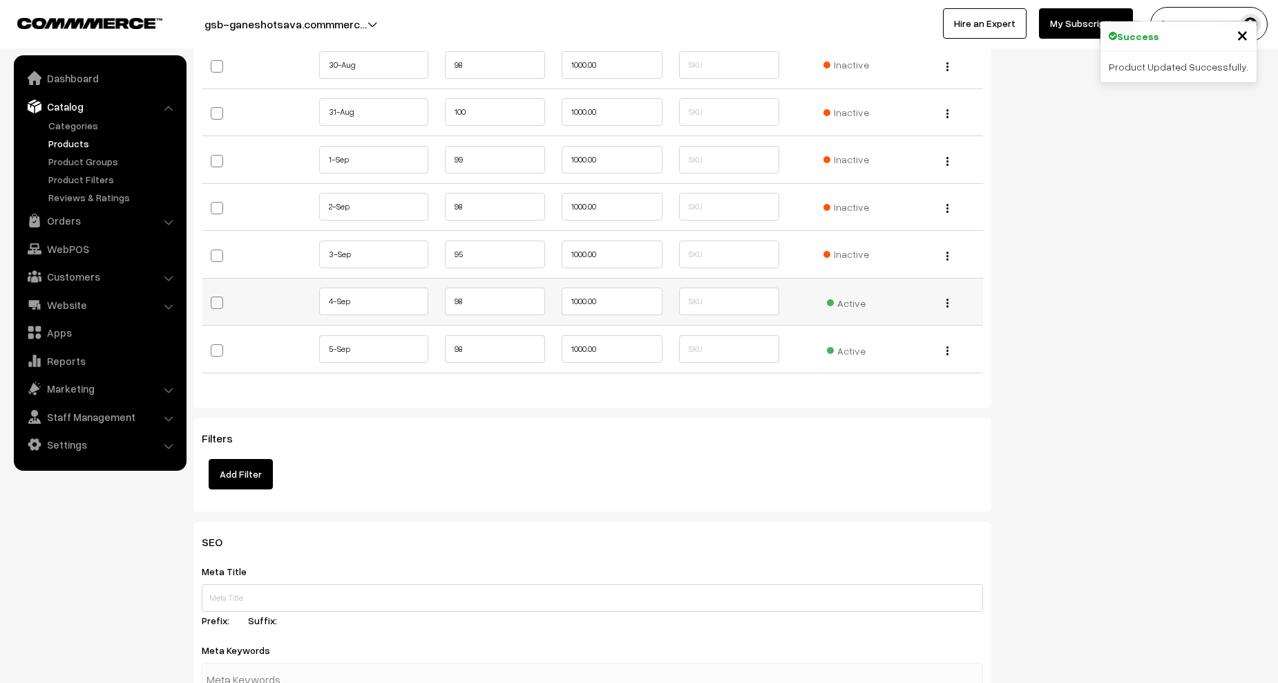
click at [861, 302] on span "Active" at bounding box center [846, 301] width 39 height 18
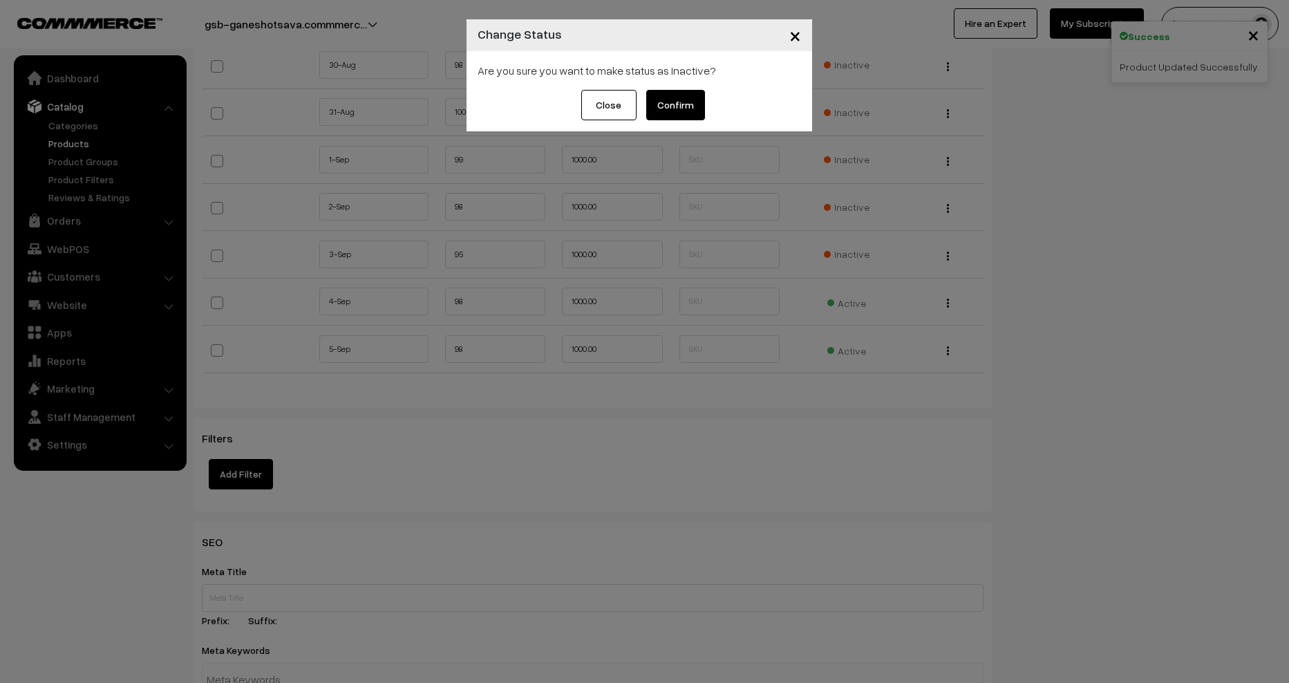
click at [682, 94] on button "Confirm" at bounding box center [675, 105] width 59 height 30
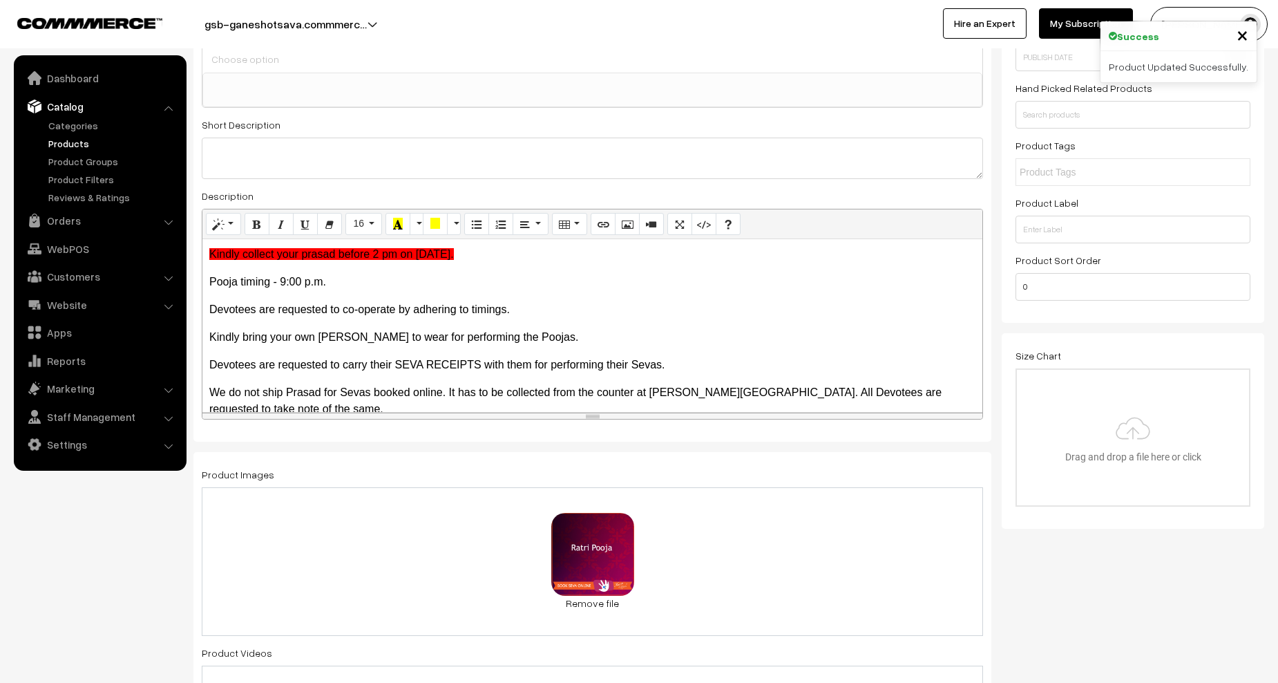
scroll to position [0, 0]
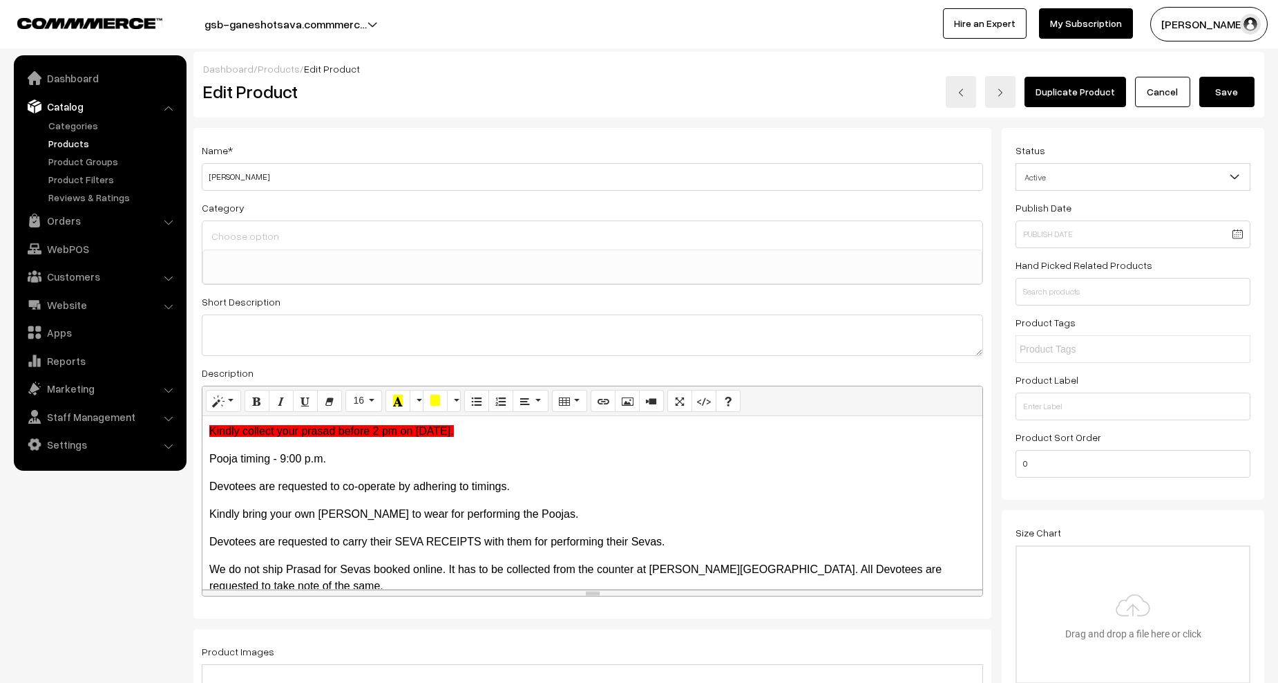
click at [1229, 97] on button "Save" at bounding box center [1227, 92] width 55 height 30
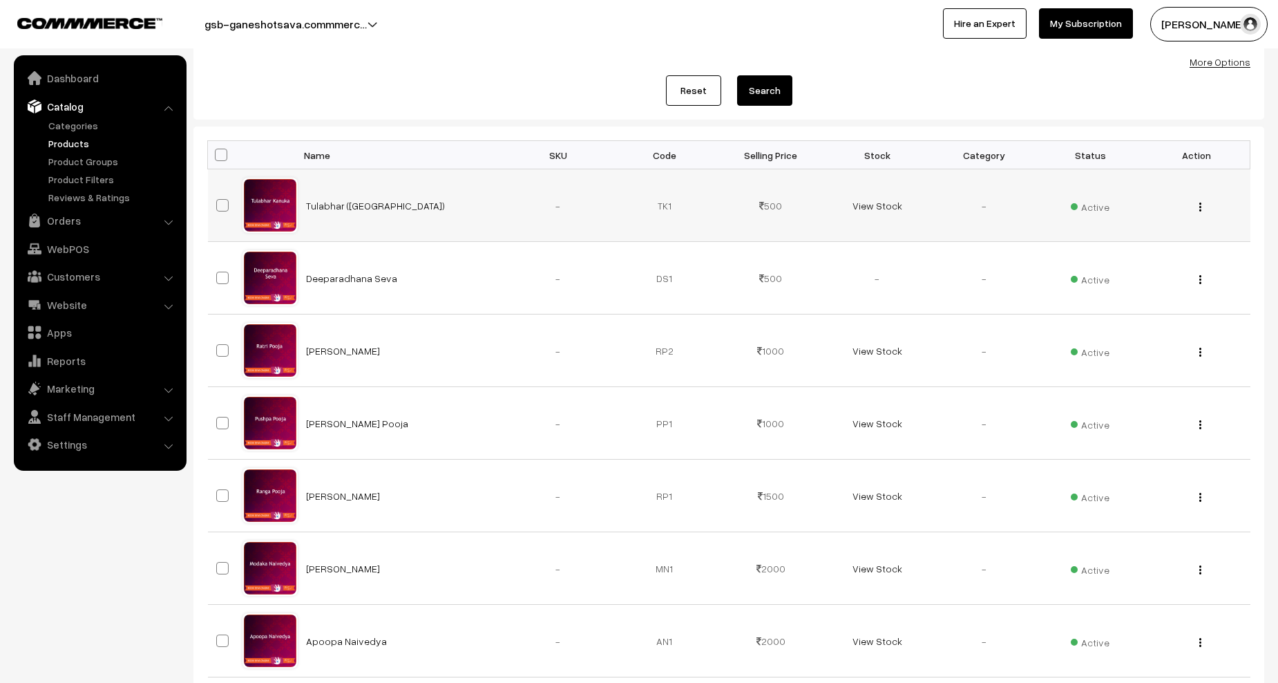
scroll to position [138, 0]
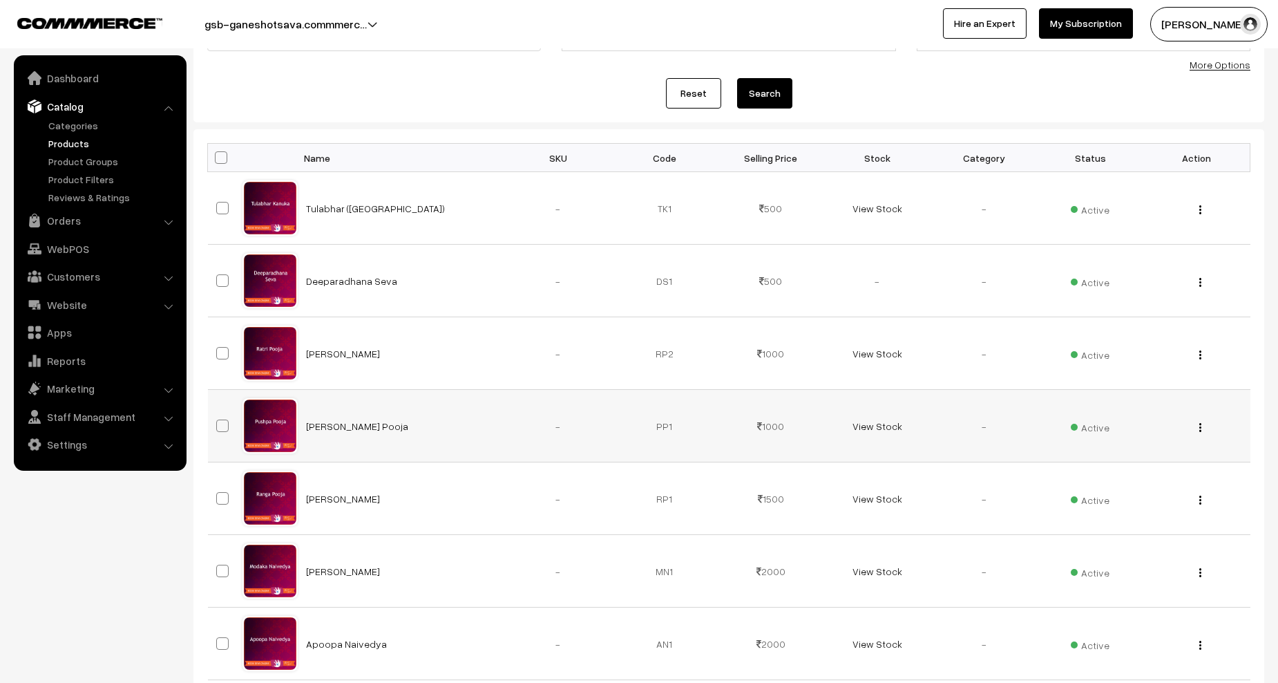
click at [1198, 426] on div "View Edit Delete" at bounding box center [1197, 426] width 90 height 15
click at [1200, 426] on img "button" at bounding box center [1201, 427] width 2 height 9
click at [1147, 476] on link "Edit" at bounding box center [1138, 477] width 117 height 30
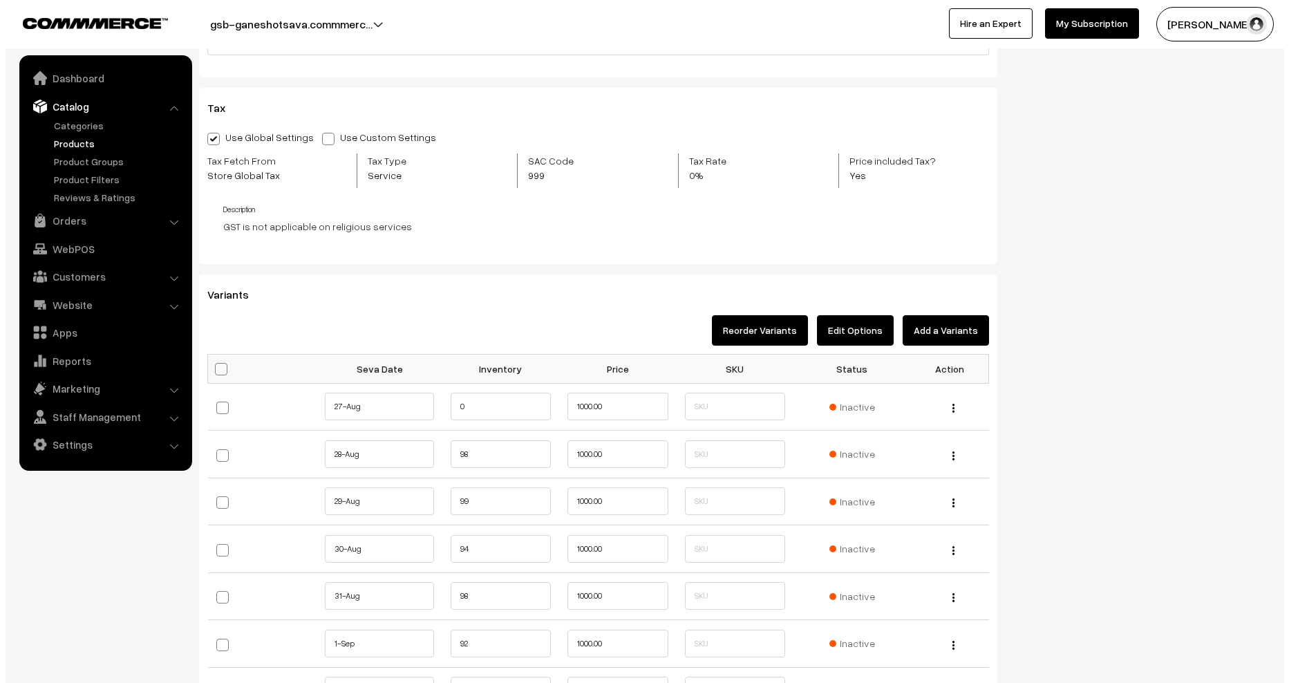
scroll to position [1520, 0]
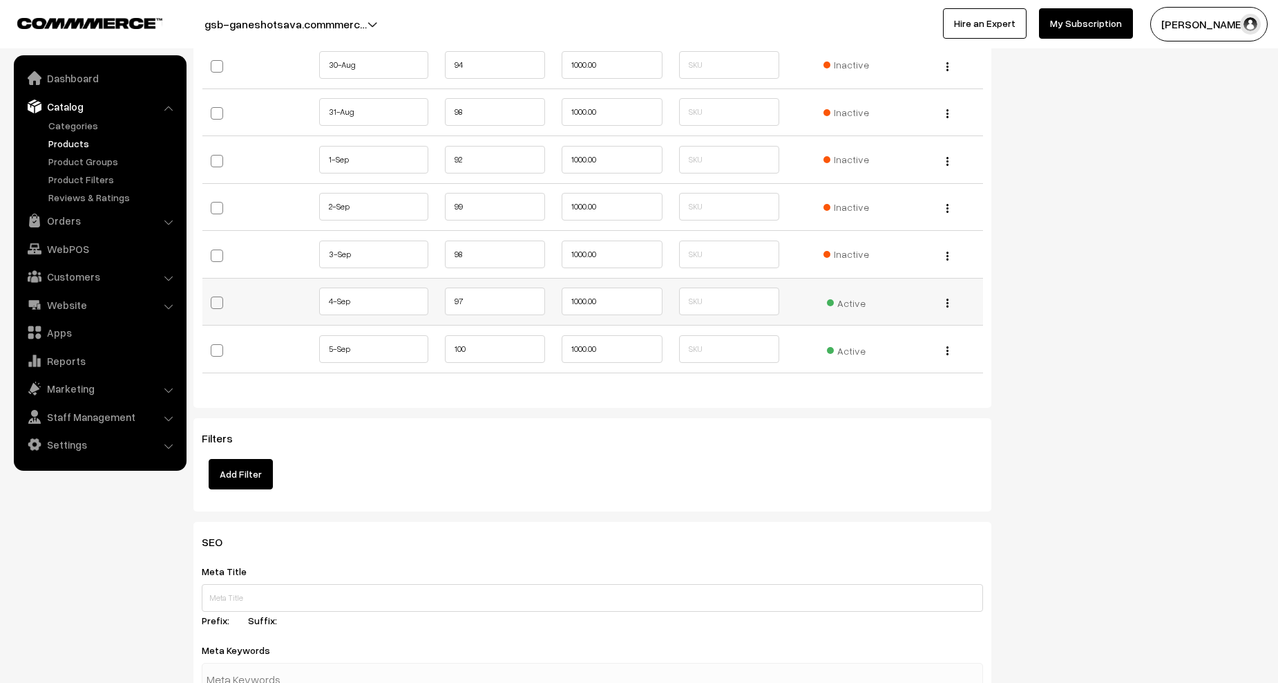
click at [857, 299] on span "Active" at bounding box center [846, 301] width 39 height 18
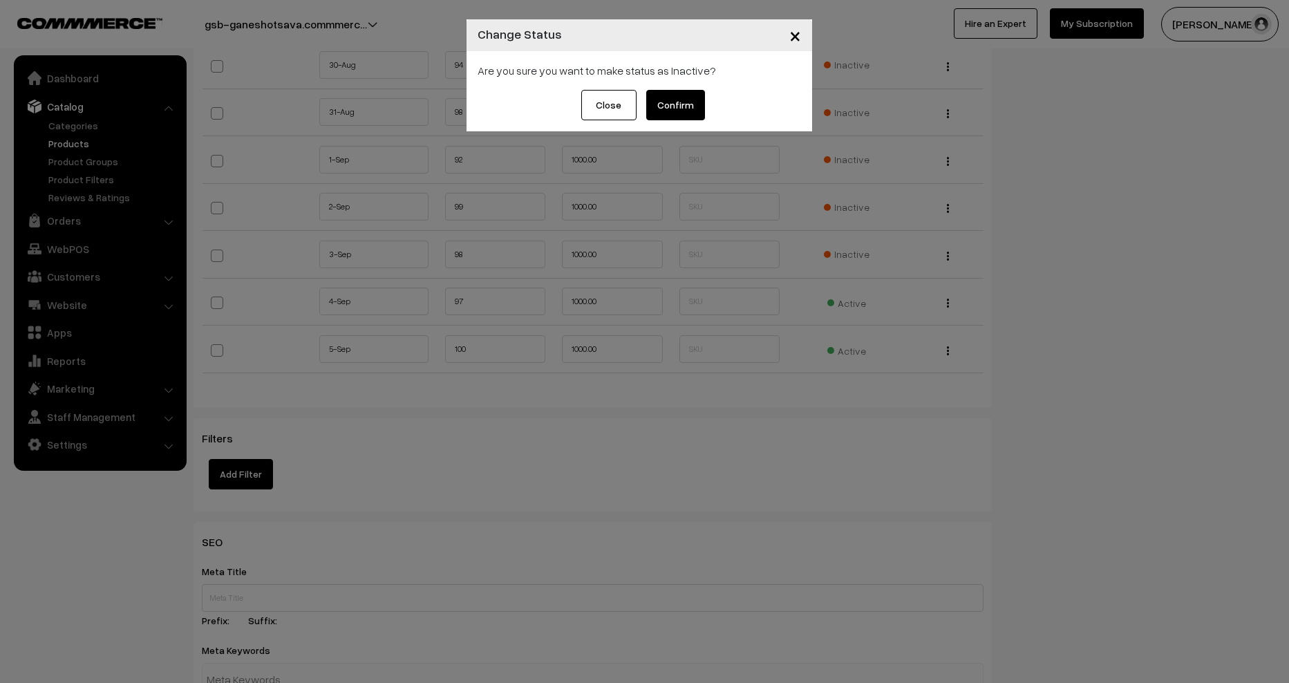
click at [663, 108] on button "Confirm" at bounding box center [675, 105] width 59 height 30
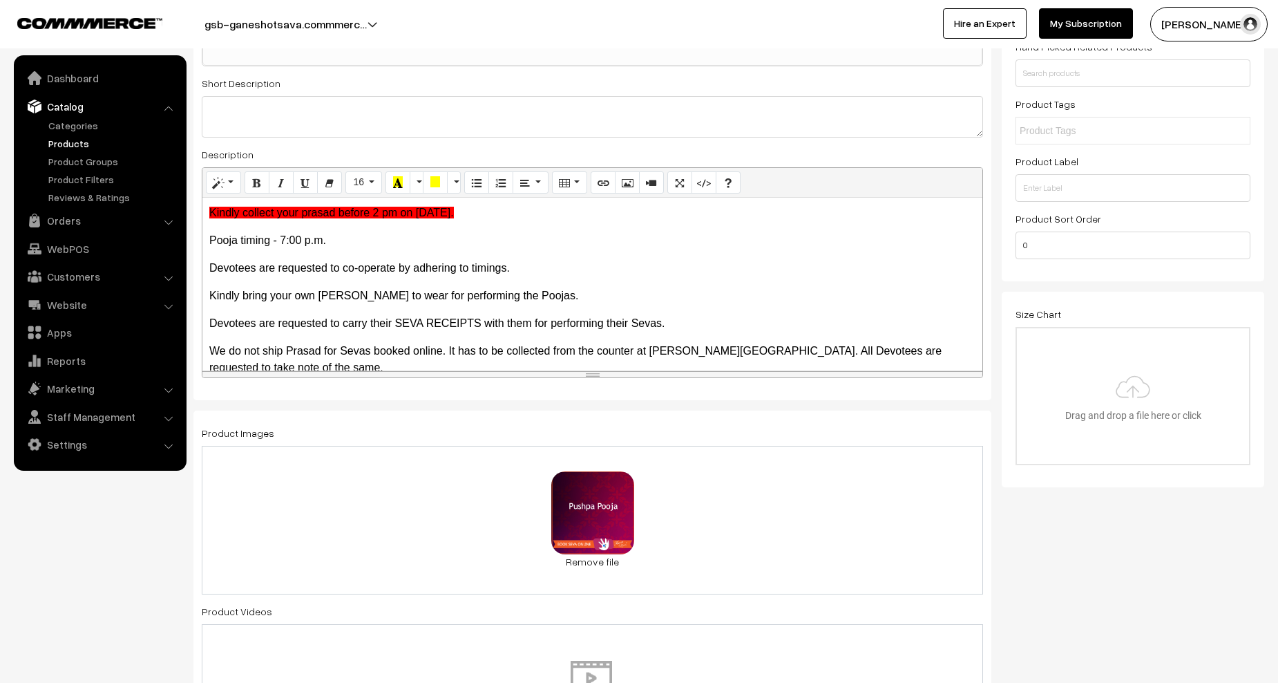
scroll to position [0, 0]
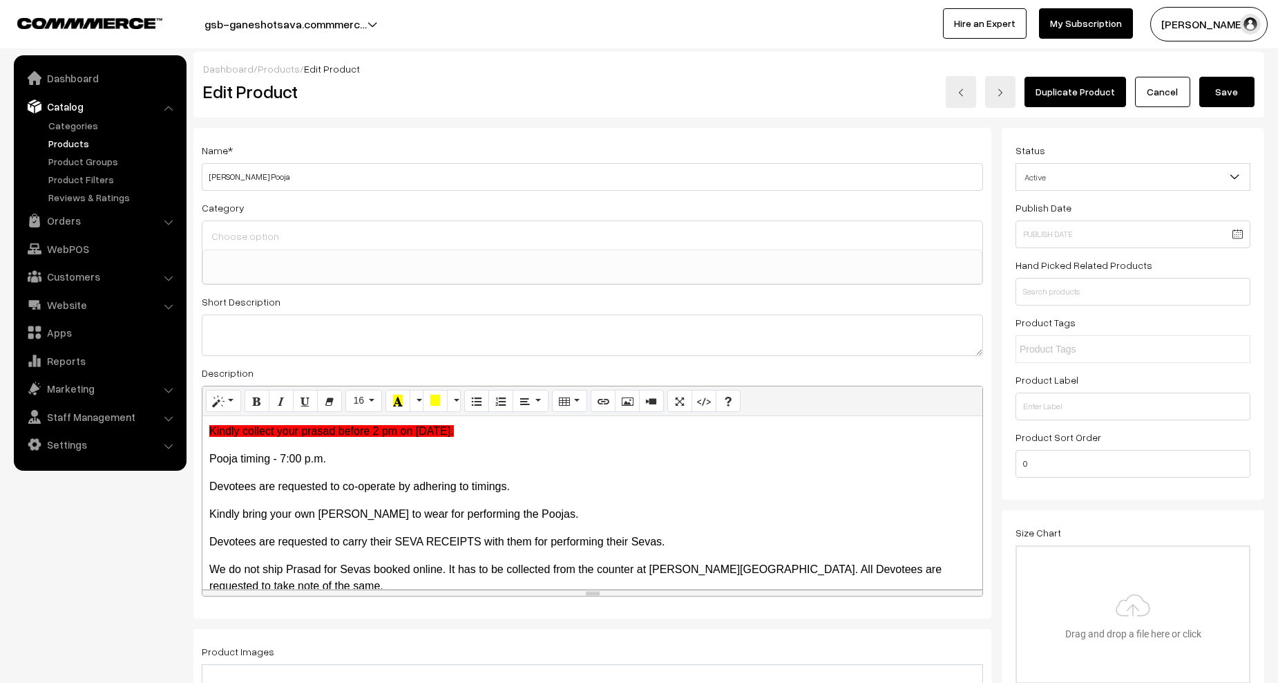
click at [1223, 99] on button "Save" at bounding box center [1227, 92] width 55 height 30
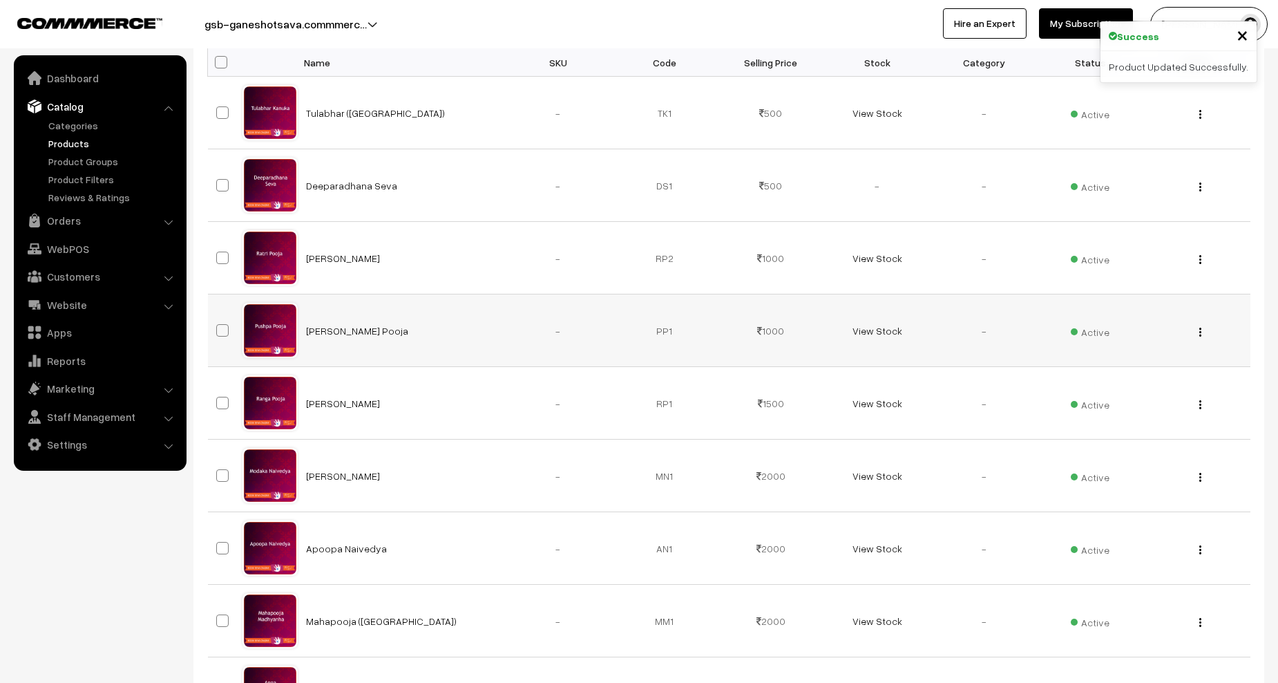
scroll to position [276, 0]
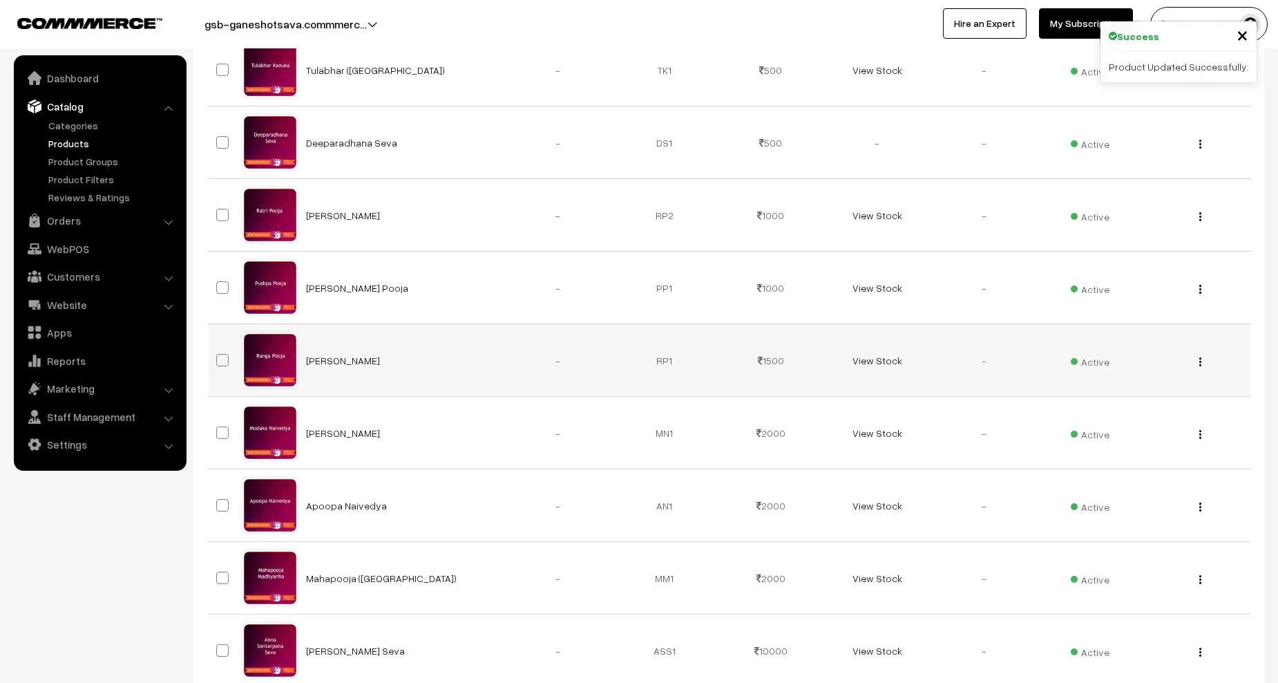
click at [1201, 361] on img "button" at bounding box center [1201, 361] width 2 height 9
click at [1149, 411] on link "Edit" at bounding box center [1138, 412] width 117 height 30
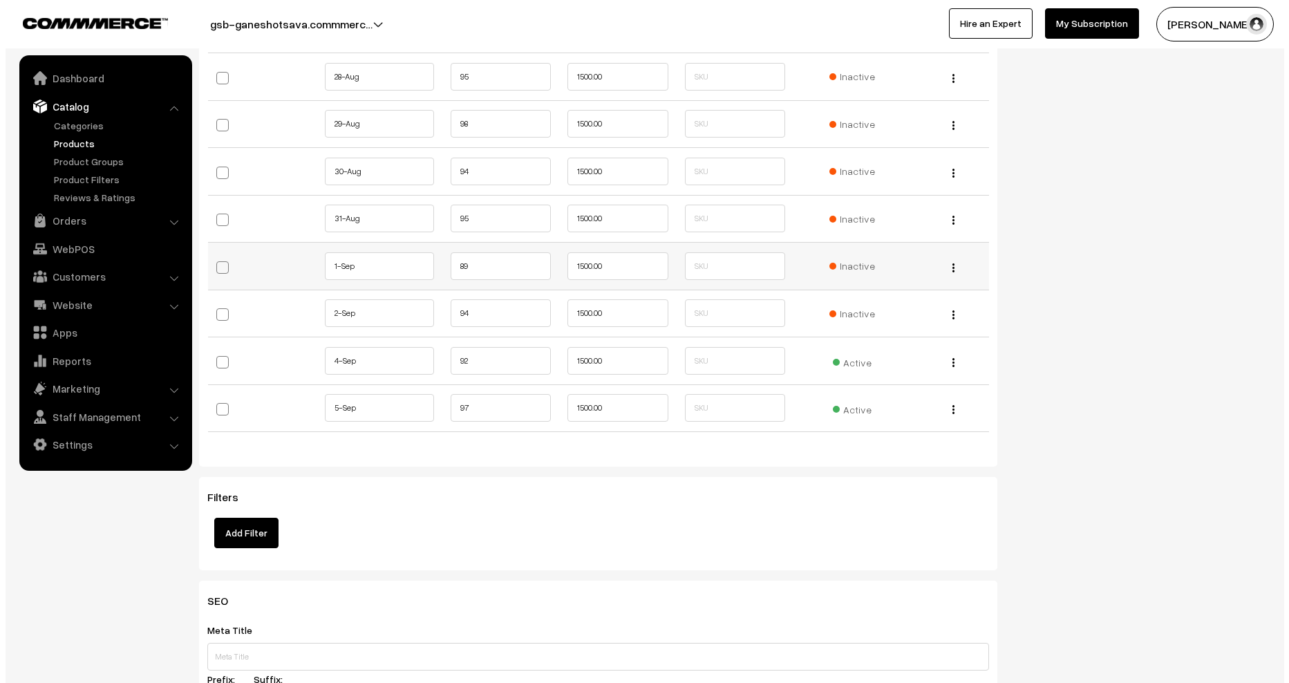
scroll to position [1589, 0]
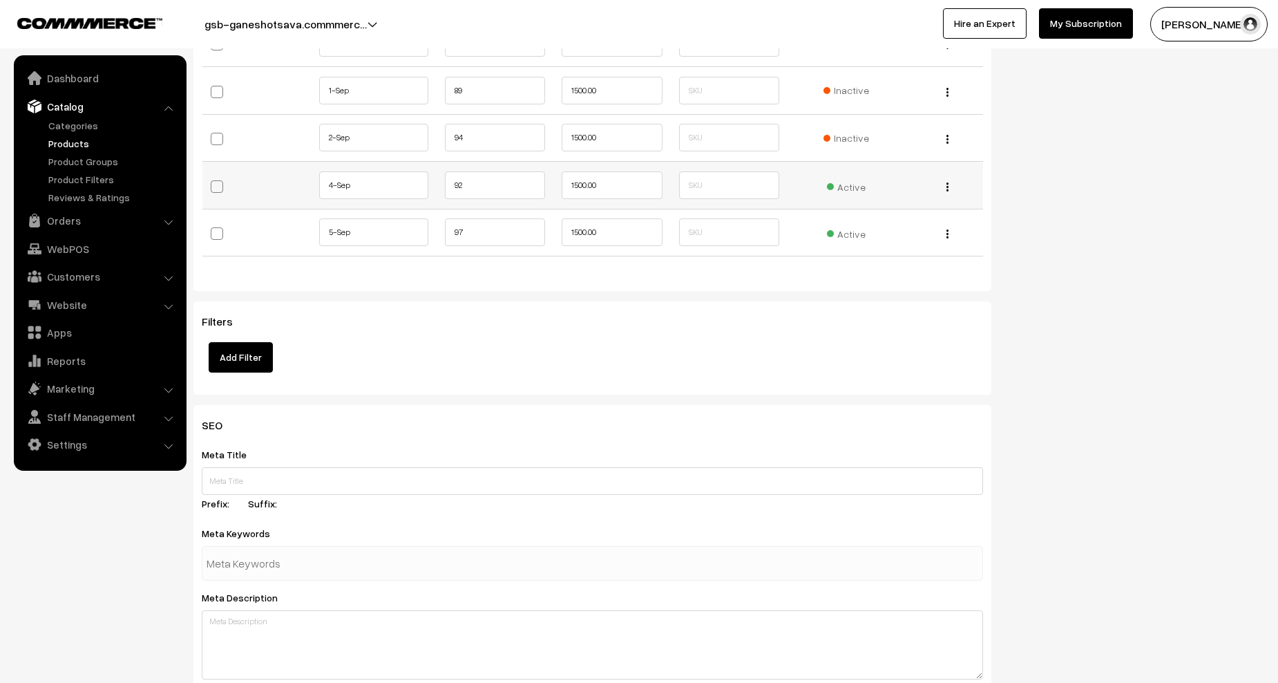
click at [862, 194] on td "Active" at bounding box center [846, 186] width 117 height 48
click at [858, 185] on span "Active" at bounding box center [846, 185] width 39 height 18
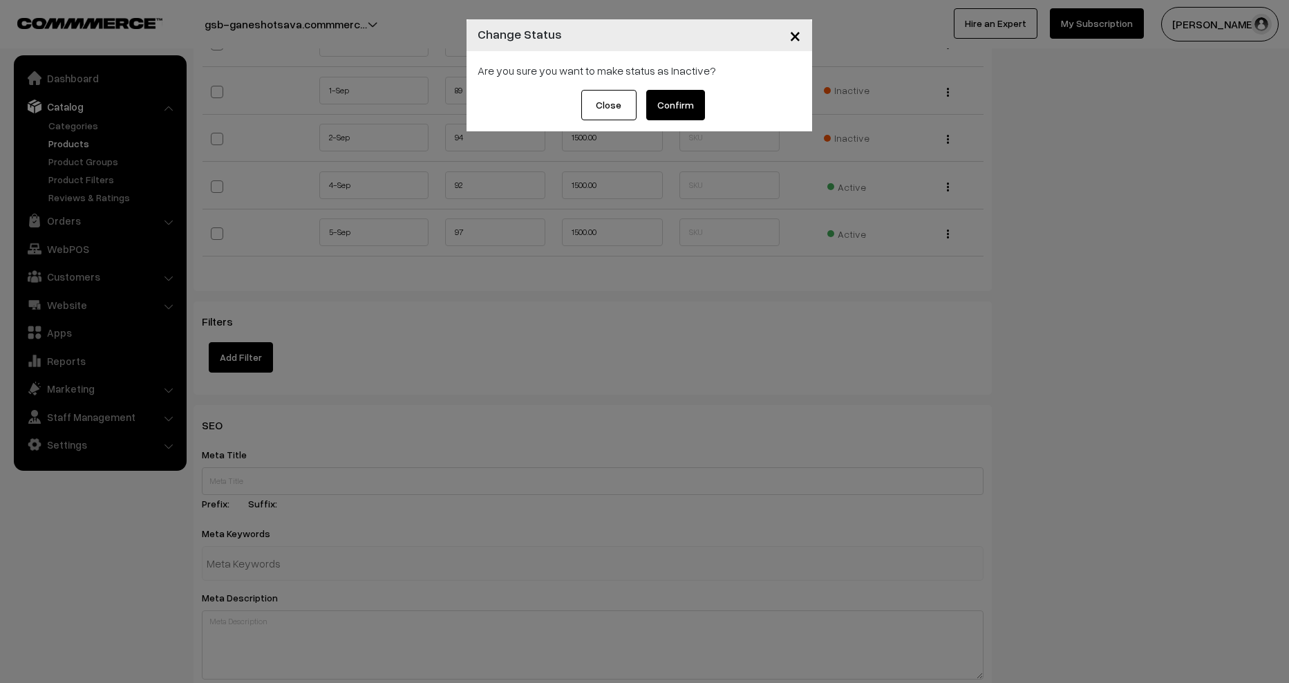
click at [661, 104] on button "Confirm" at bounding box center [675, 105] width 59 height 30
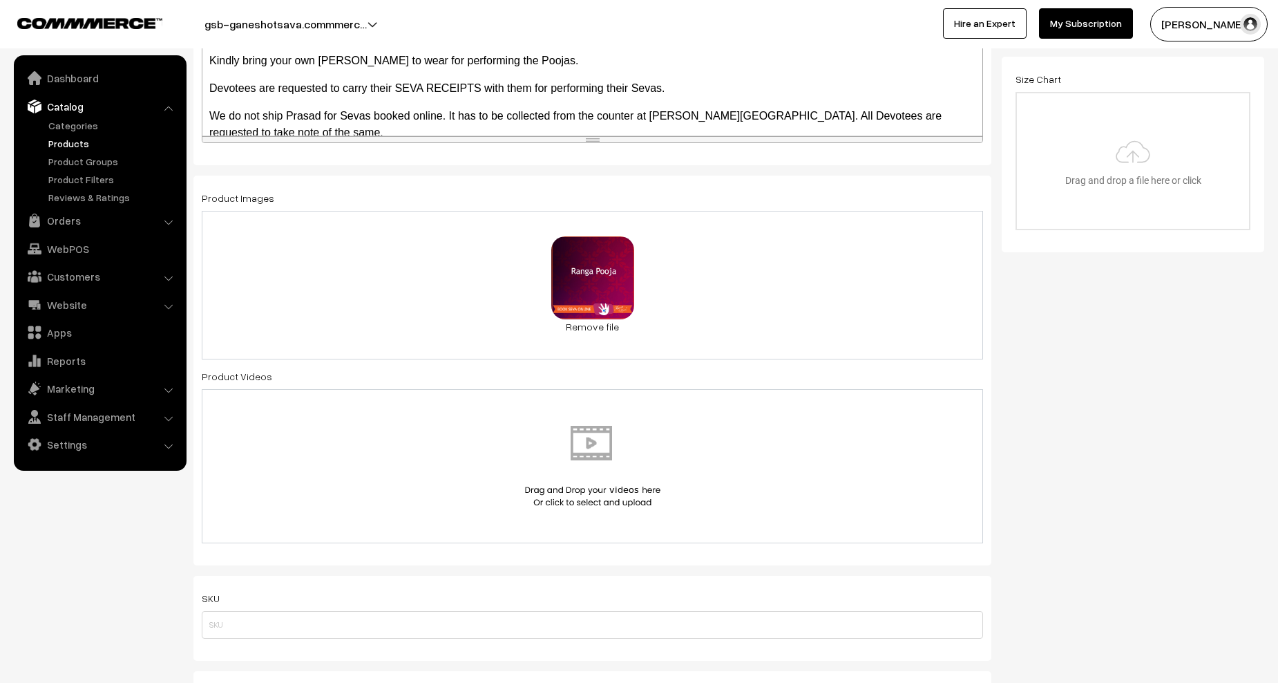
scroll to position [0, 0]
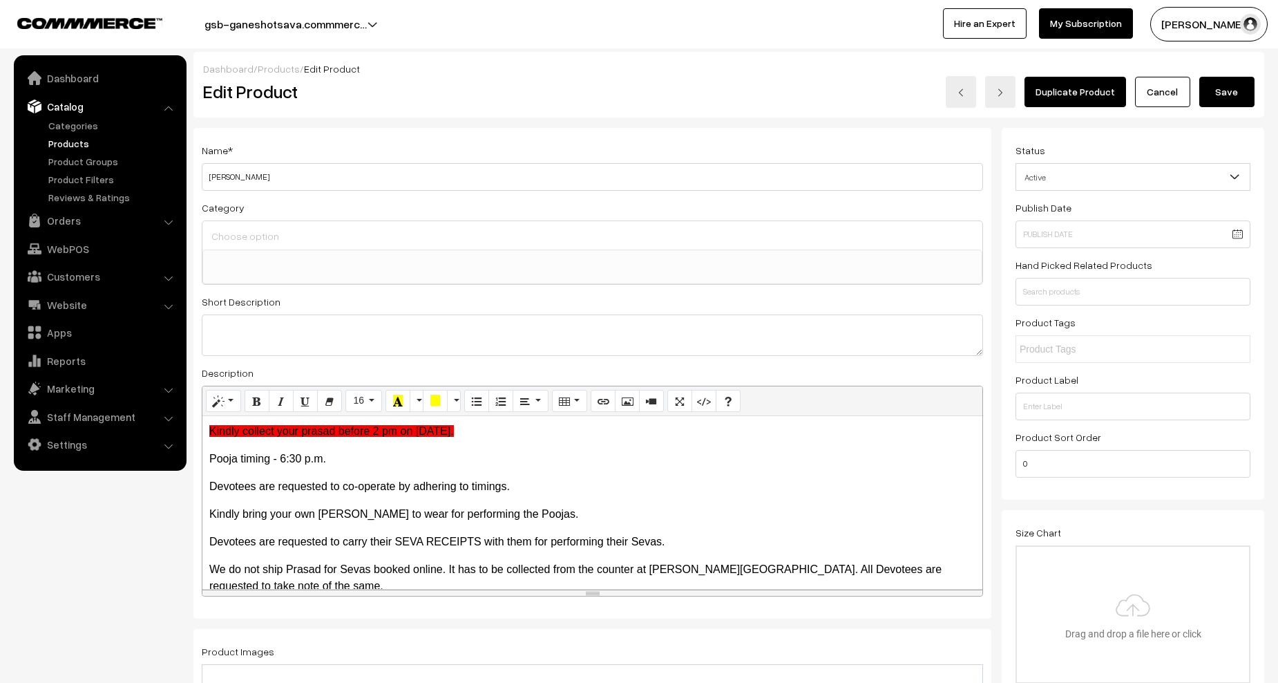
click at [1224, 93] on button "Save" at bounding box center [1227, 92] width 55 height 30
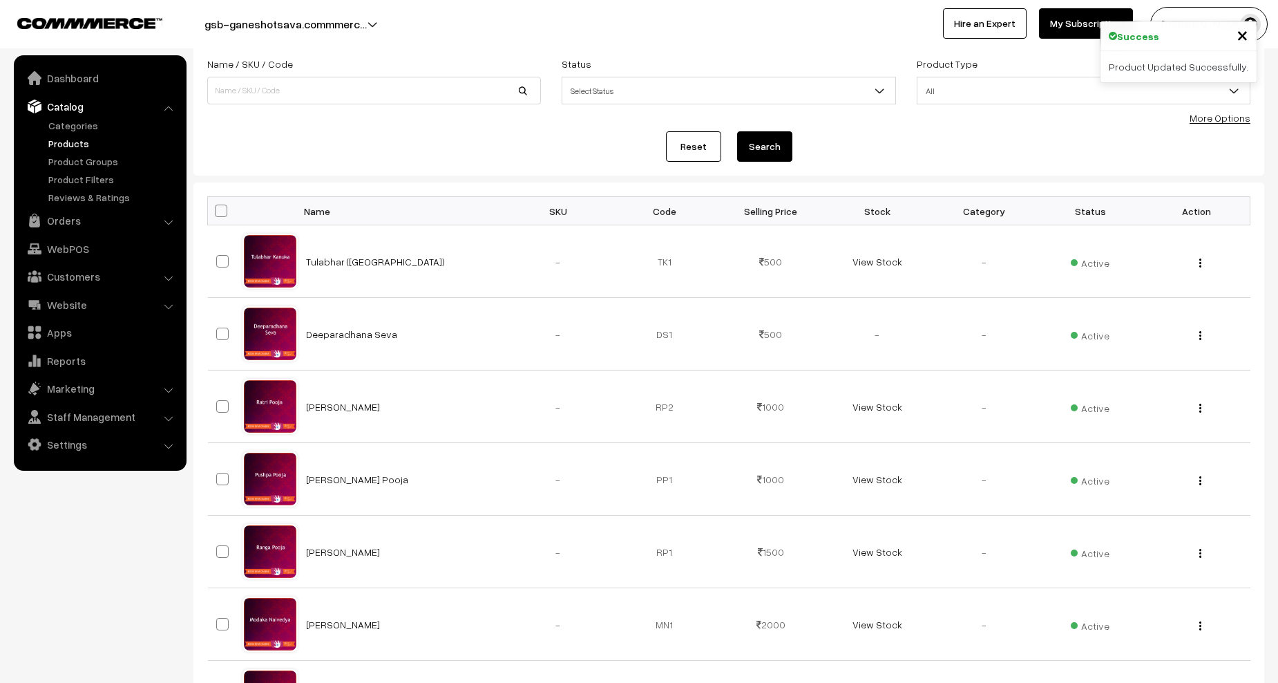
scroll to position [207, 0]
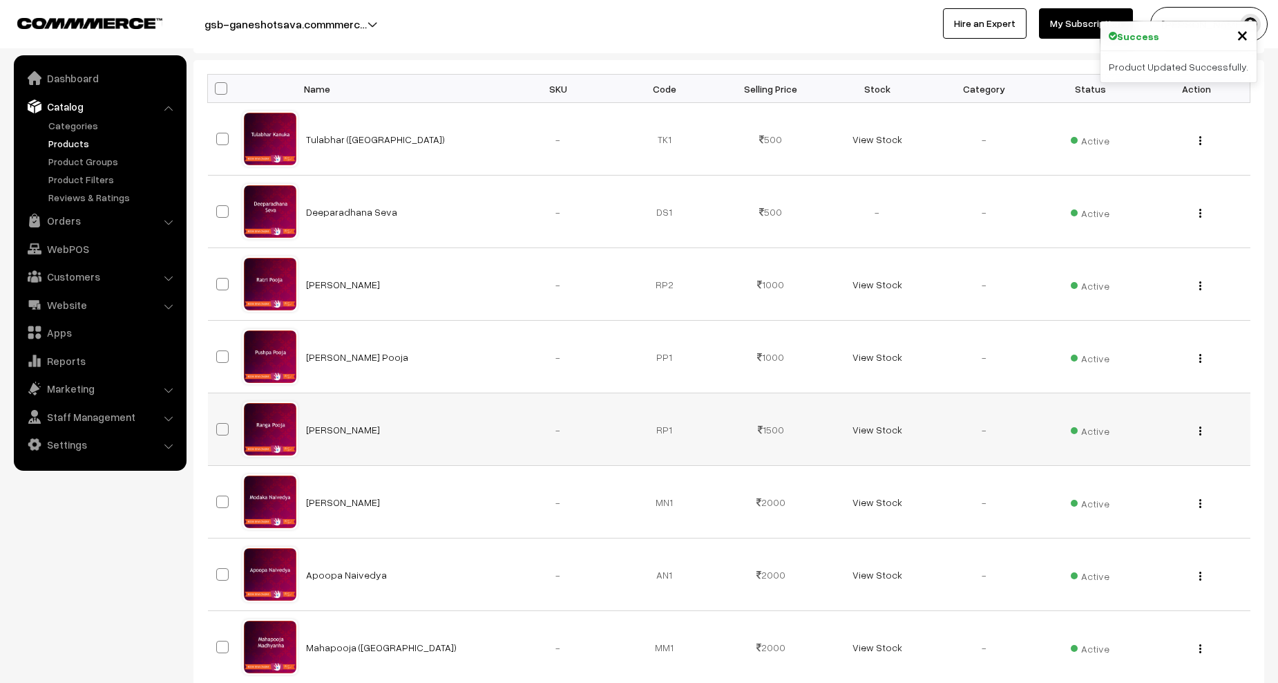
click at [1204, 429] on div "View Edit Delete" at bounding box center [1197, 429] width 90 height 15
click at [1200, 431] on img "button" at bounding box center [1201, 430] width 2 height 9
click at [1145, 471] on link "Edit" at bounding box center [1138, 481] width 117 height 30
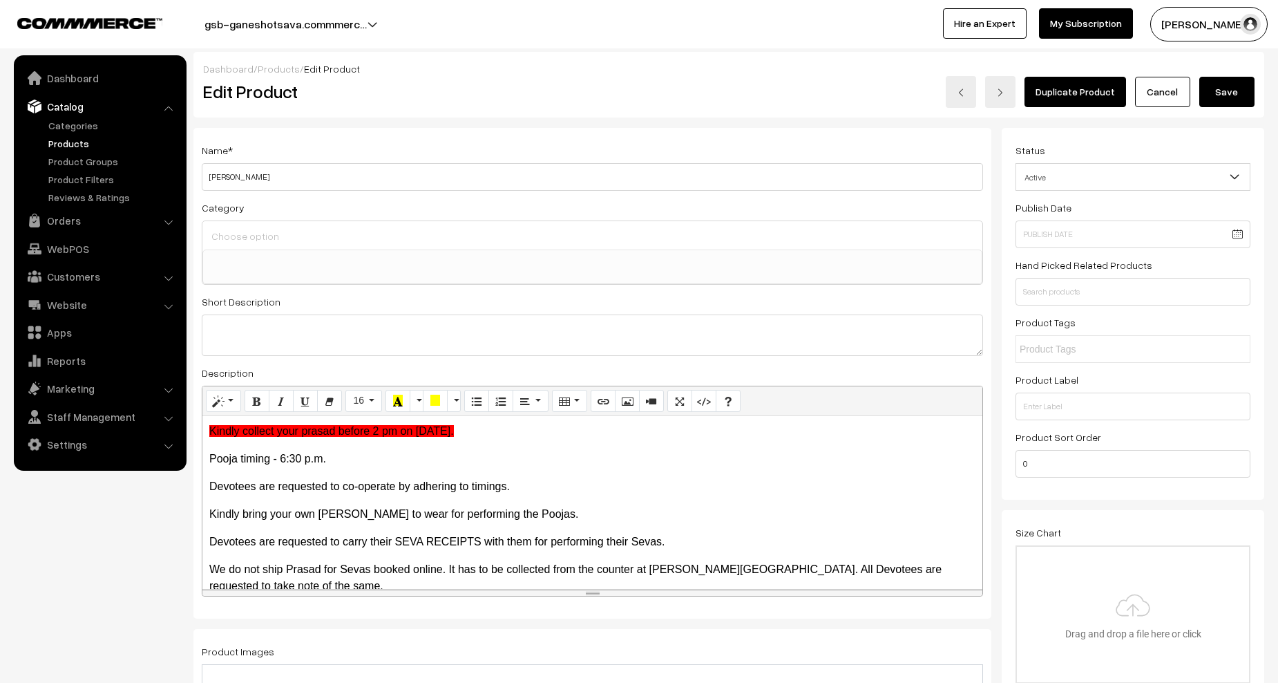
click at [1223, 89] on button "Save" at bounding box center [1227, 92] width 55 height 30
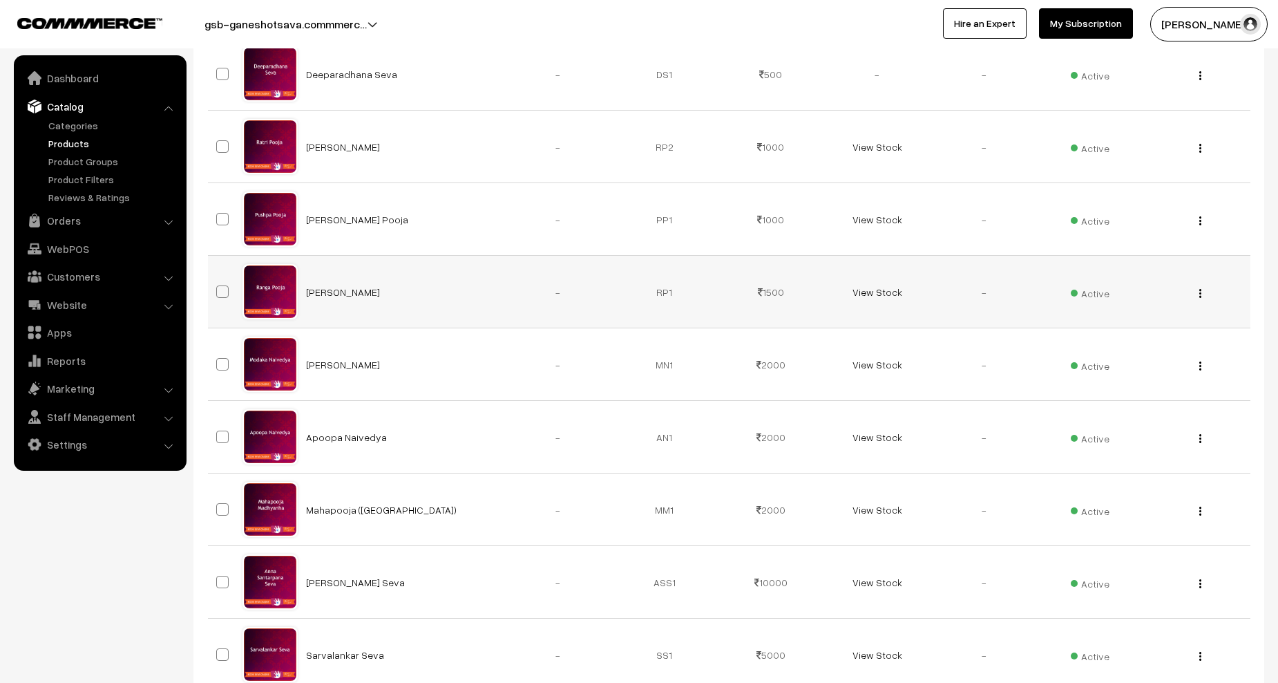
scroll to position [346, 0]
click at [1200, 364] on img "button" at bounding box center [1201, 365] width 2 height 9
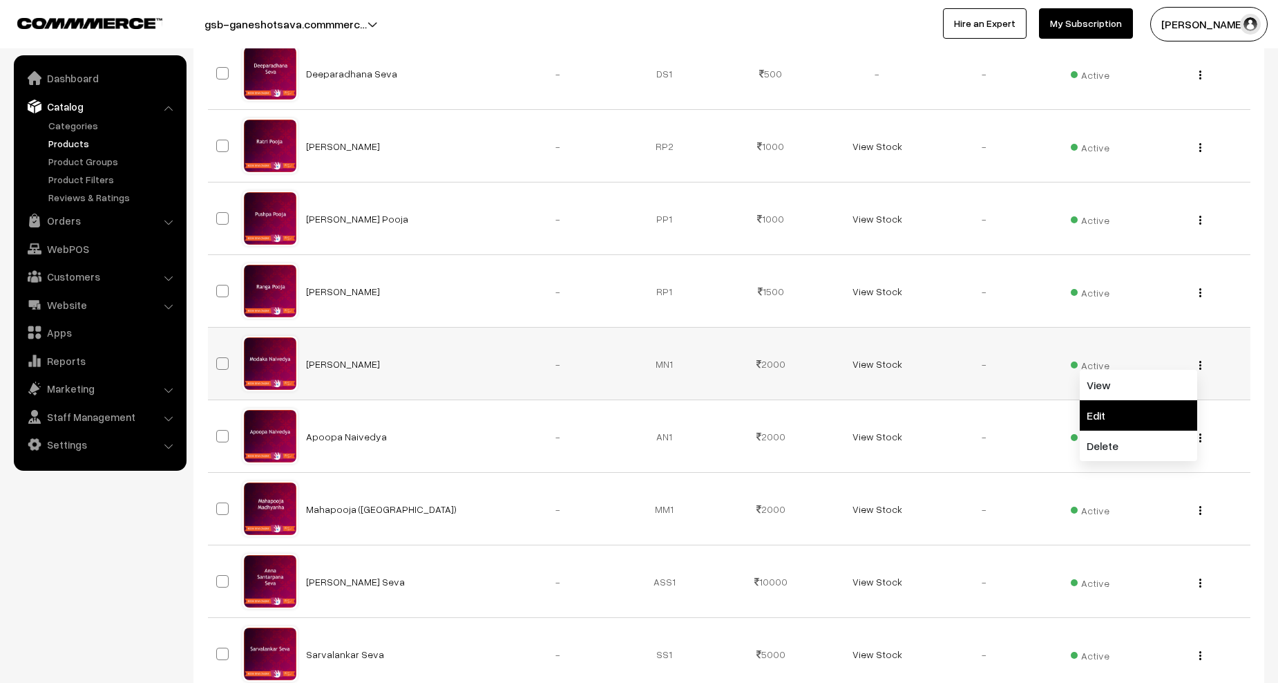
click at [1153, 406] on link "Edit" at bounding box center [1138, 415] width 117 height 30
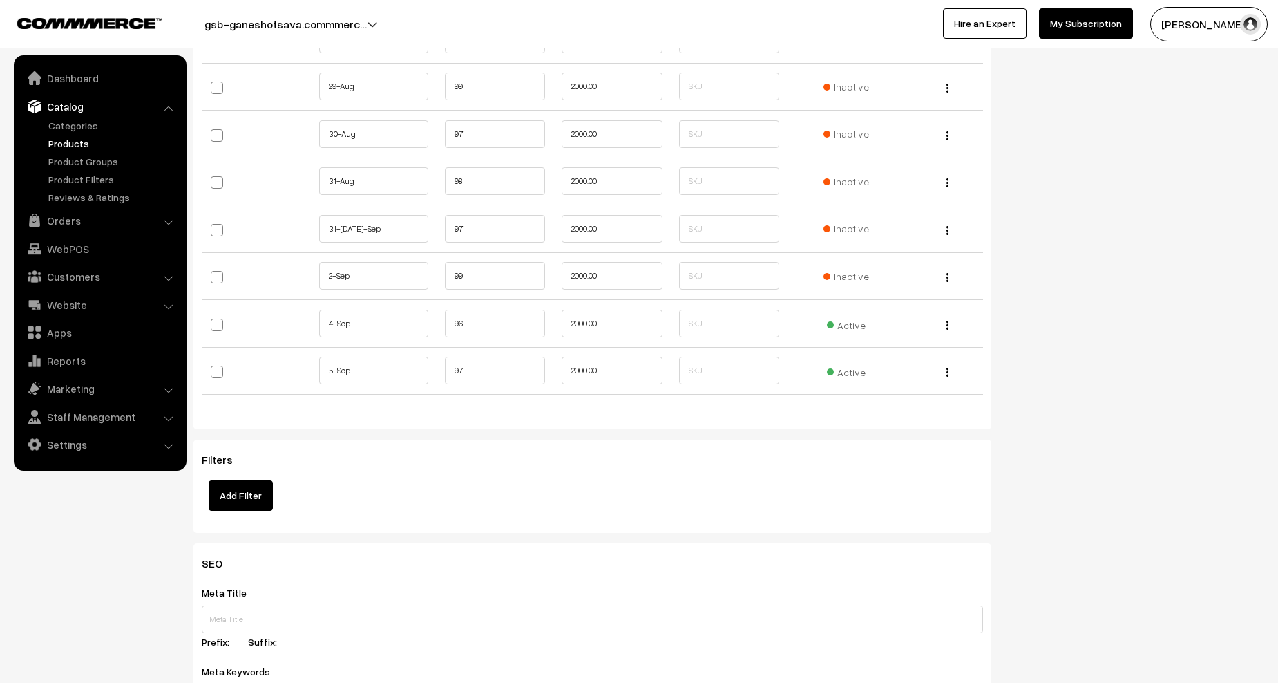
scroll to position [1589, 0]
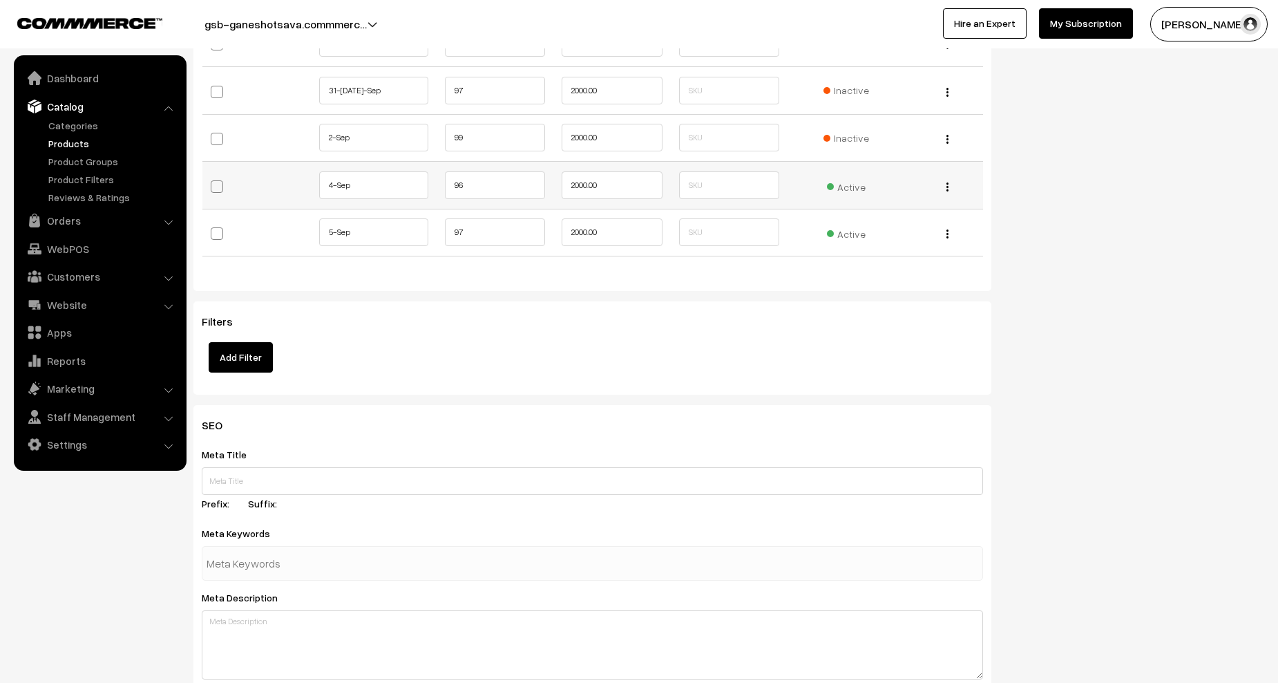
click at [851, 179] on span "Active" at bounding box center [846, 185] width 39 height 18
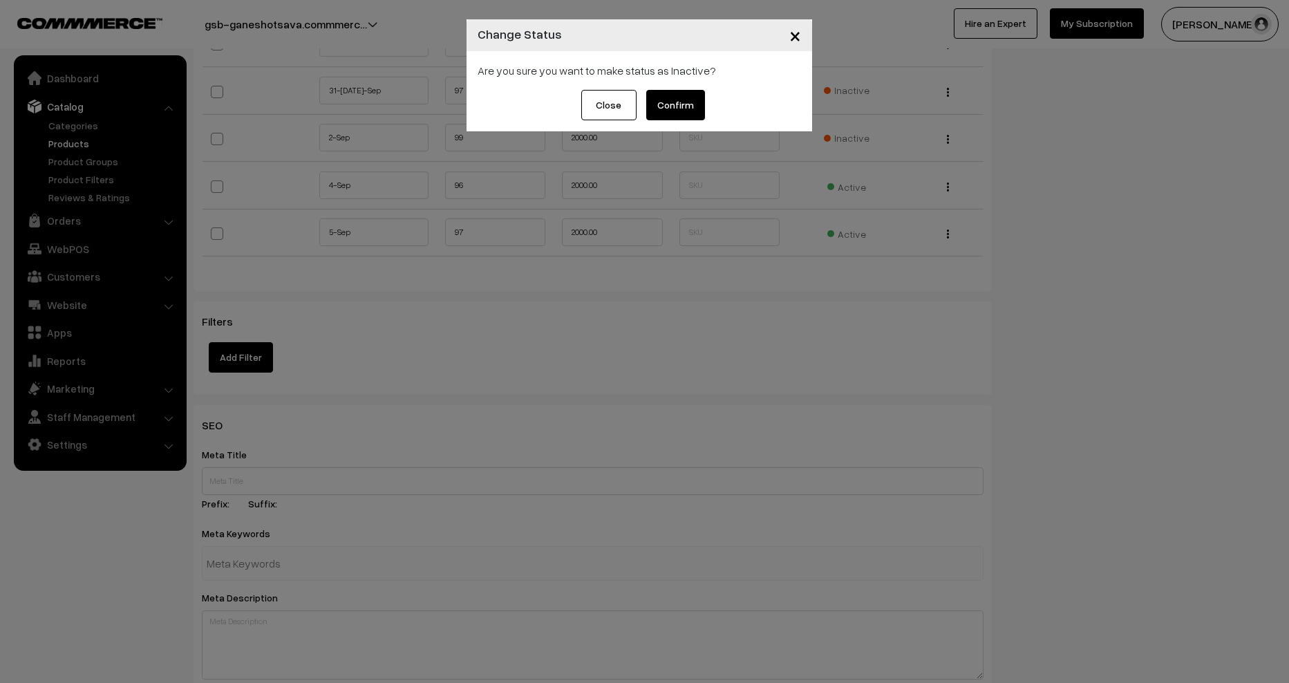
click at [687, 107] on button "Confirm" at bounding box center [675, 105] width 59 height 30
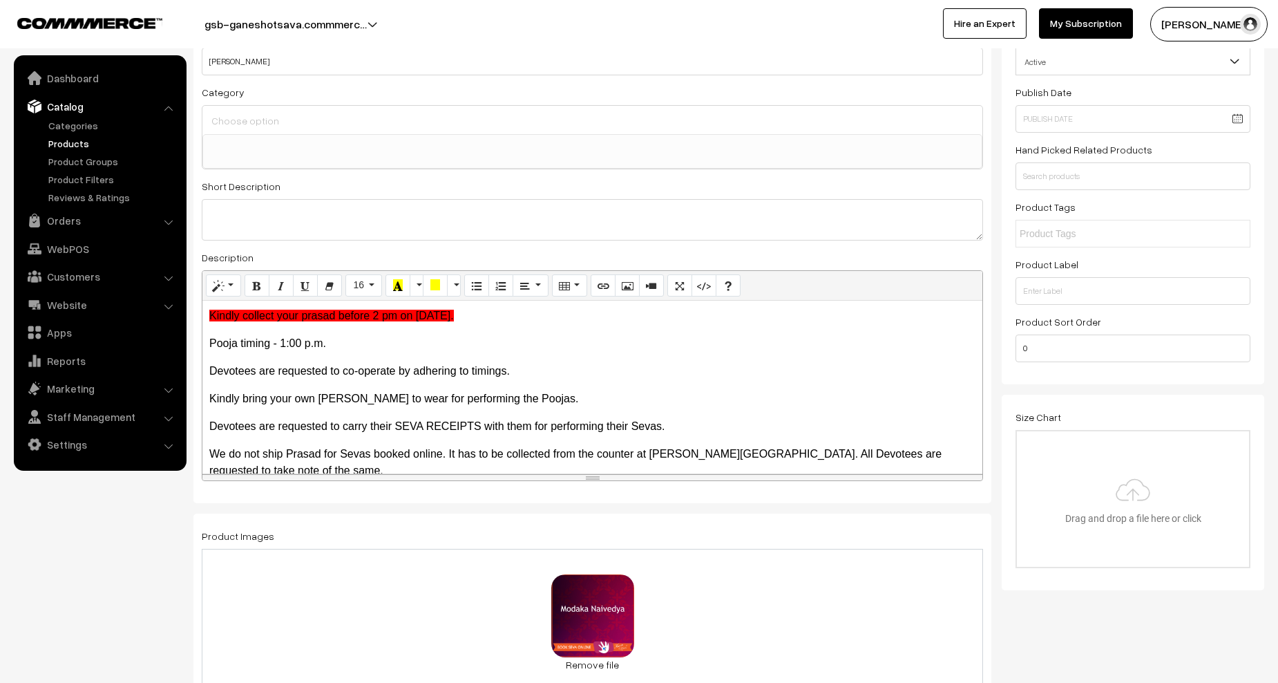
scroll to position [0, 0]
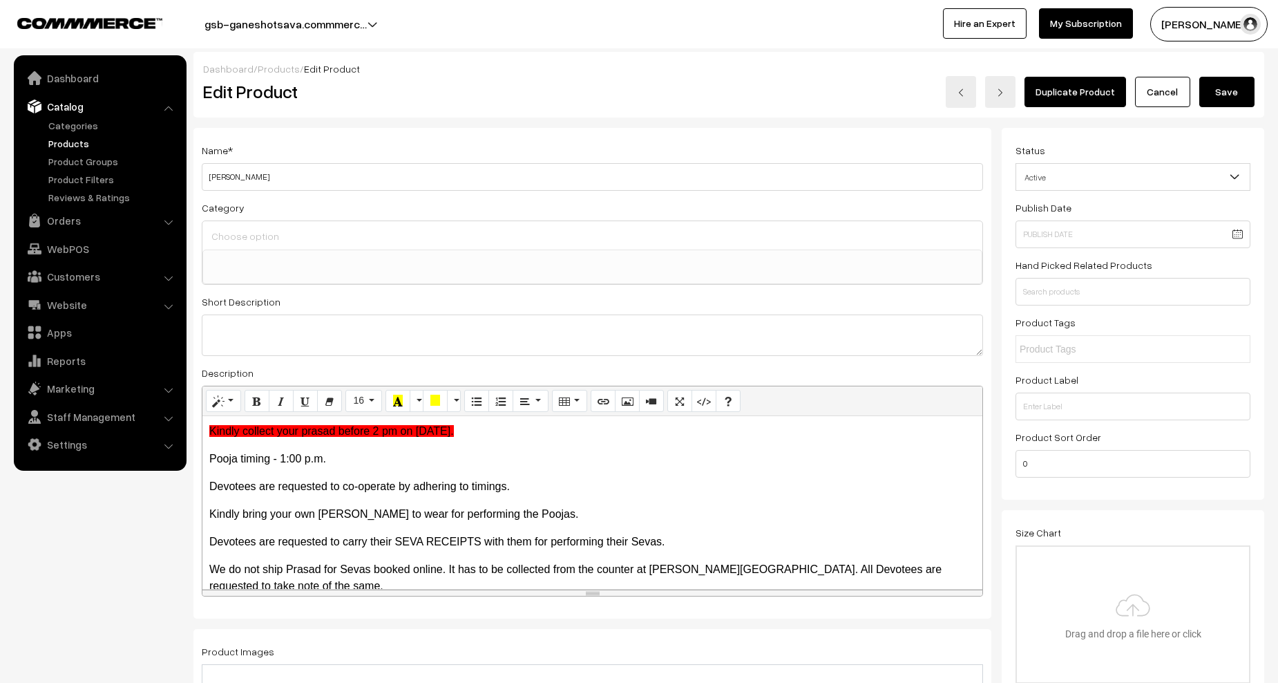
click at [1222, 93] on button "Save" at bounding box center [1227, 92] width 55 height 30
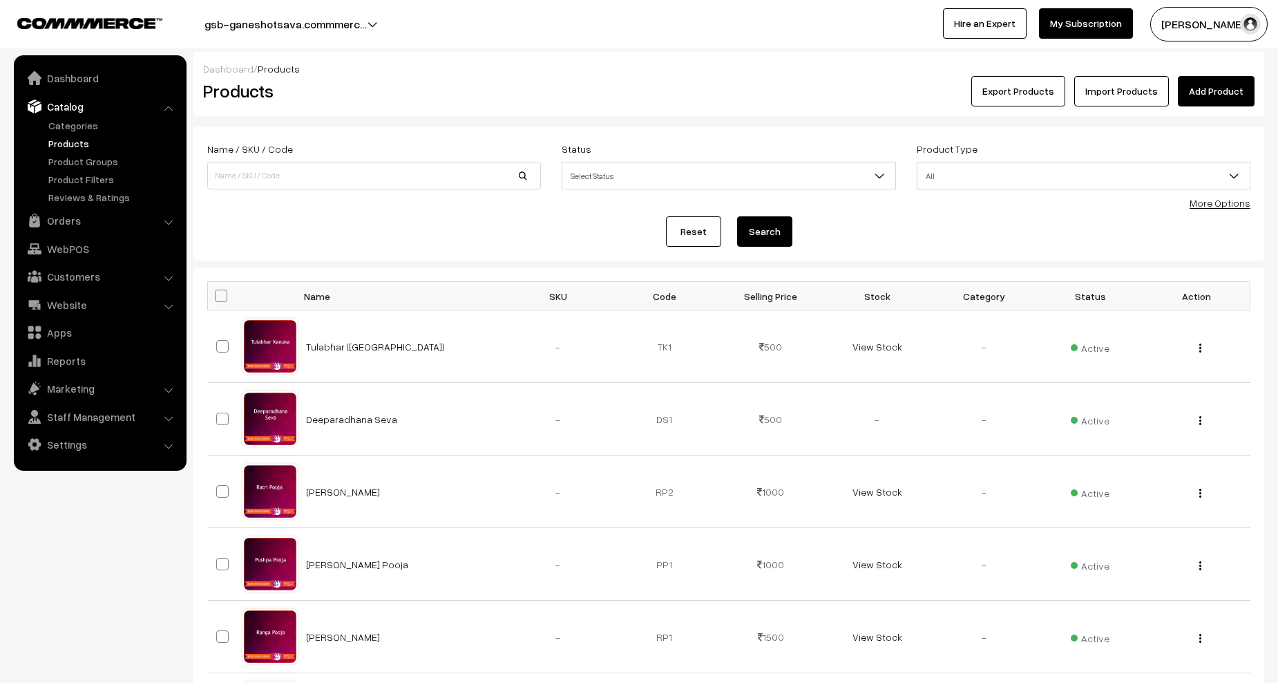
scroll to position [484, 0]
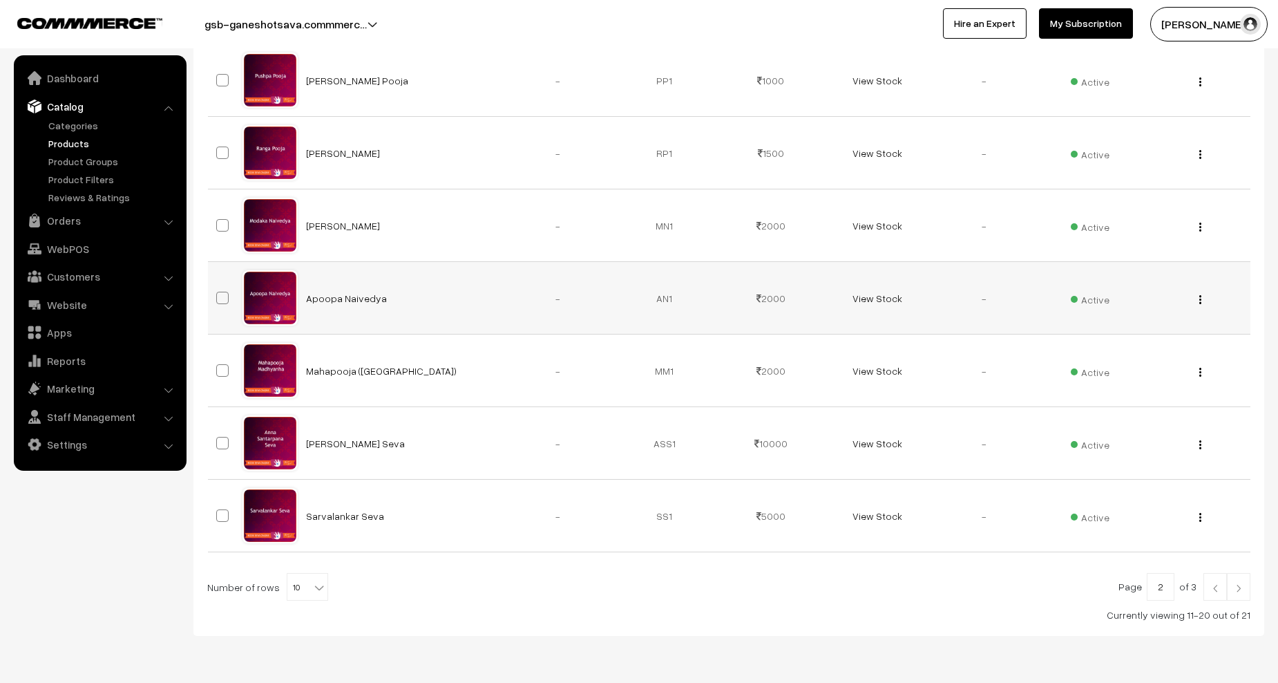
click at [1200, 298] on img "button" at bounding box center [1201, 299] width 2 height 9
drag, startPoint x: 1143, startPoint y: 352, endPoint x: 1137, endPoint y: 341, distance: 13.3
click at [1143, 352] on link "Edit" at bounding box center [1138, 349] width 117 height 30
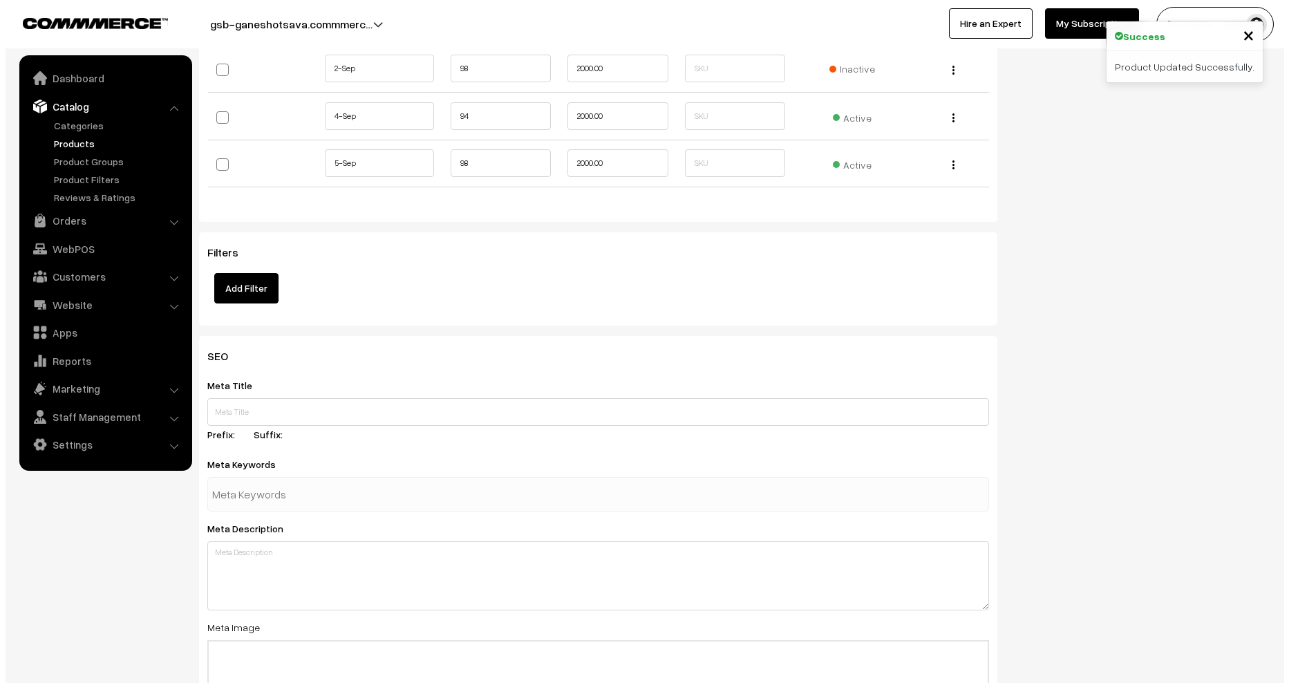
scroll to position [1520, 0]
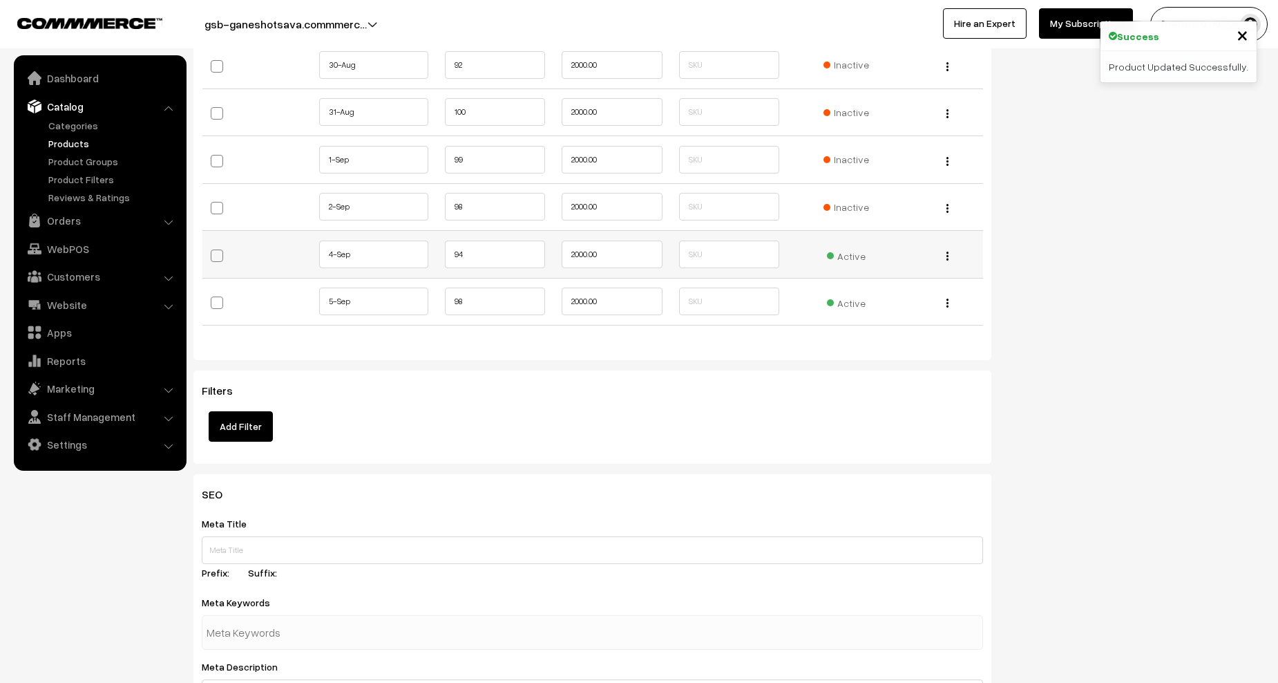
click at [856, 256] on span "Active" at bounding box center [846, 254] width 39 height 18
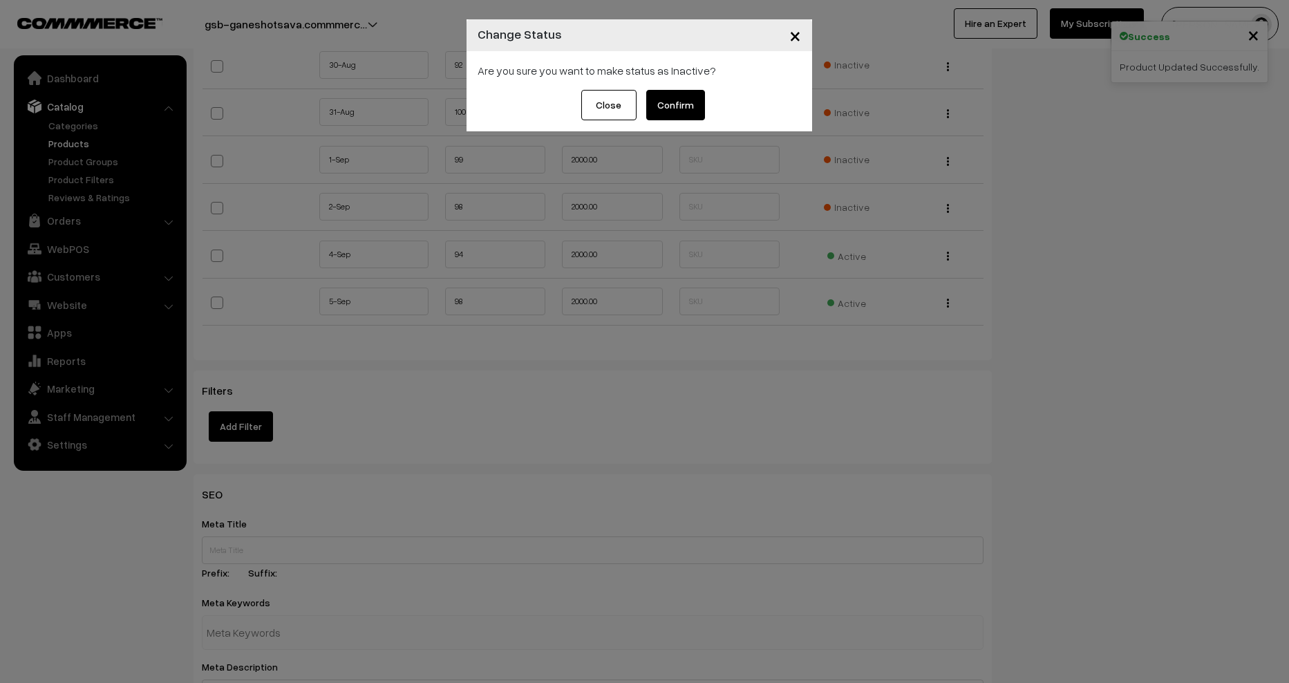
click at [686, 105] on button "Confirm" at bounding box center [675, 105] width 59 height 30
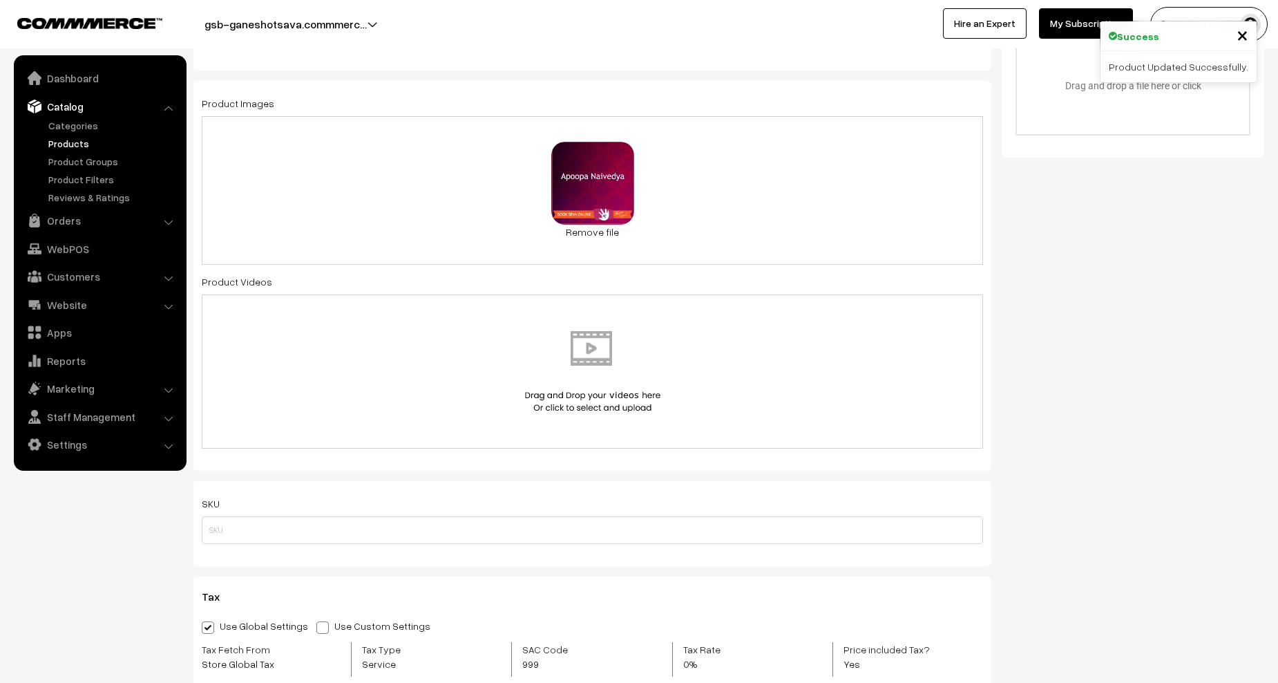
scroll to position [0, 0]
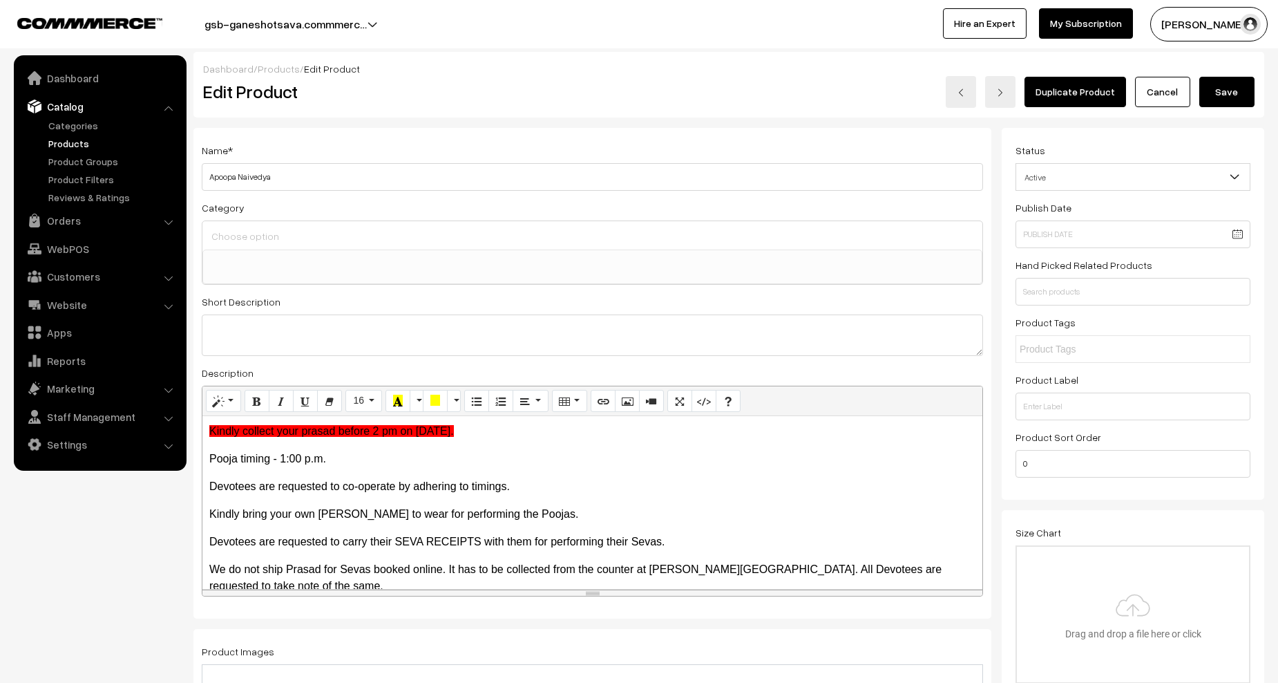
click at [1236, 97] on button "Save" at bounding box center [1227, 92] width 55 height 30
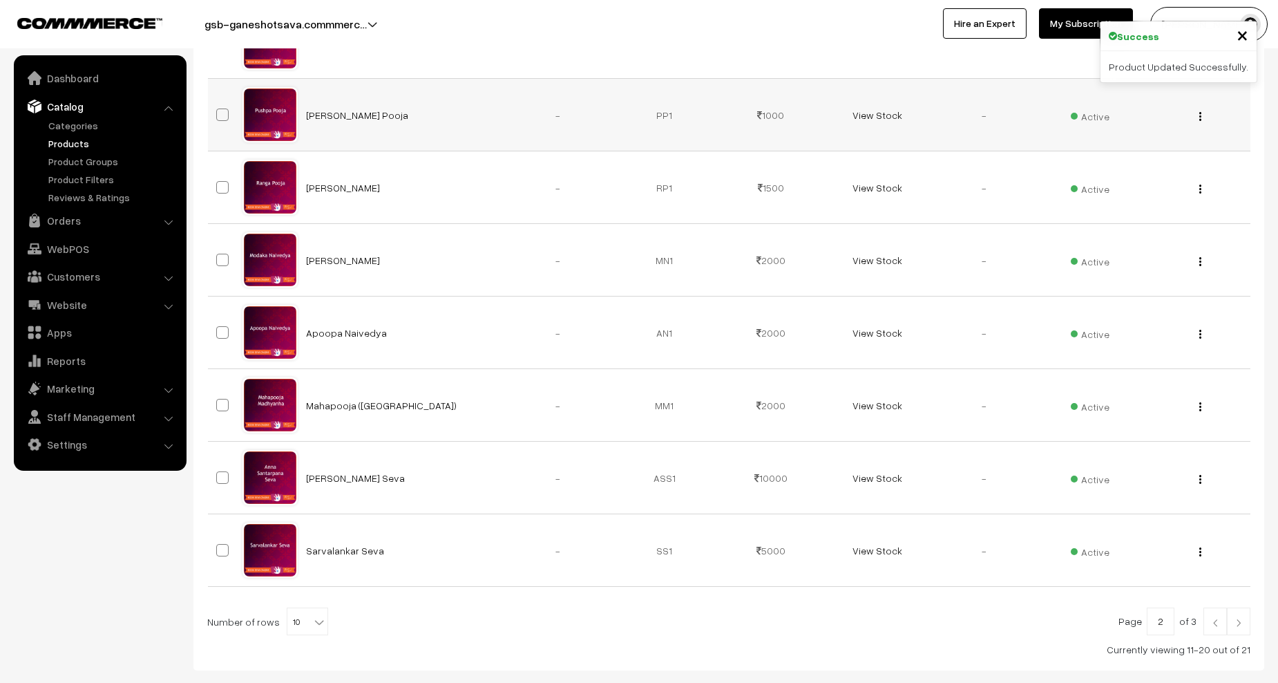
scroll to position [527, 0]
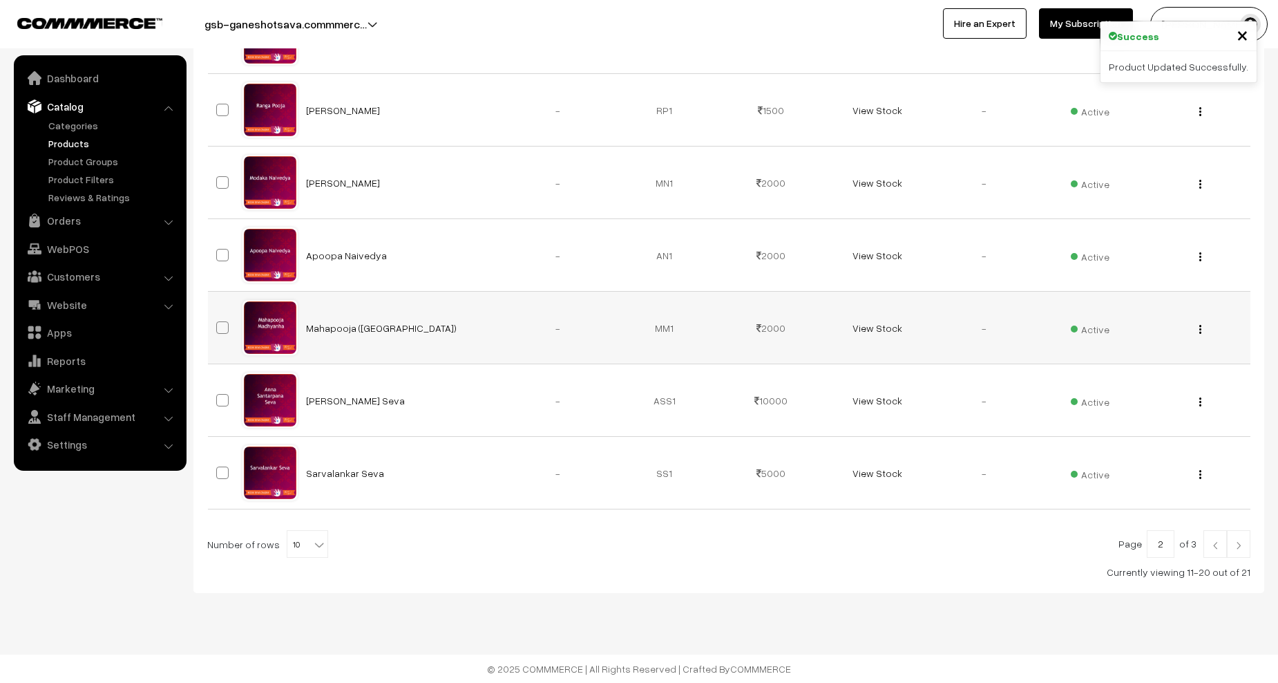
click at [1201, 330] on img "button" at bounding box center [1201, 329] width 2 height 9
click at [1155, 372] on link "Edit" at bounding box center [1138, 379] width 117 height 30
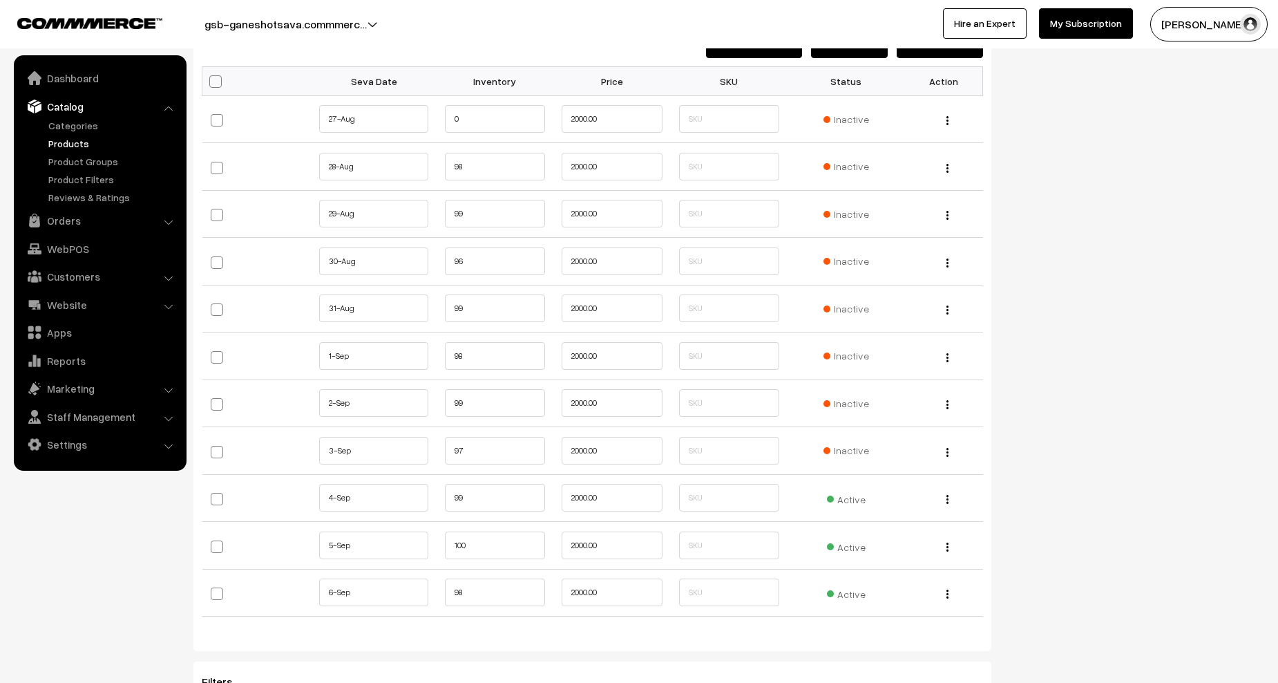
scroll to position [1451, 0]
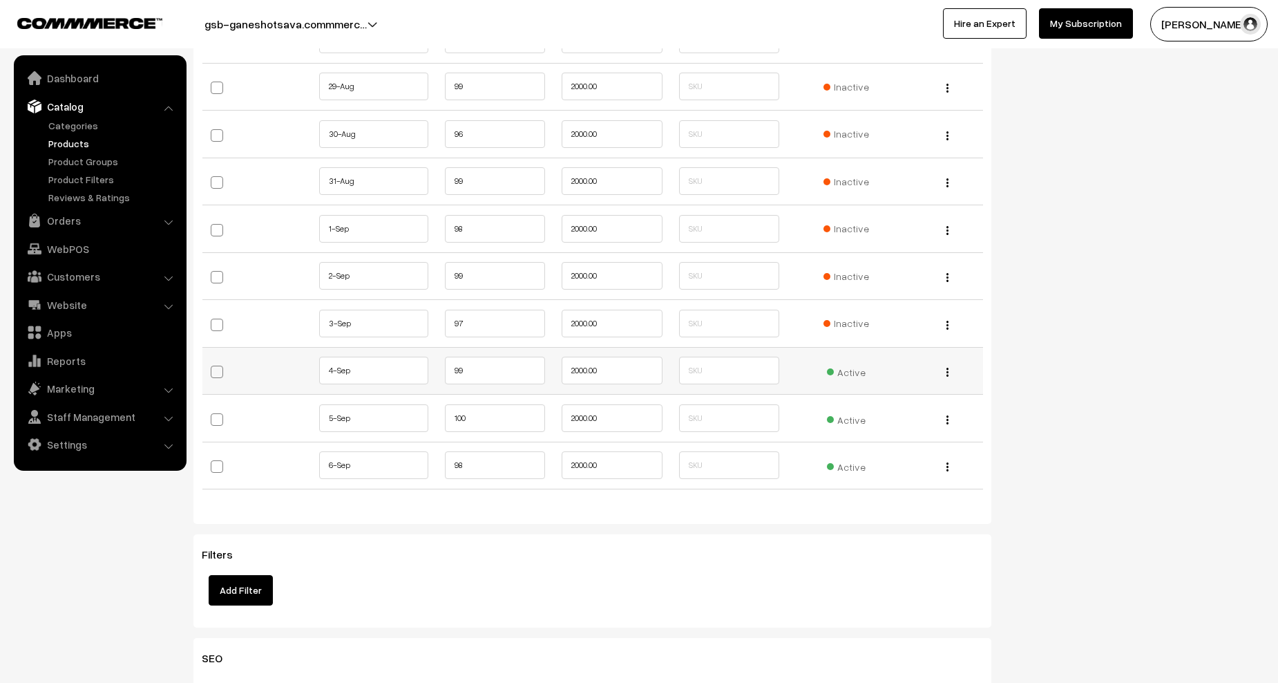
click at [863, 374] on span "Active" at bounding box center [846, 370] width 39 height 18
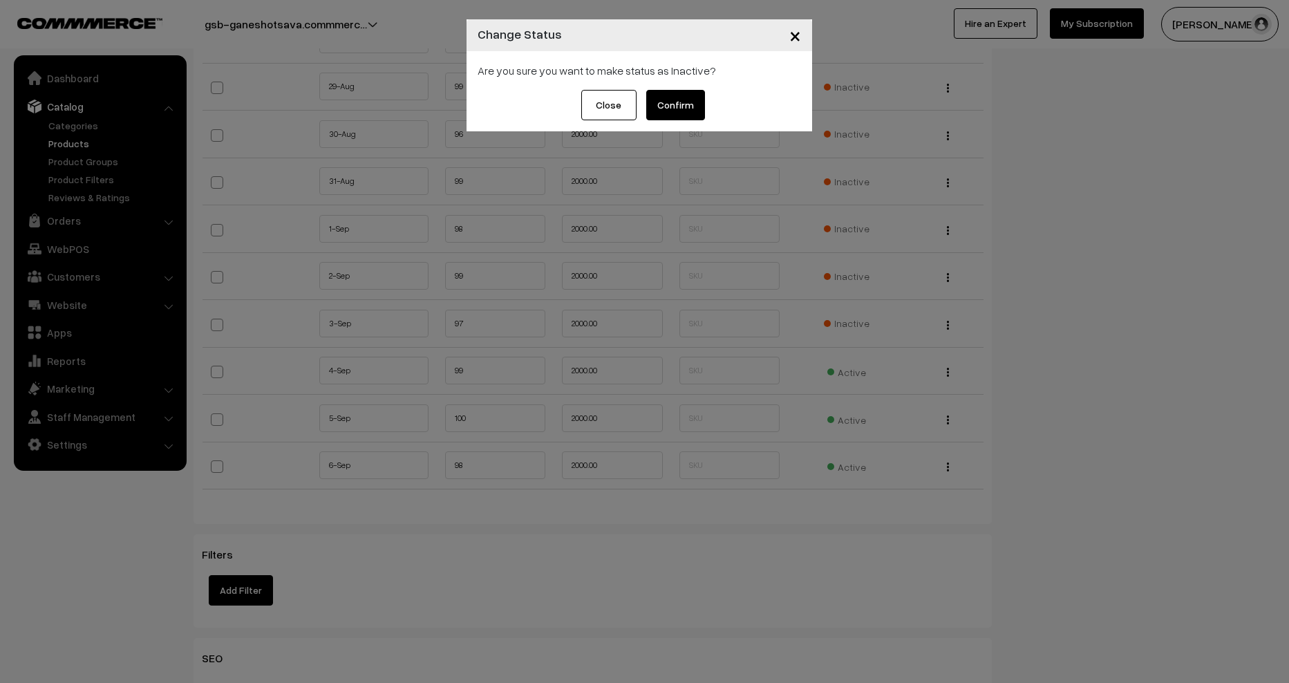
click at [686, 104] on button "Confirm" at bounding box center [675, 105] width 59 height 30
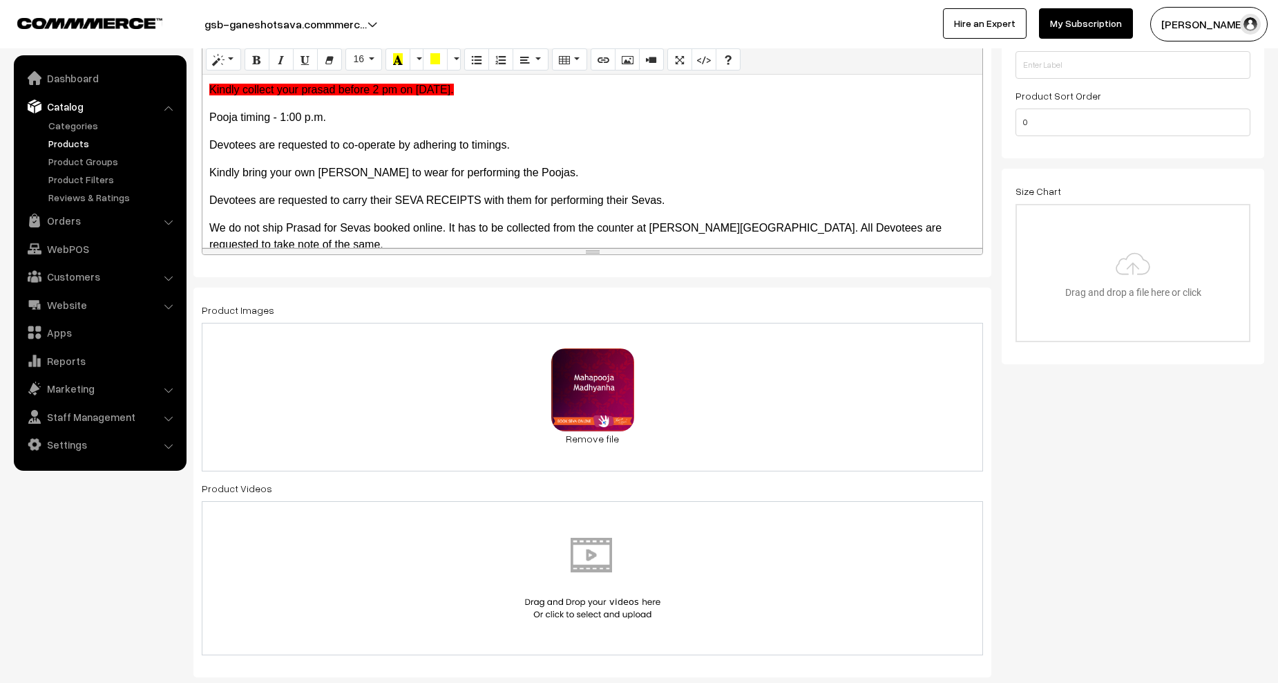
scroll to position [0, 0]
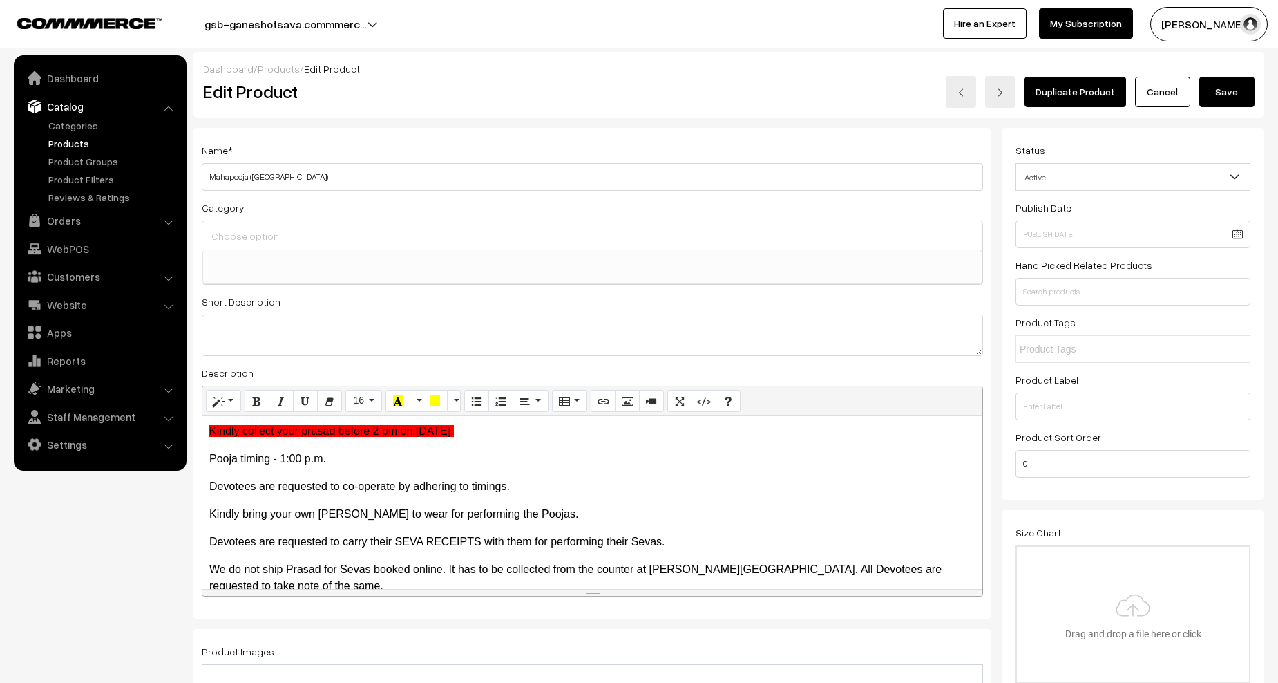
click at [1225, 100] on button "Save" at bounding box center [1227, 92] width 55 height 30
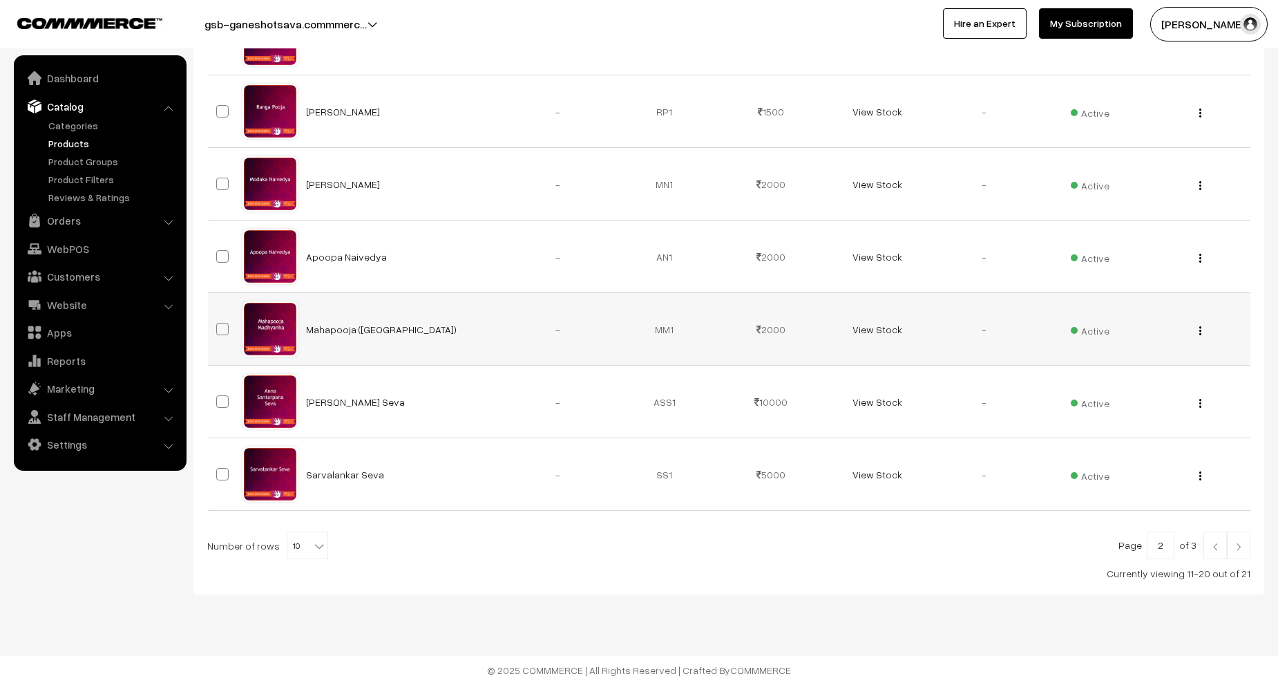
scroll to position [527, 0]
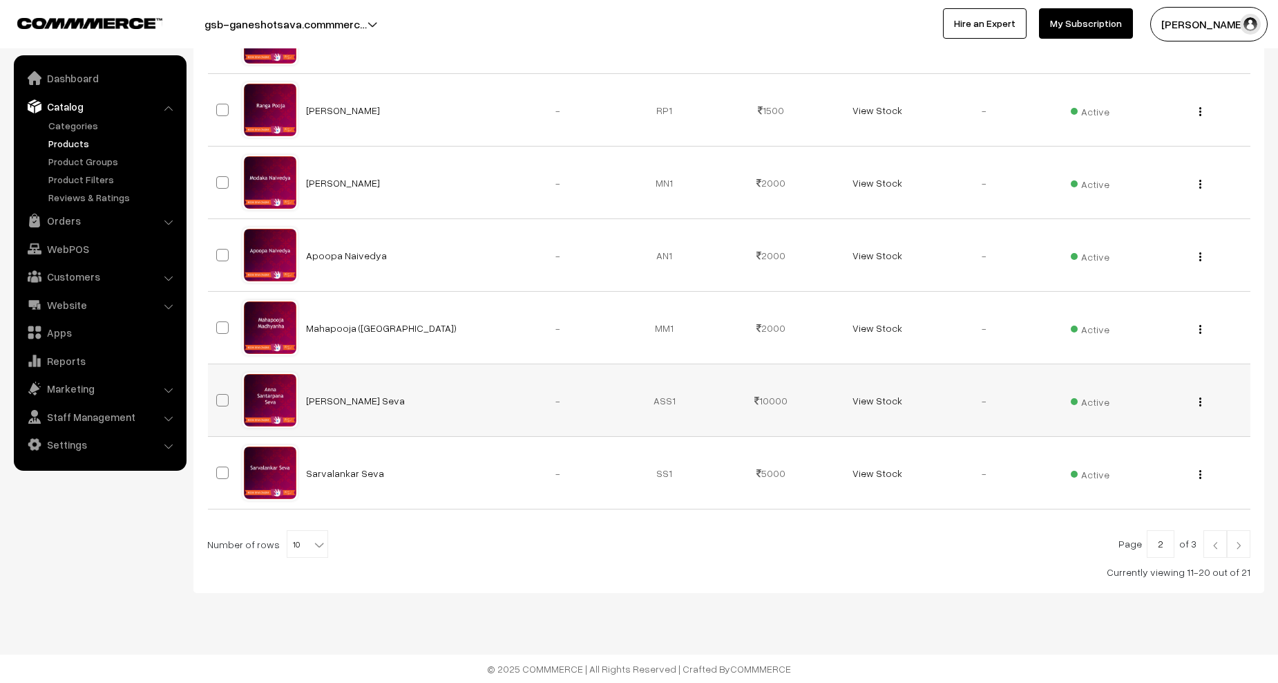
click at [1202, 401] on button "button" at bounding box center [1200, 401] width 3 height 11
click at [1133, 451] on link "Edit" at bounding box center [1138, 452] width 117 height 30
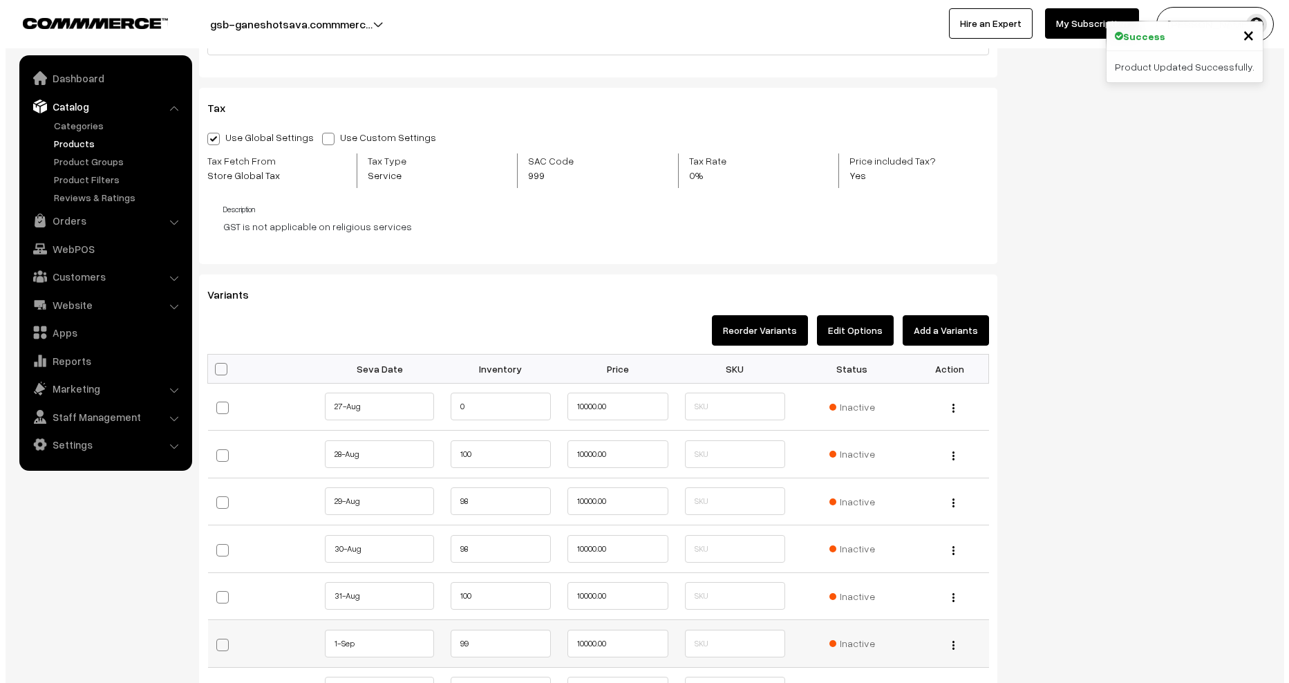
scroll to position [1520, 0]
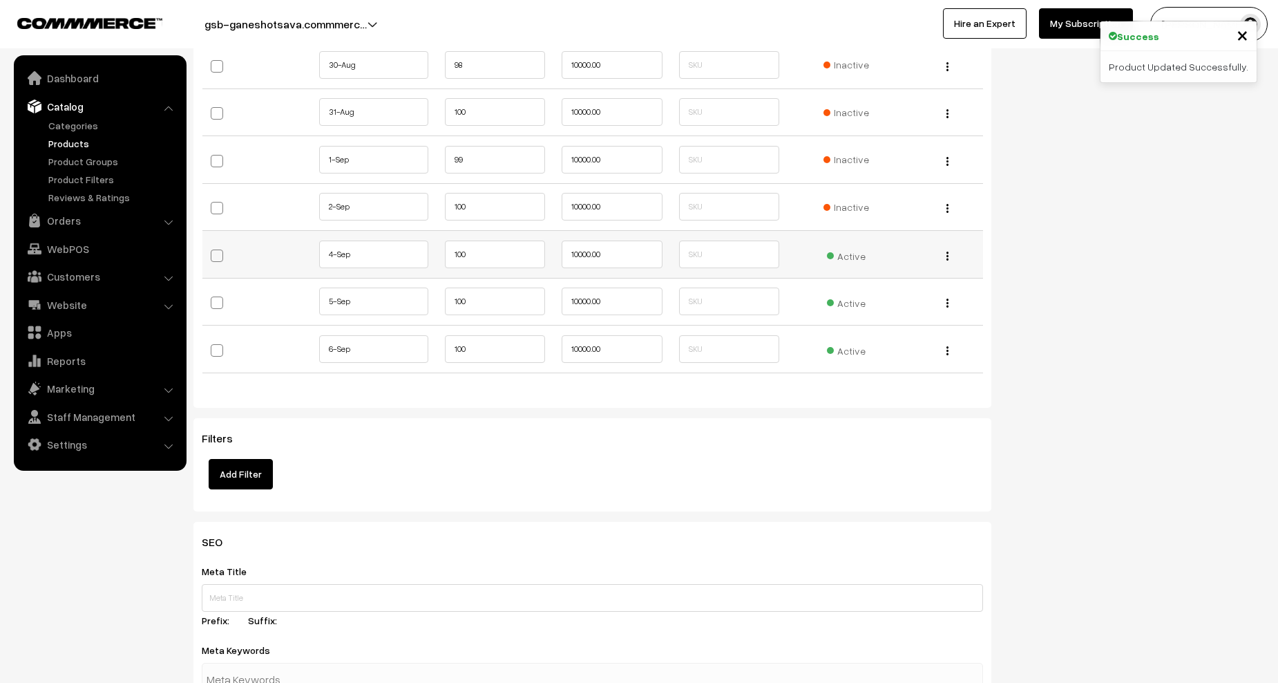
click at [856, 251] on span "Active" at bounding box center [846, 254] width 39 height 18
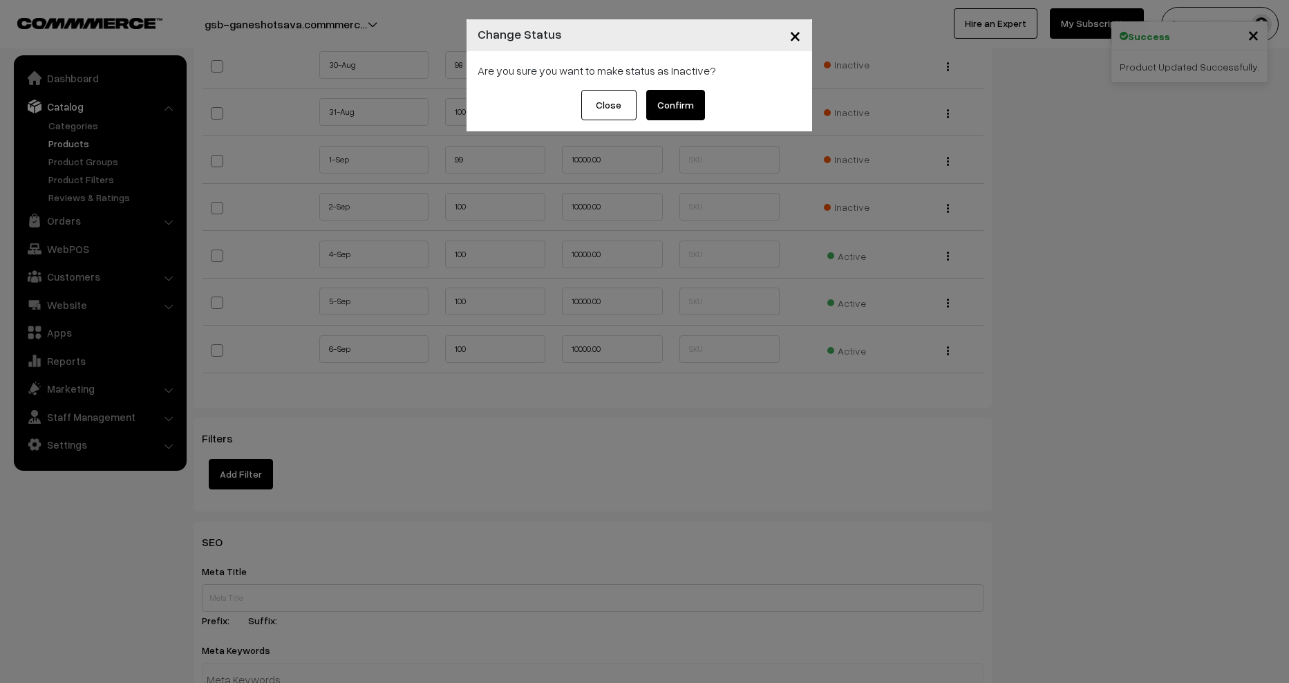
click at [677, 101] on button "Confirm" at bounding box center [675, 105] width 59 height 30
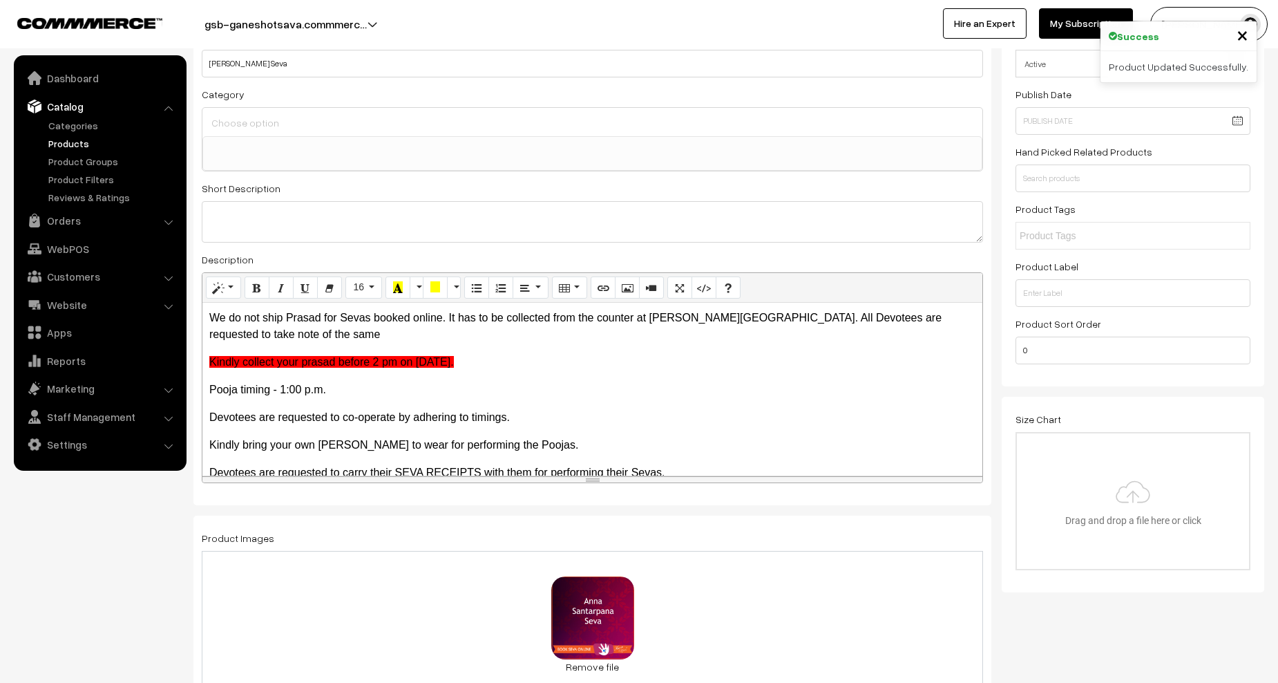
scroll to position [0, 0]
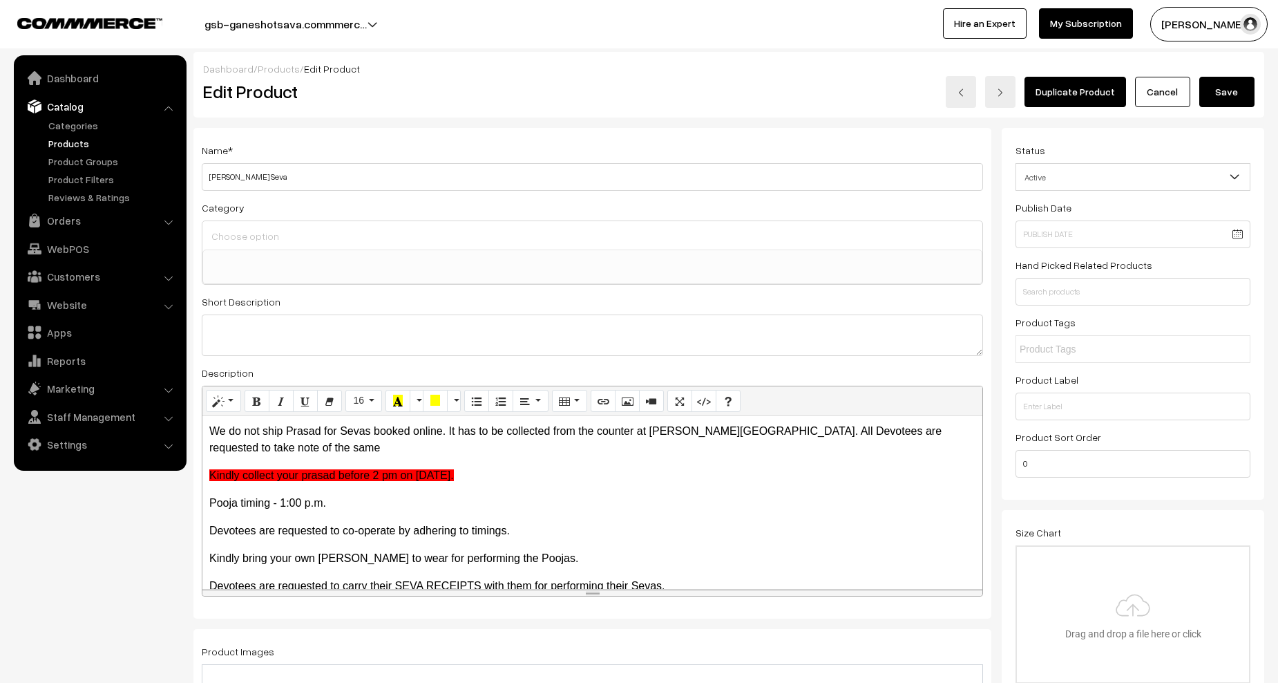
click at [1226, 101] on button "Save" at bounding box center [1227, 92] width 55 height 30
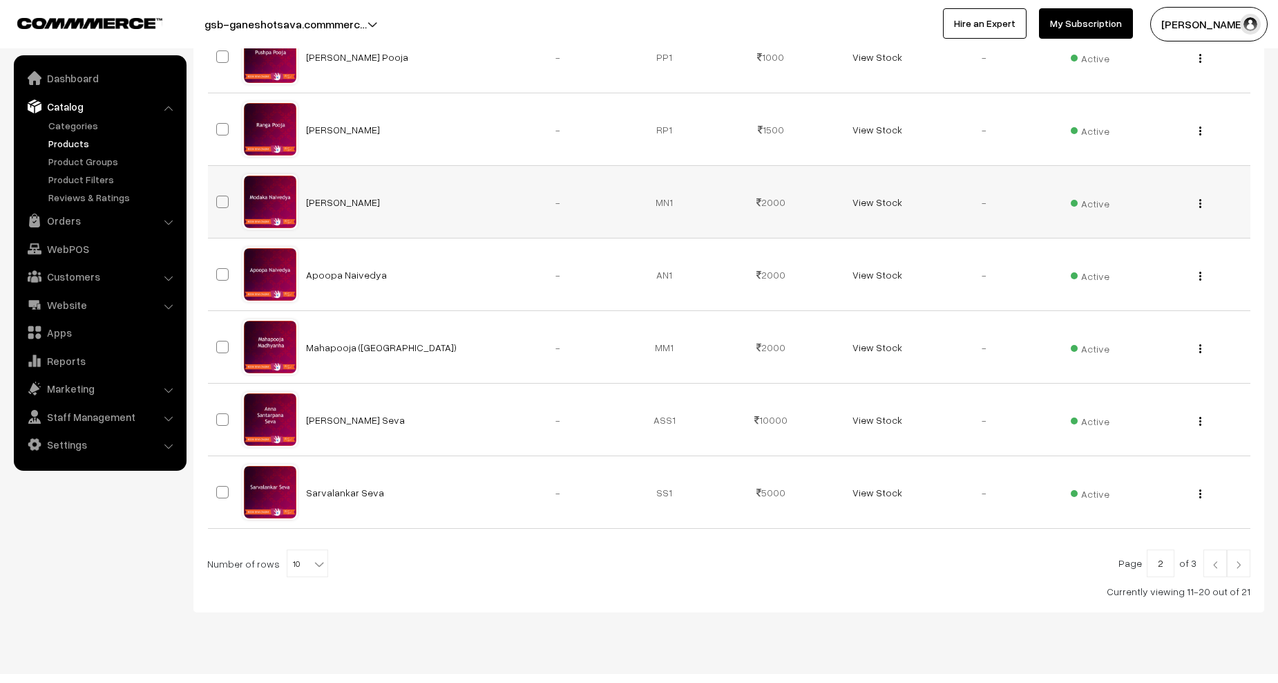
scroll to position [527, 0]
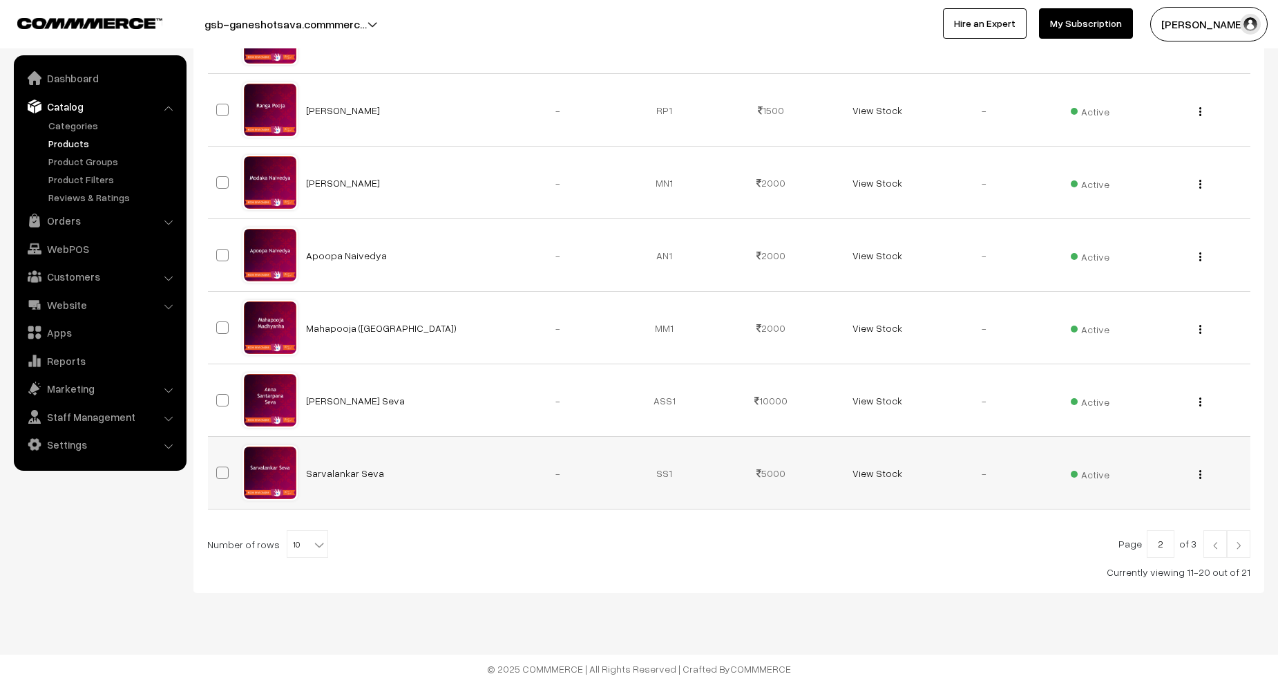
click at [1200, 473] on img "button" at bounding box center [1201, 474] width 2 height 9
click at [1158, 513] on link "Edit" at bounding box center [1138, 524] width 117 height 30
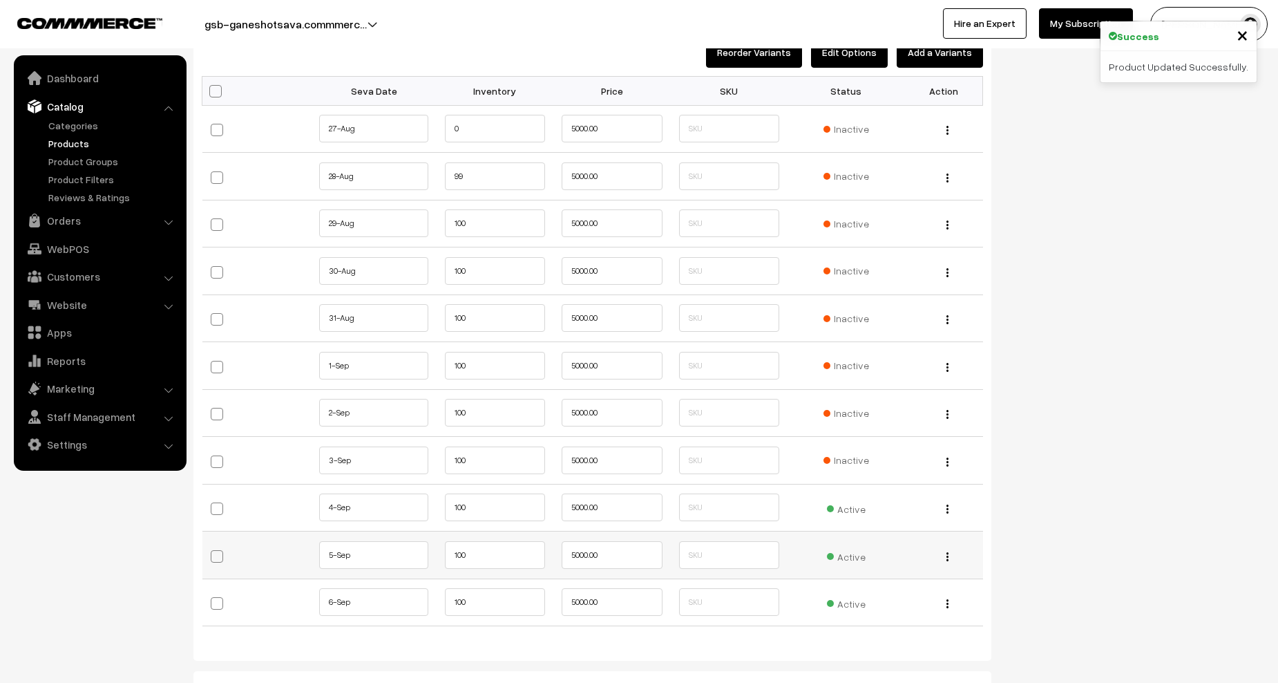
scroll to position [1589, 0]
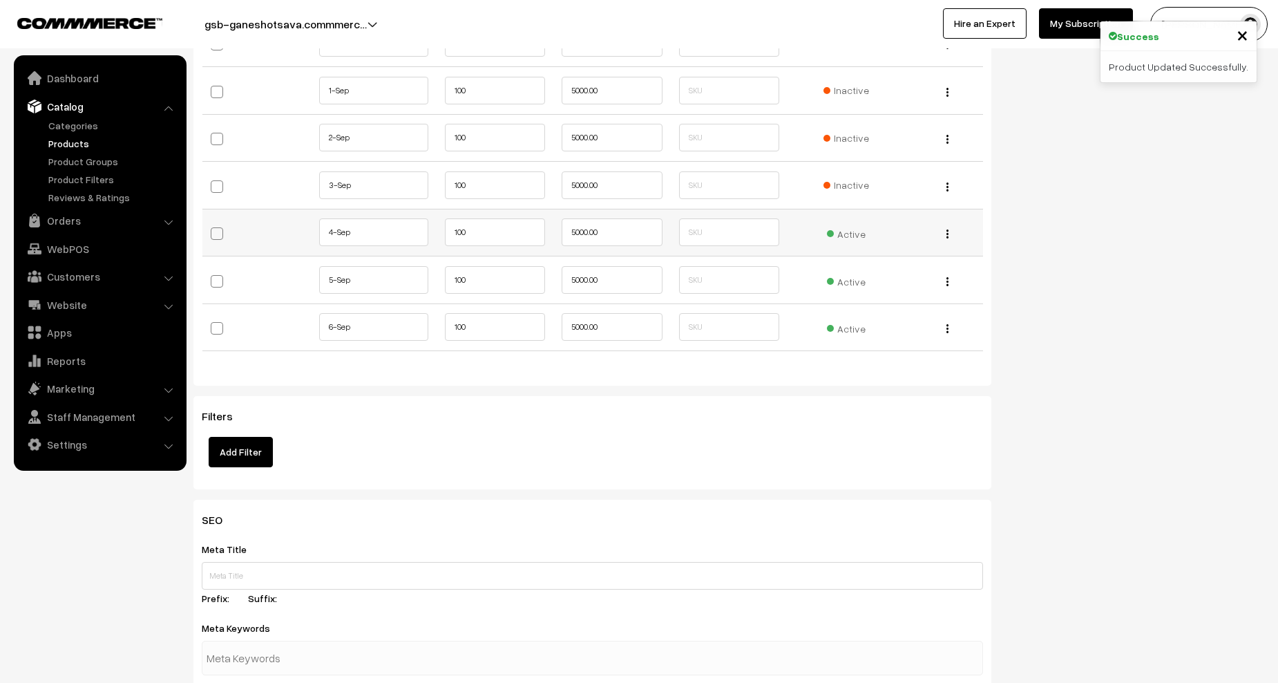
click at [851, 231] on span "Active" at bounding box center [846, 232] width 39 height 18
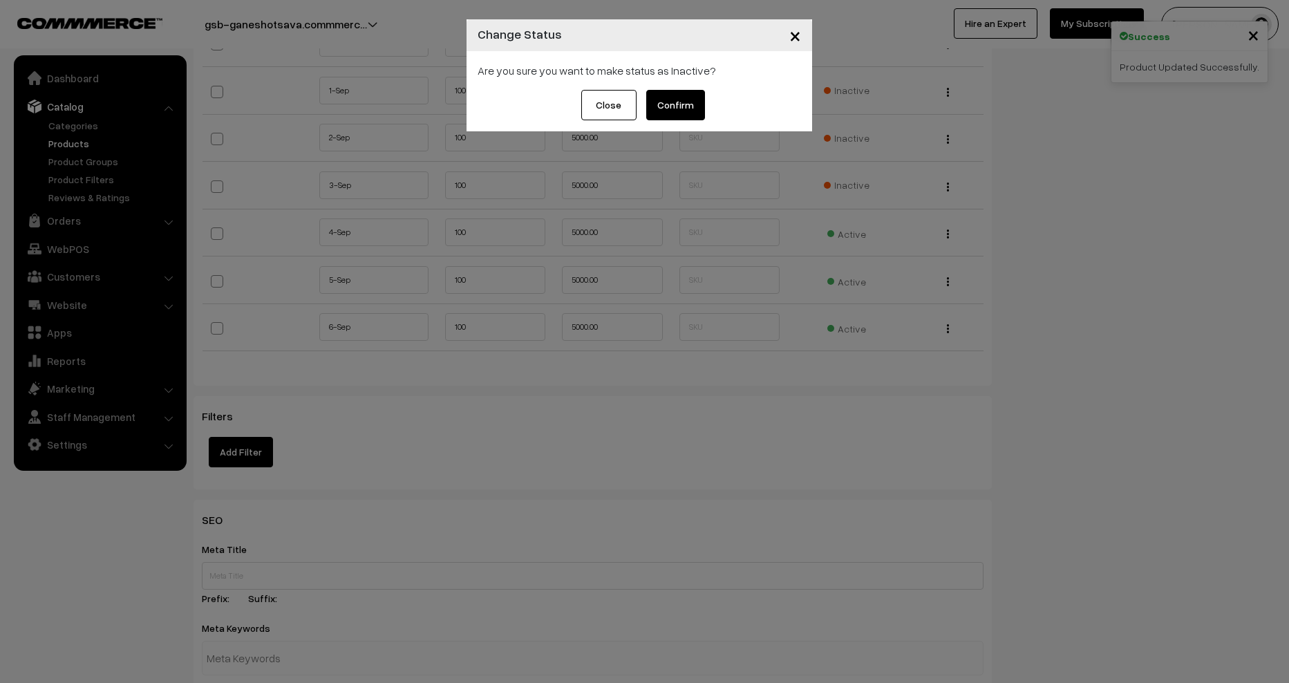
click at [683, 105] on button "Confirm" at bounding box center [675, 105] width 59 height 30
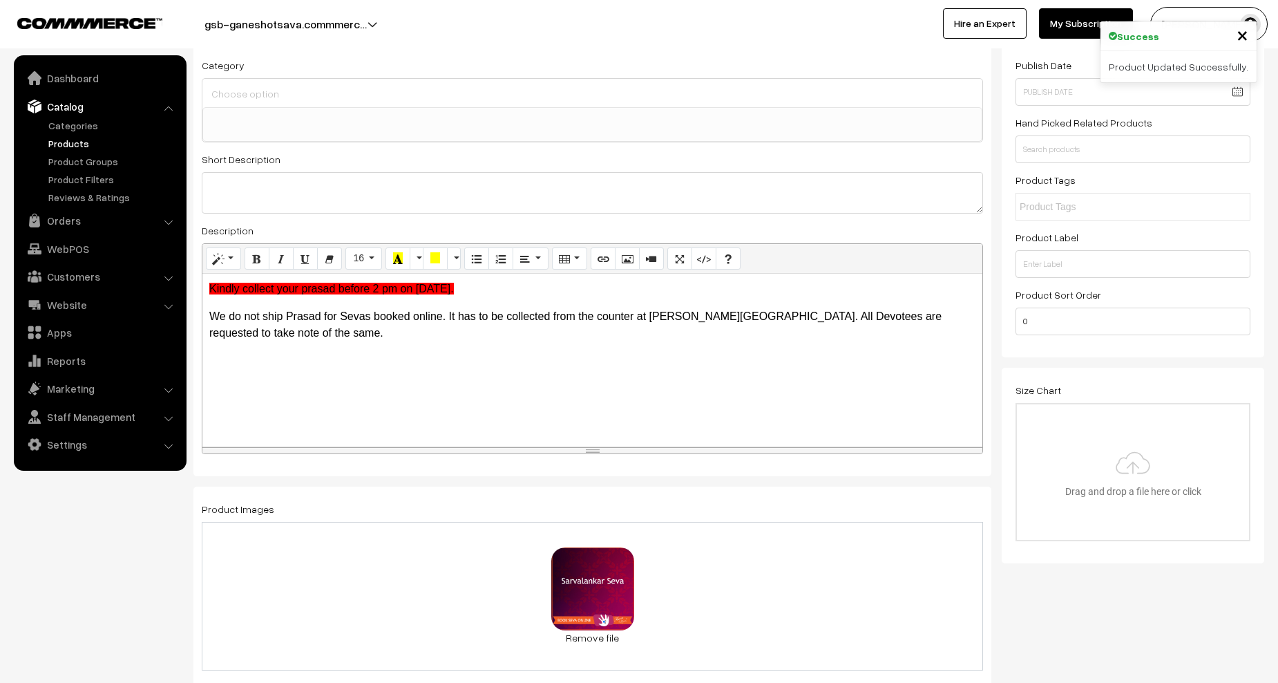
scroll to position [0, 0]
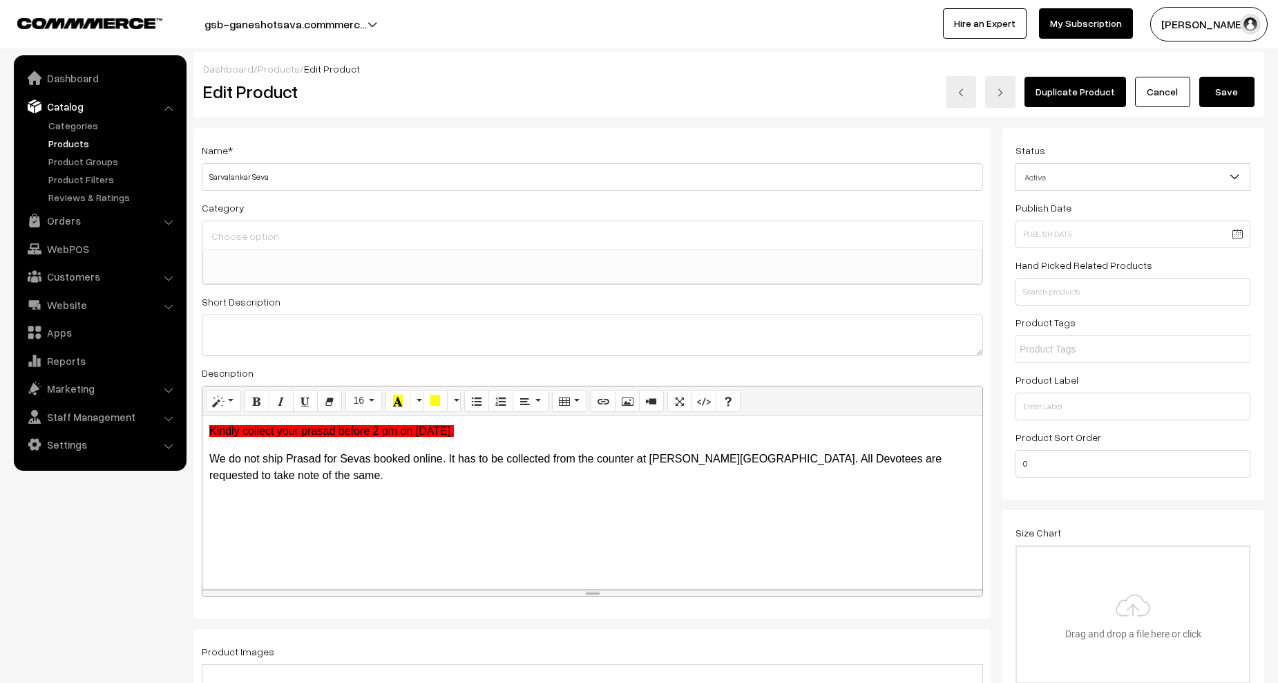
click at [1236, 86] on button "Save" at bounding box center [1227, 92] width 55 height 30
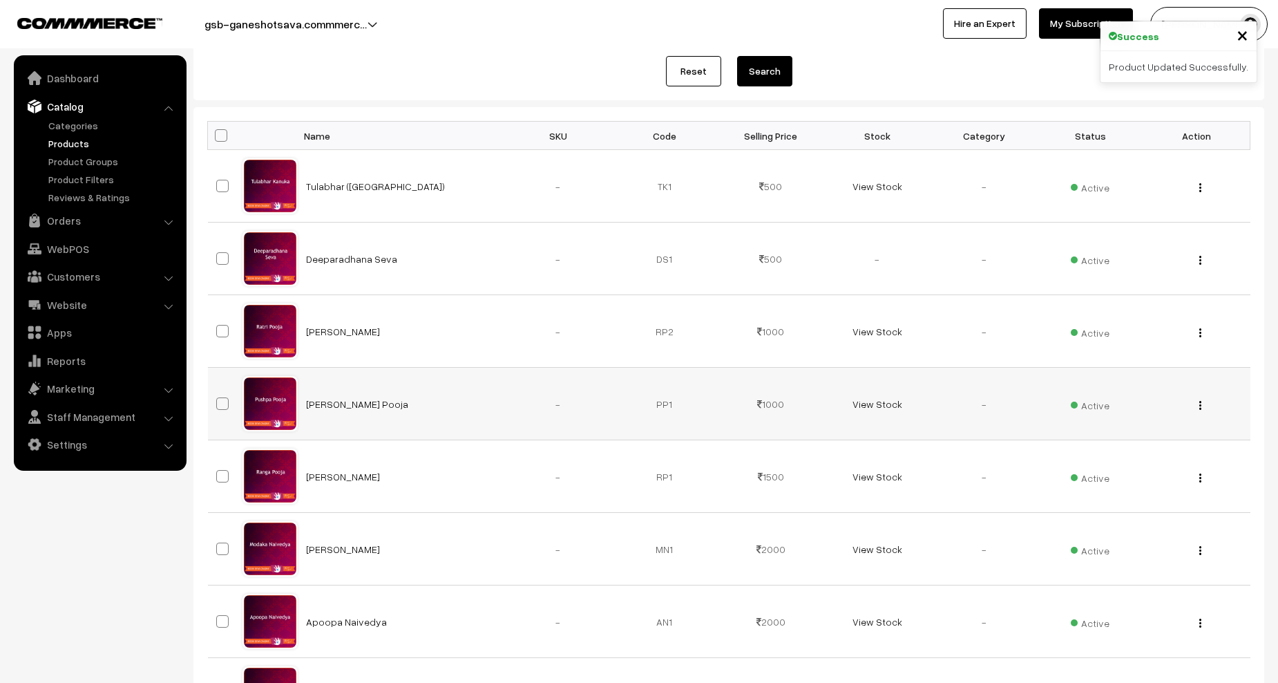
scroll to position [527, 0]
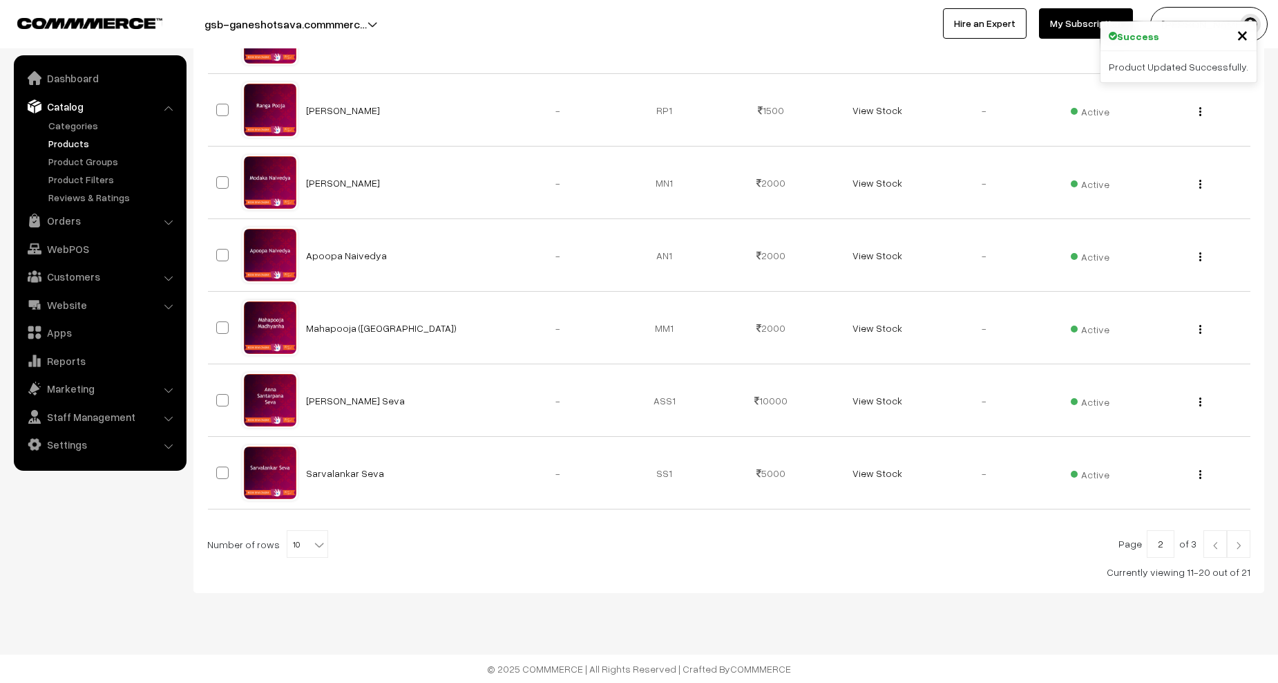
click at [1237, 545] on img at bounding box center [1239, 545] width 12 height 8
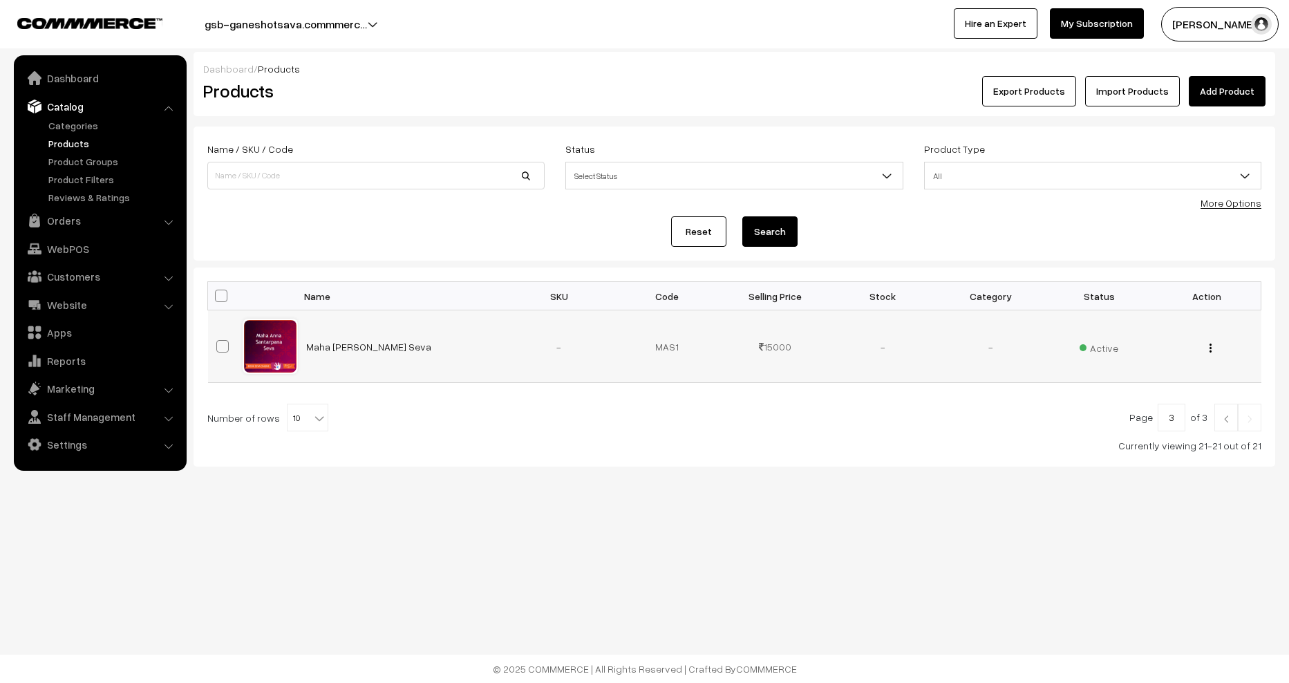
click at [1210, 348] on img "button" at bounding box center [1210, 347] width 2 height 9
click at [1120, 406] on link "Edit" at bounding box center [1148, 398] width 117 height 30
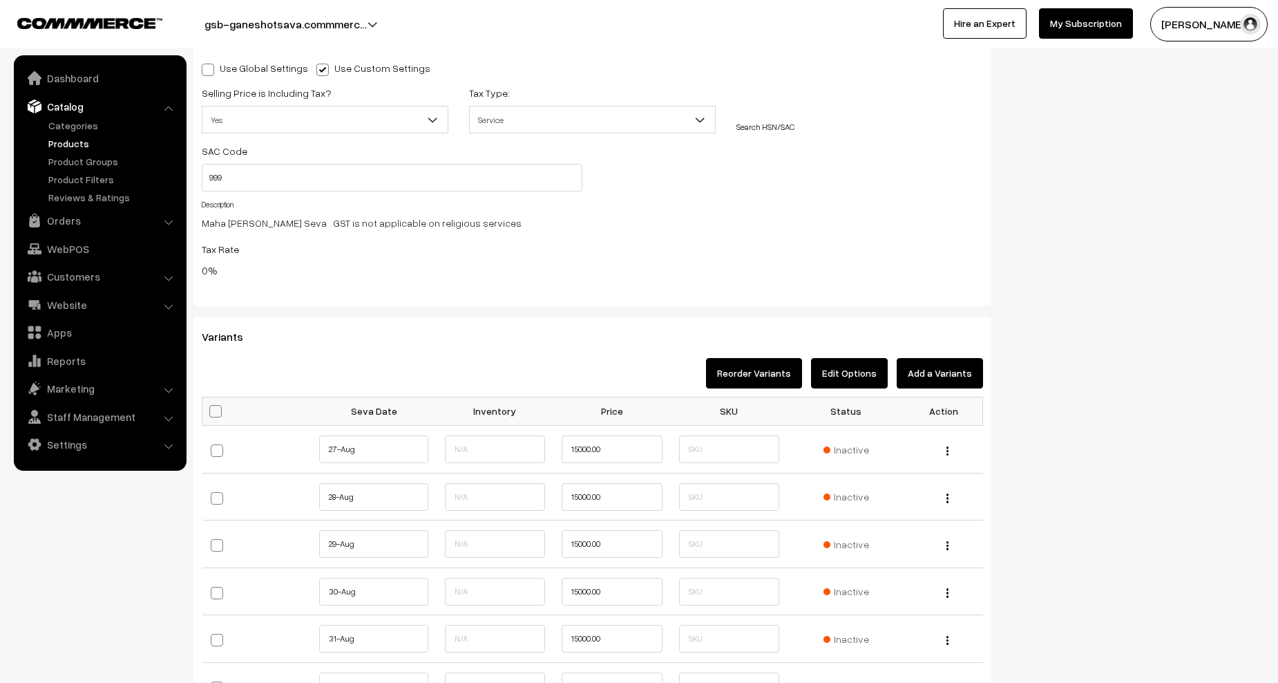
scroll to position [1520, 0]
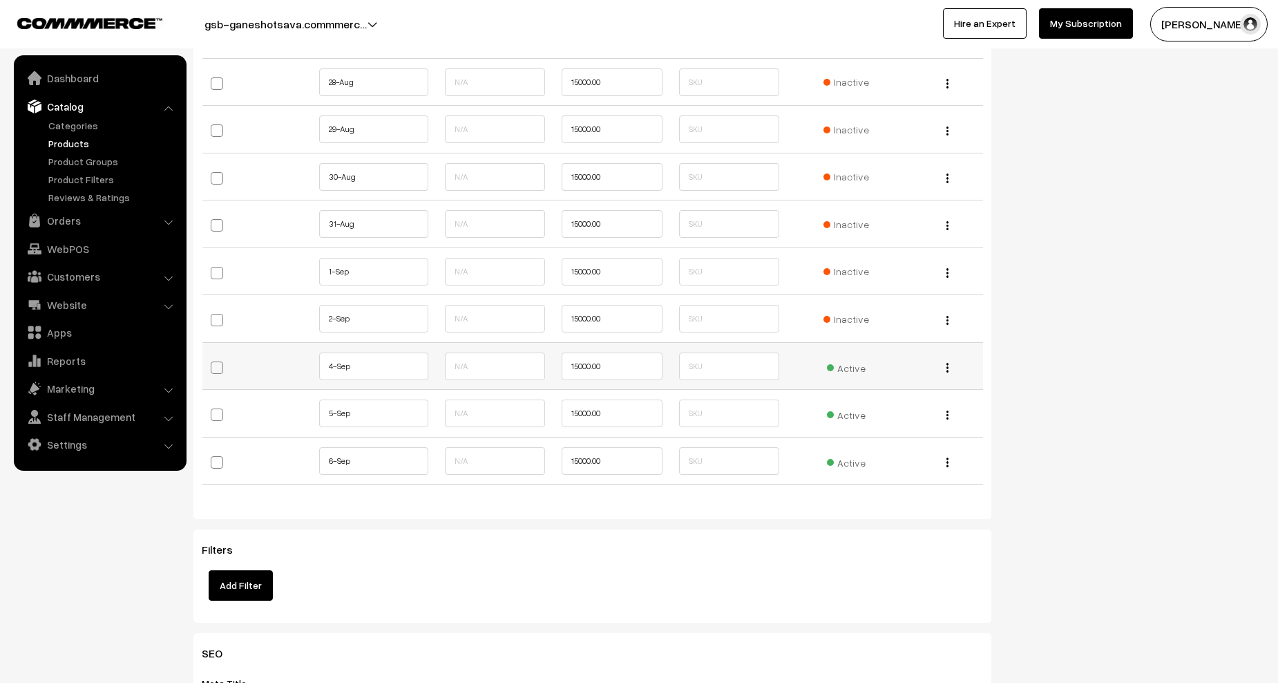
click at [846, 369] on span "Active" at bounding box center [846, 366] width 39 height 18
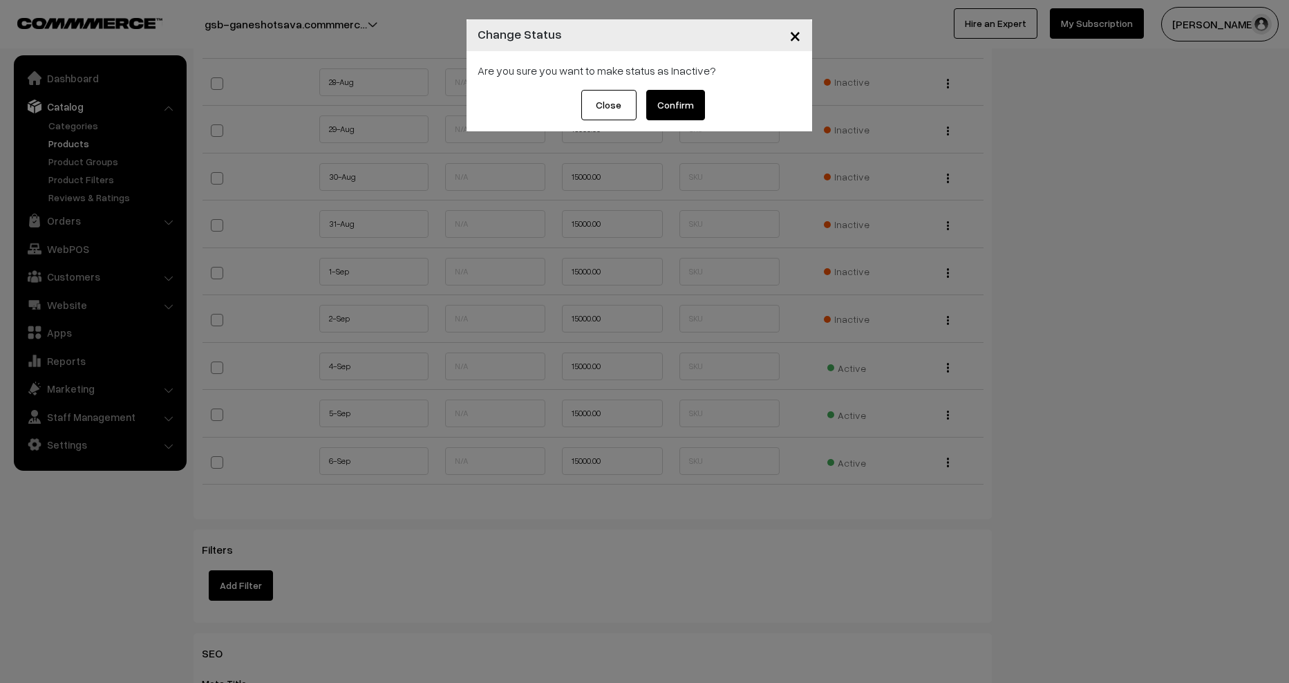
click at [683, 102] on button "Confirm" at bounding box center [675, 105] width 59 height 30
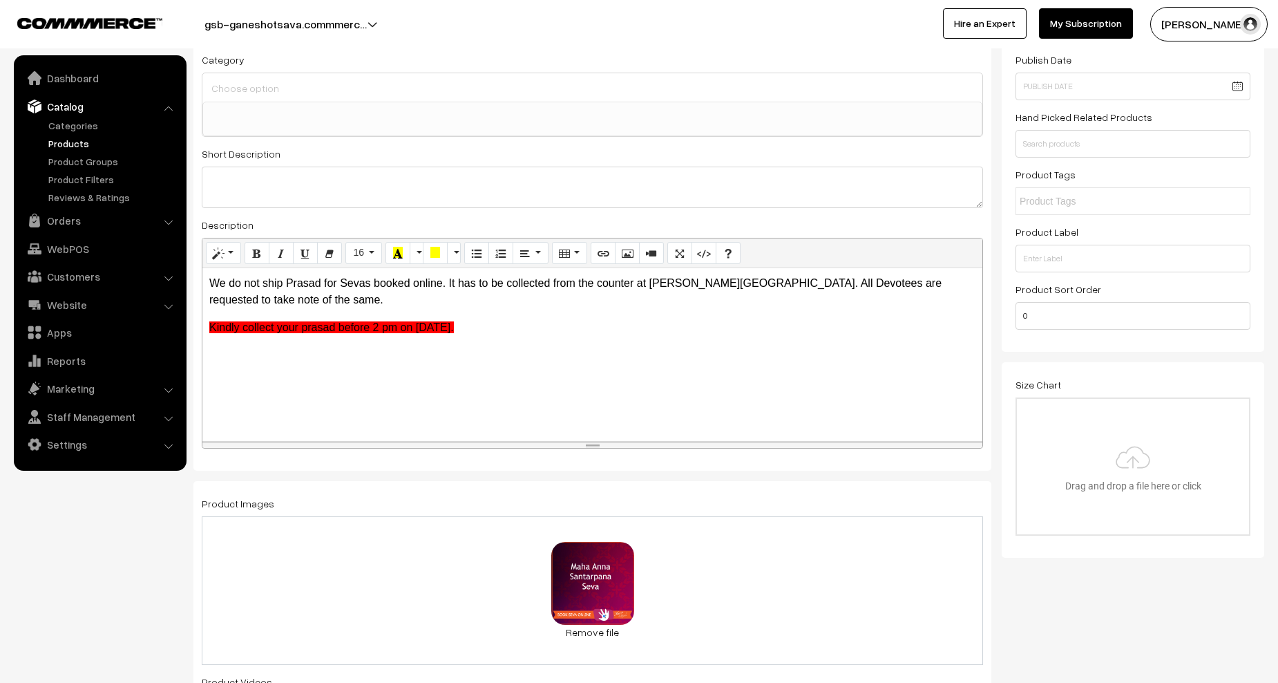
scroll to position [0, 0]
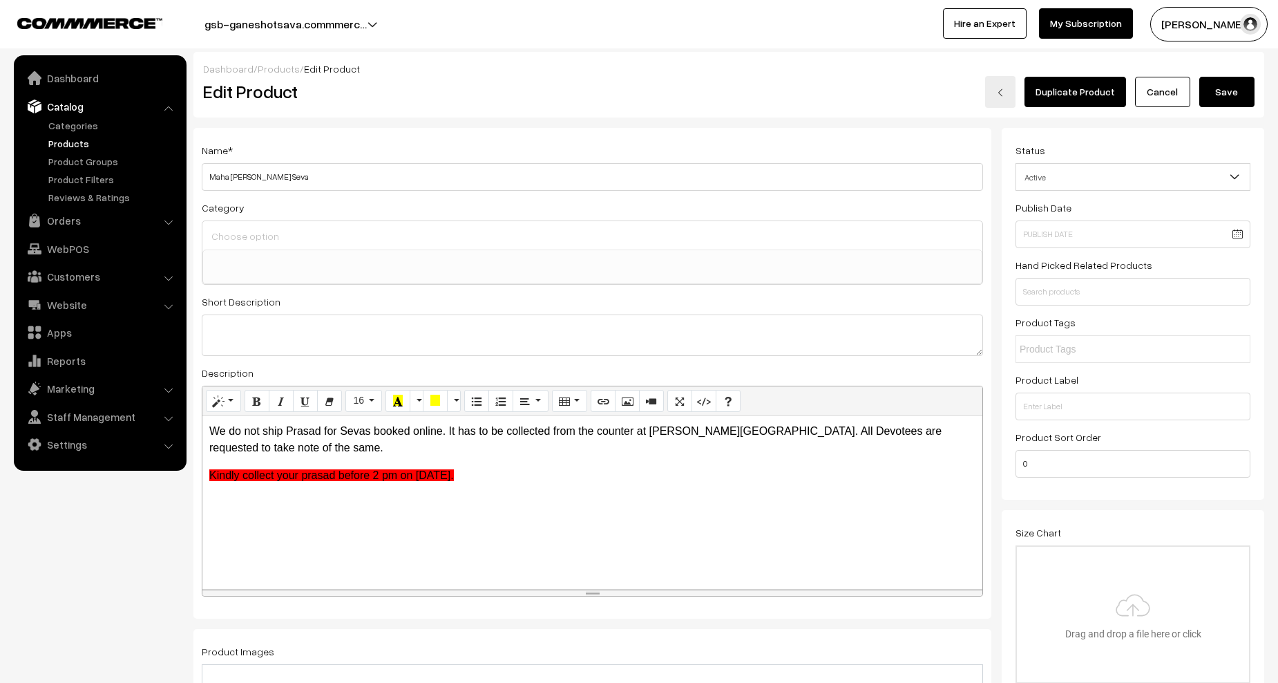
click at [1240, 79] on button "Save" at bounding box center [1227, 92] width 55 height 30
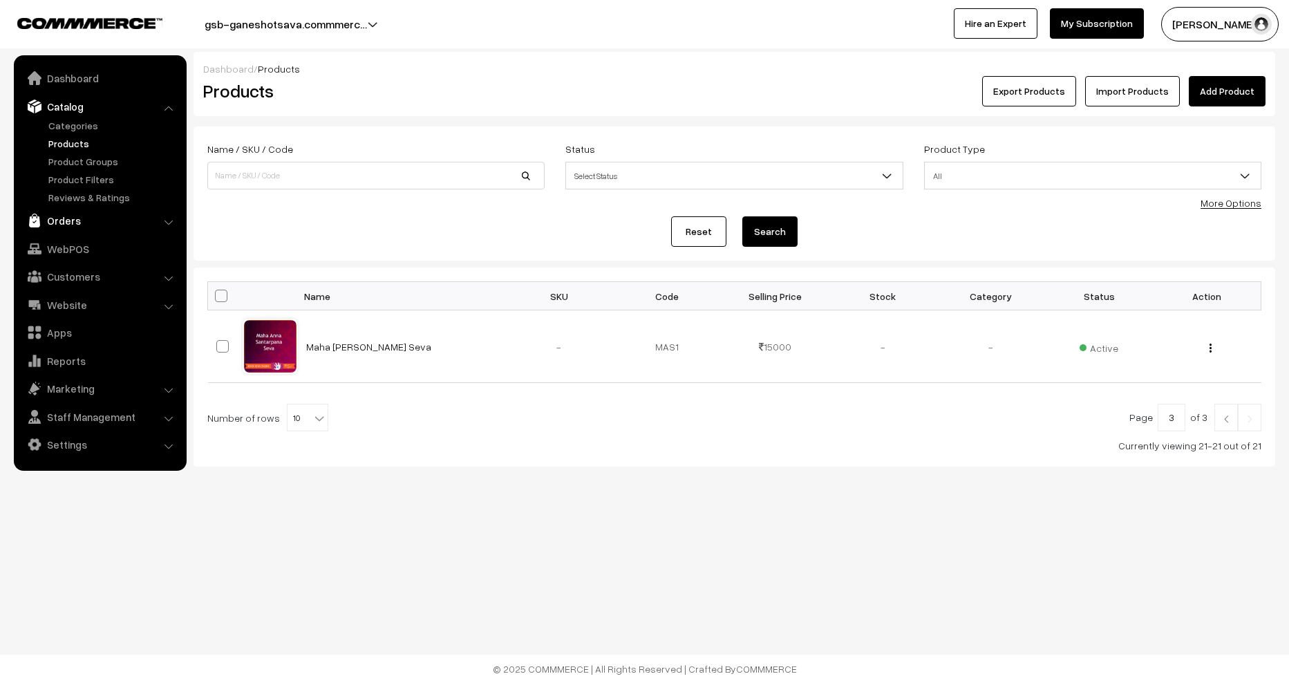
click at [77, 220] on link "Orders" at bounding box center [99, 220] width 164 height 25
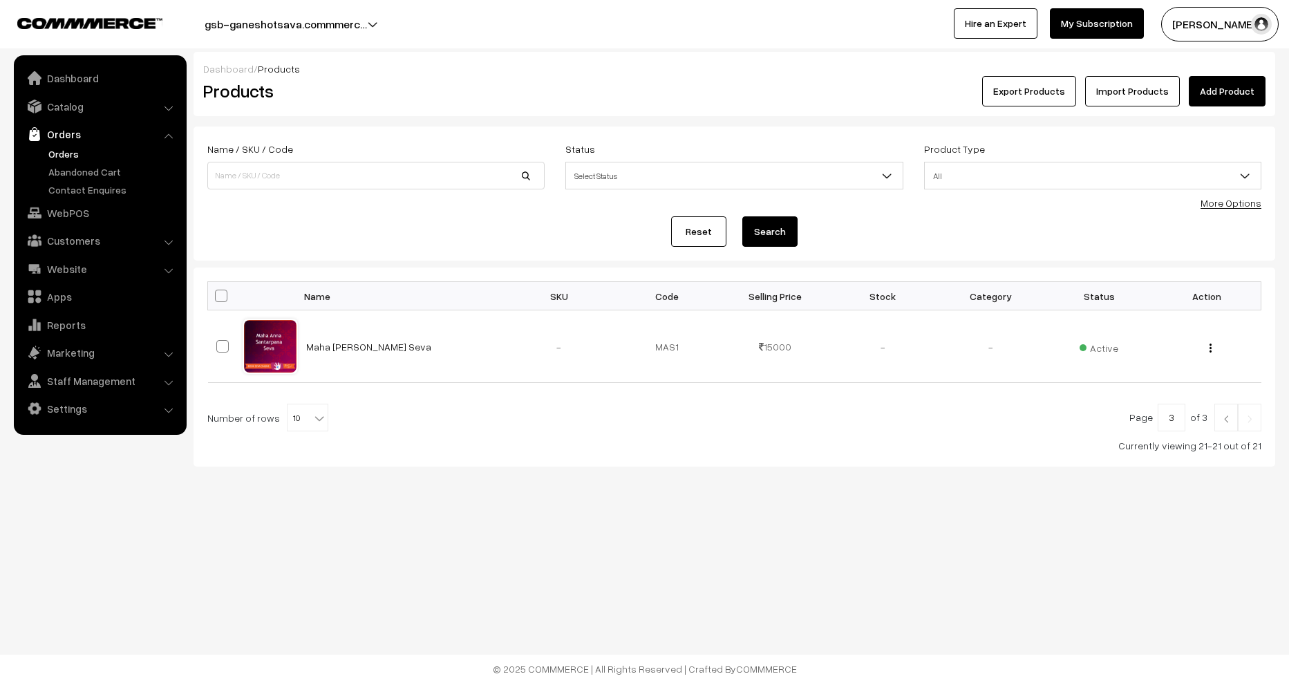
click at [72, 153] on link "Orders" at bounding box center [113, 154] width 137 height 15
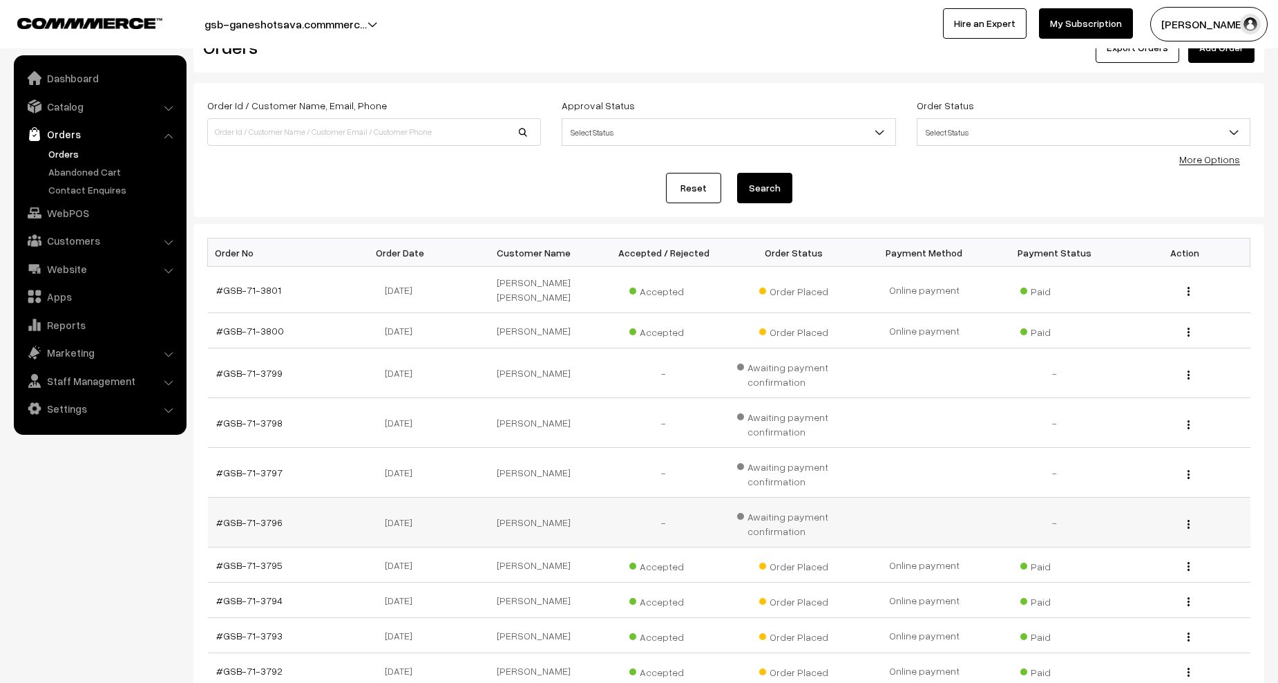
scroll to position [4, 0]
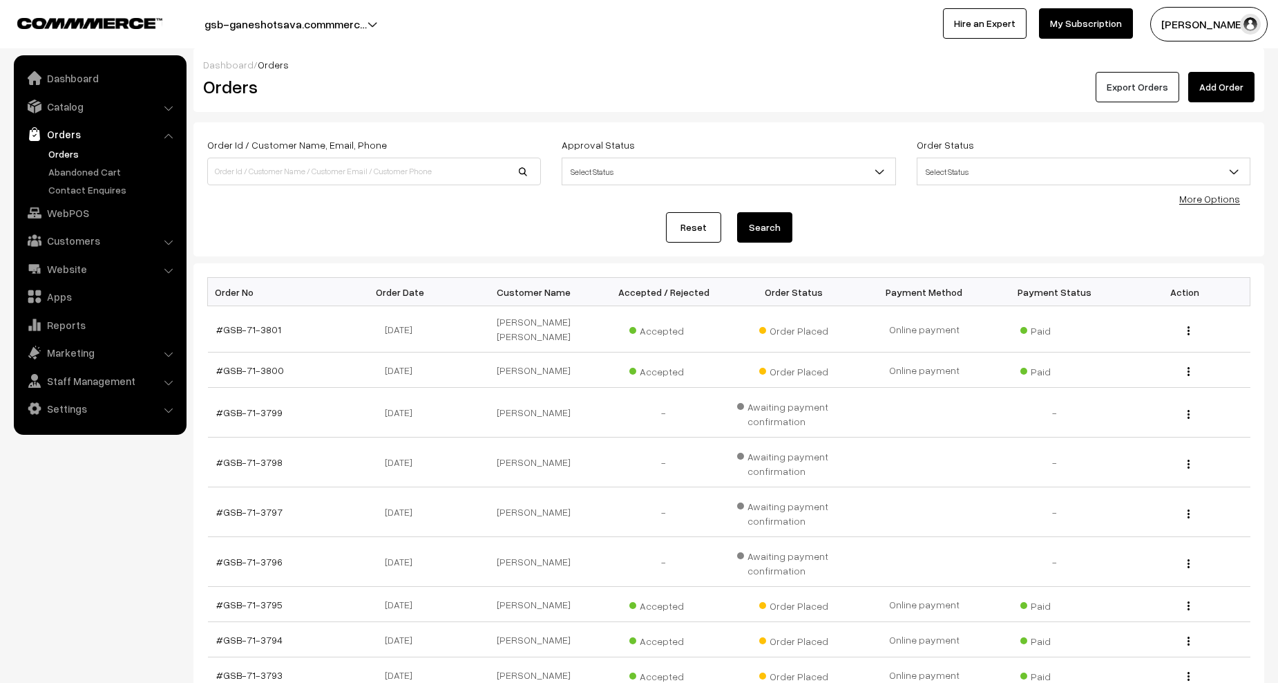
click at [1156, 83] on button "Export Orders" at bounding box center [1138, 87] width 84 height 30
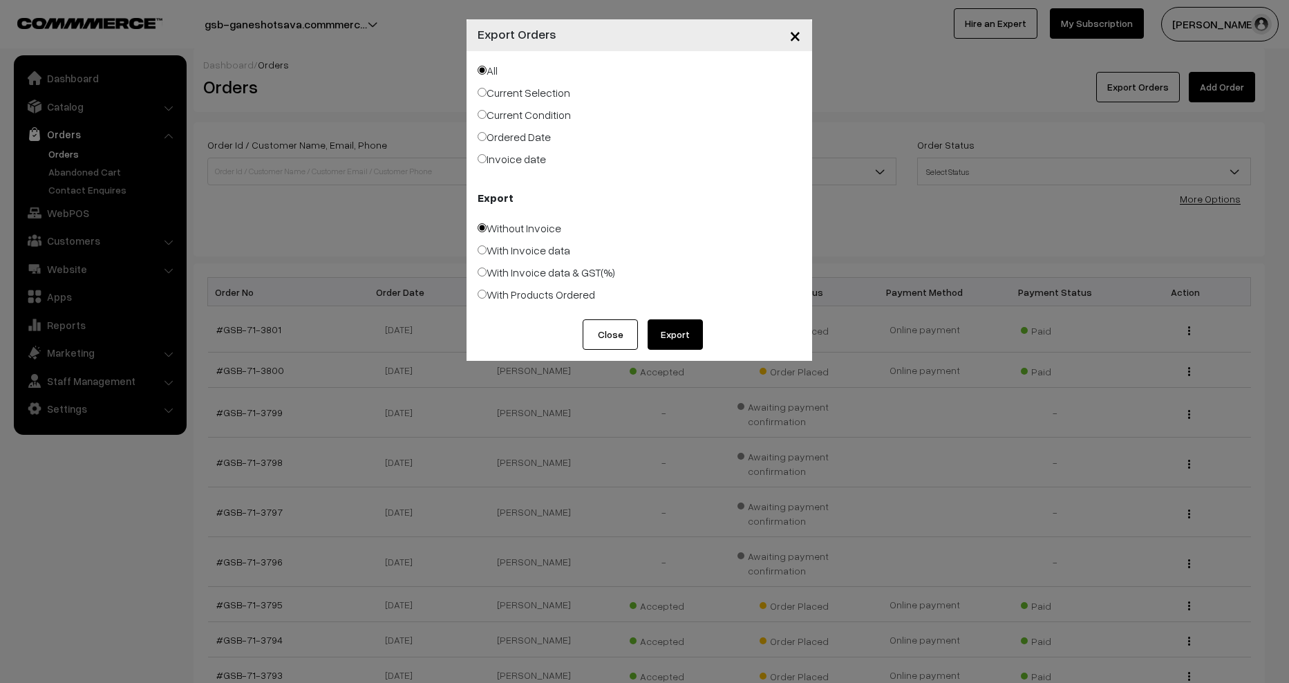
click at [554, 294] on label "With Products Ordered" at bounding box center [536, 294] width 117 height 17
click at [487, 294] on input "With Products Ordered" at bounding box center [482, 294] width 9 height 9
radio input "true"
click at [669, 332] on button "Export" at bounding box center [675, 334] width 55 height 30
click at [641, 39] on div "× Export Orders" at bounding box center [639, 35] width 346 height 32
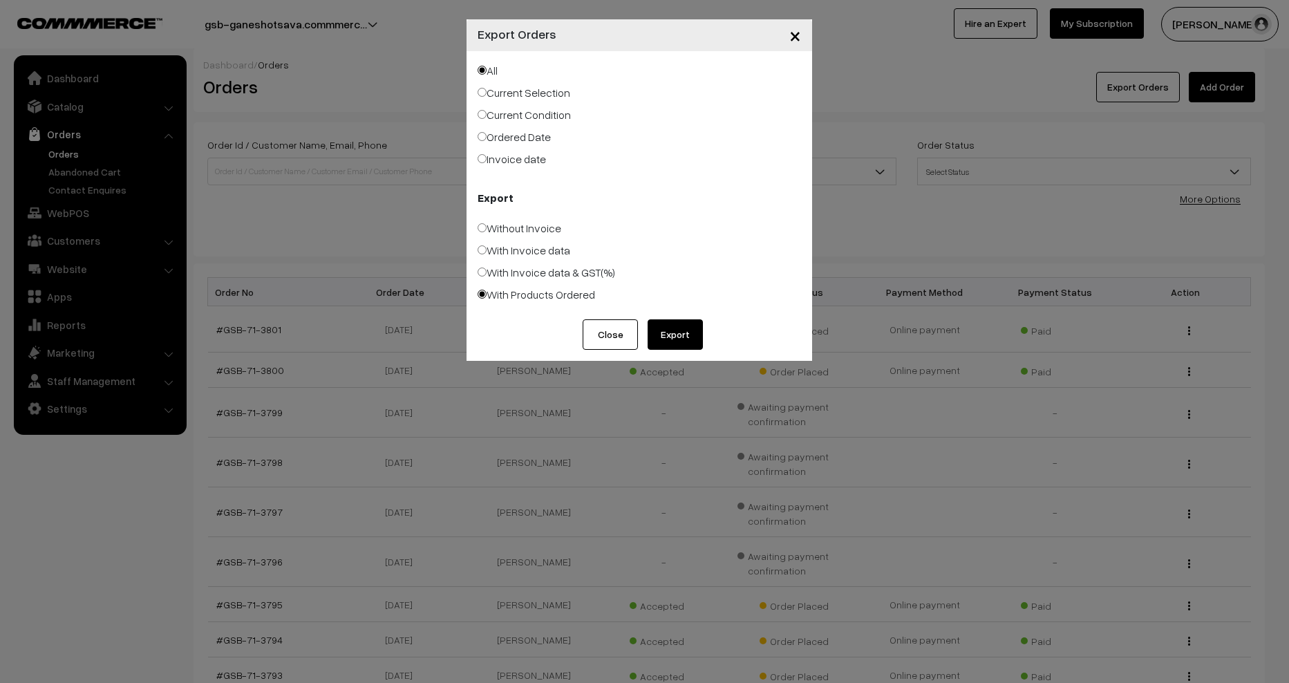
click at [791, 37] on span "×" at bounding box center [795, 35] width 12 height 26
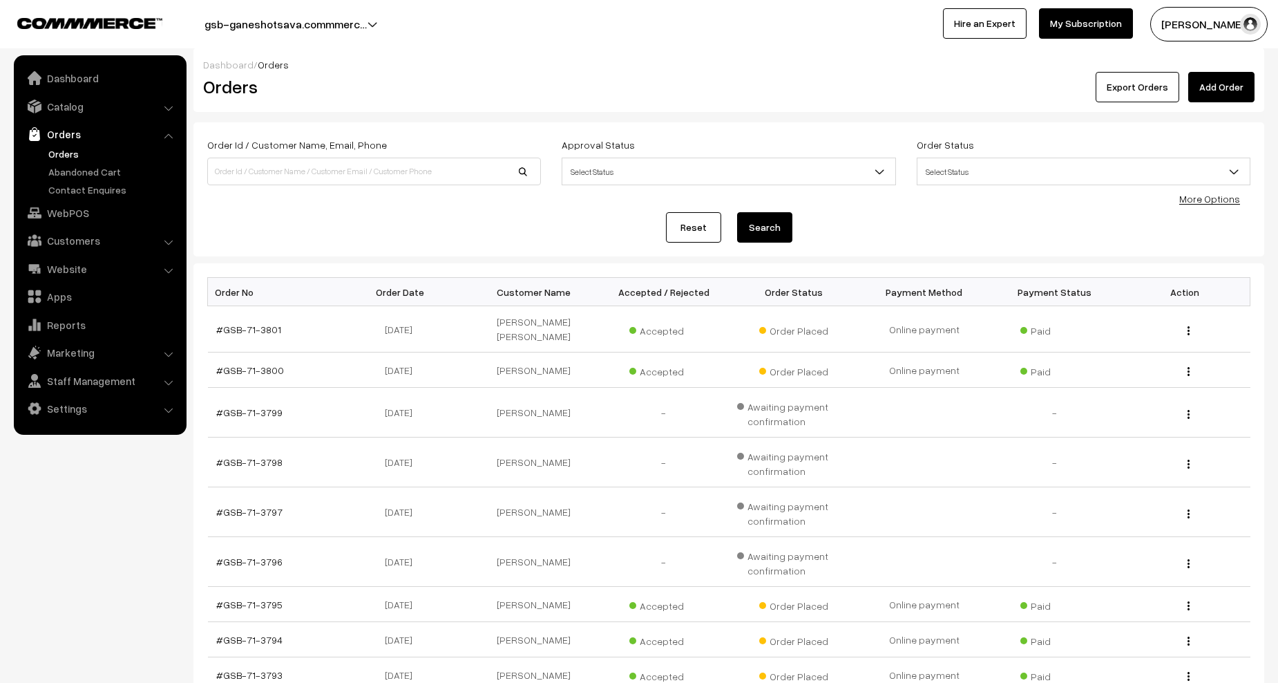
click at [95, 600] on nav "Dashboard Catalog" at bounding box center [93, 396] width 187 height 683
